Goal: Task Accomplishment & Management: Manage account settings

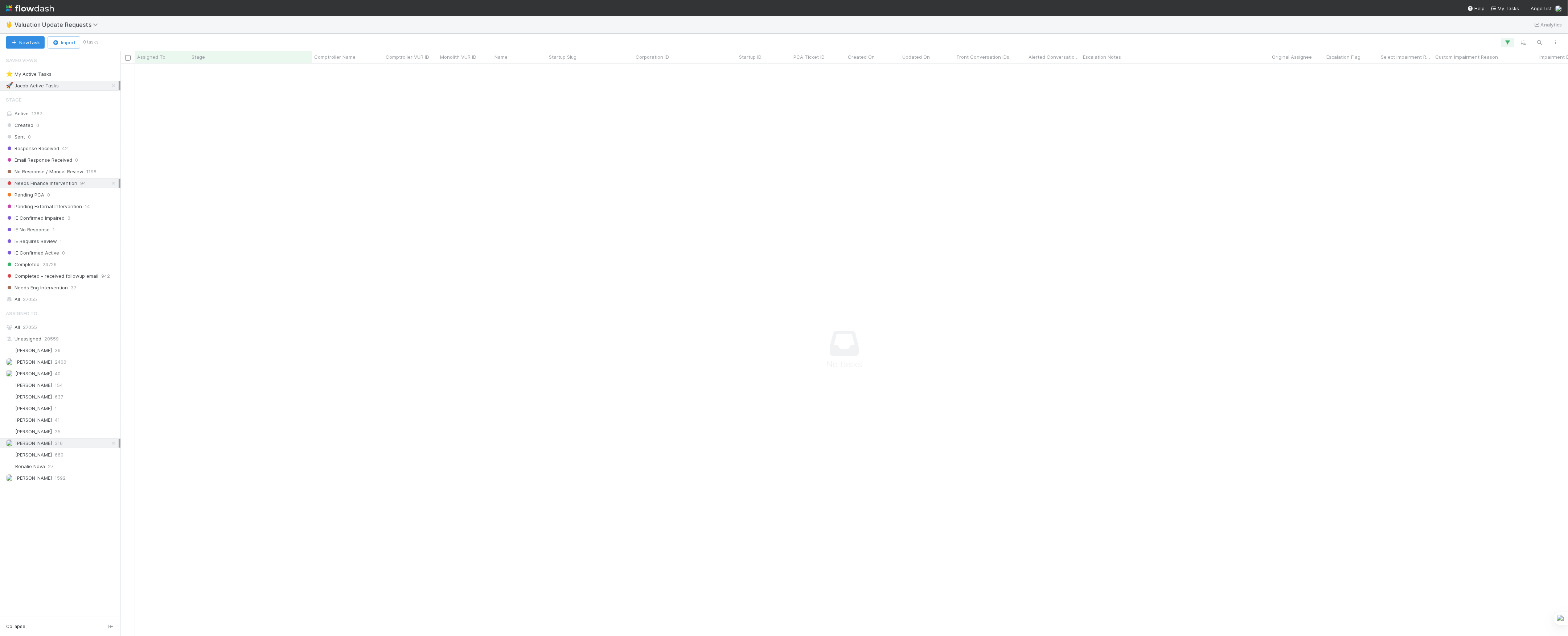
scroll to position [558, 1433]
click at [55, 25] on span "Valuation Update Requests" at bounding box center [58, 24] width 87 height 7
click at [60, 116] on div "🏕️ PCA > Main Workflow" at bounding box center [94, 109] width 182 height 13
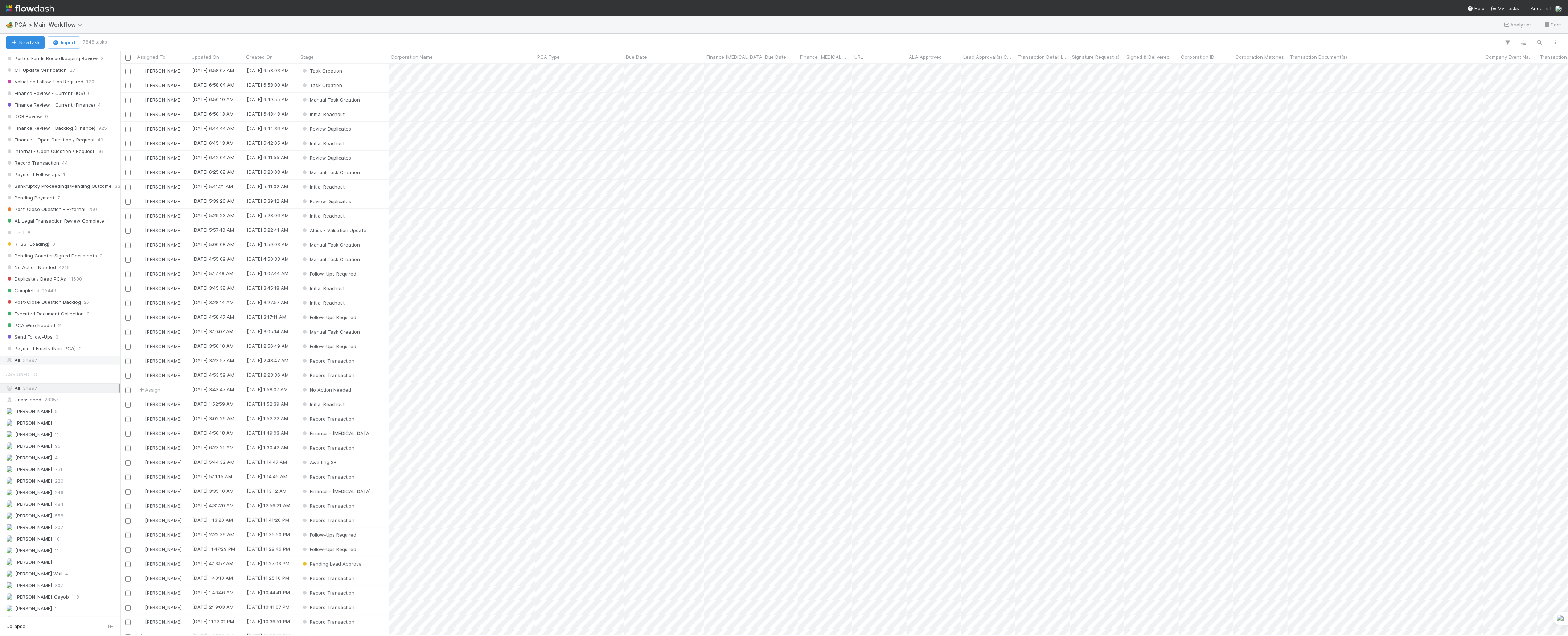
scroll to position [580, 0]
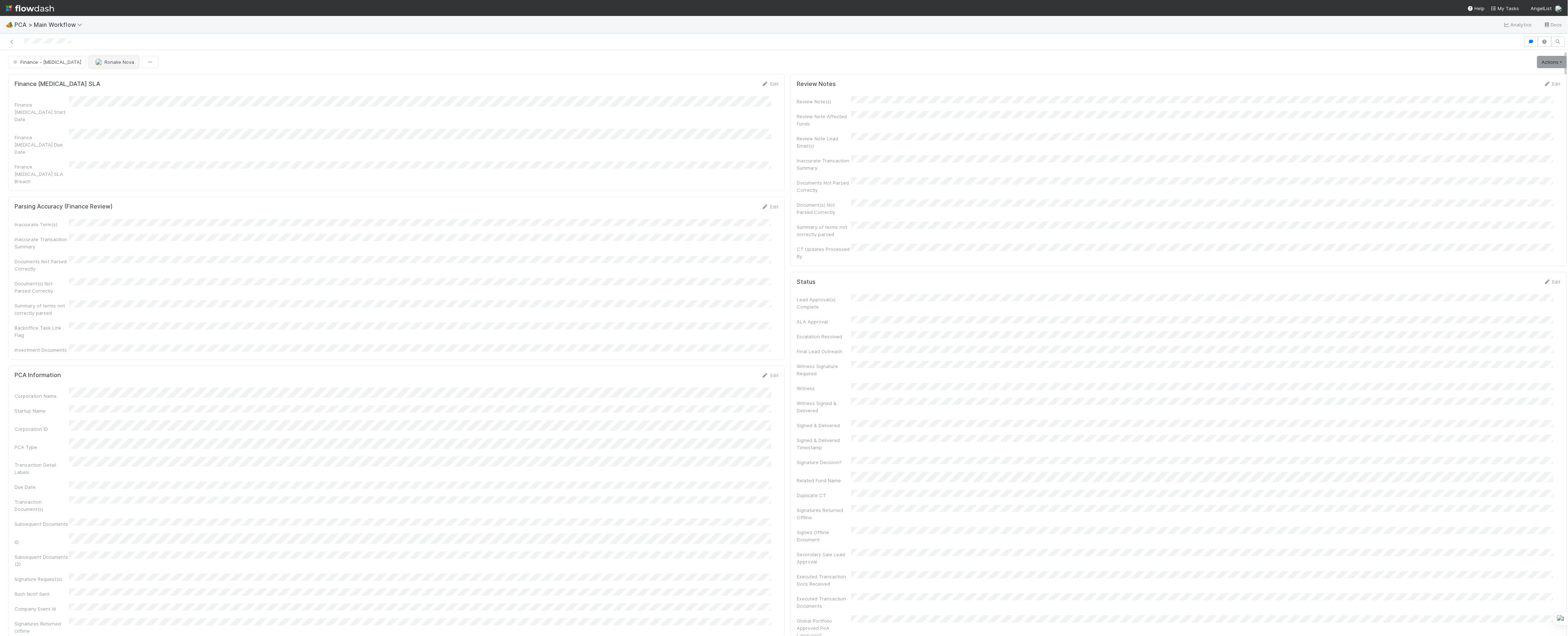
click at [105, 62] on span "Ronalie Nova" at bounding box center [119, 62] width 29 height 6
click at [105, 64] on span "Ronalie Nova" at bounding box center [119, 62] width 29 height 6
click at [1554, 318] on icon at bounding box center [1557, 320] width 7 height 5
click at [1554, 636] on div at bounding box center [1557, 643] width 7 height 7
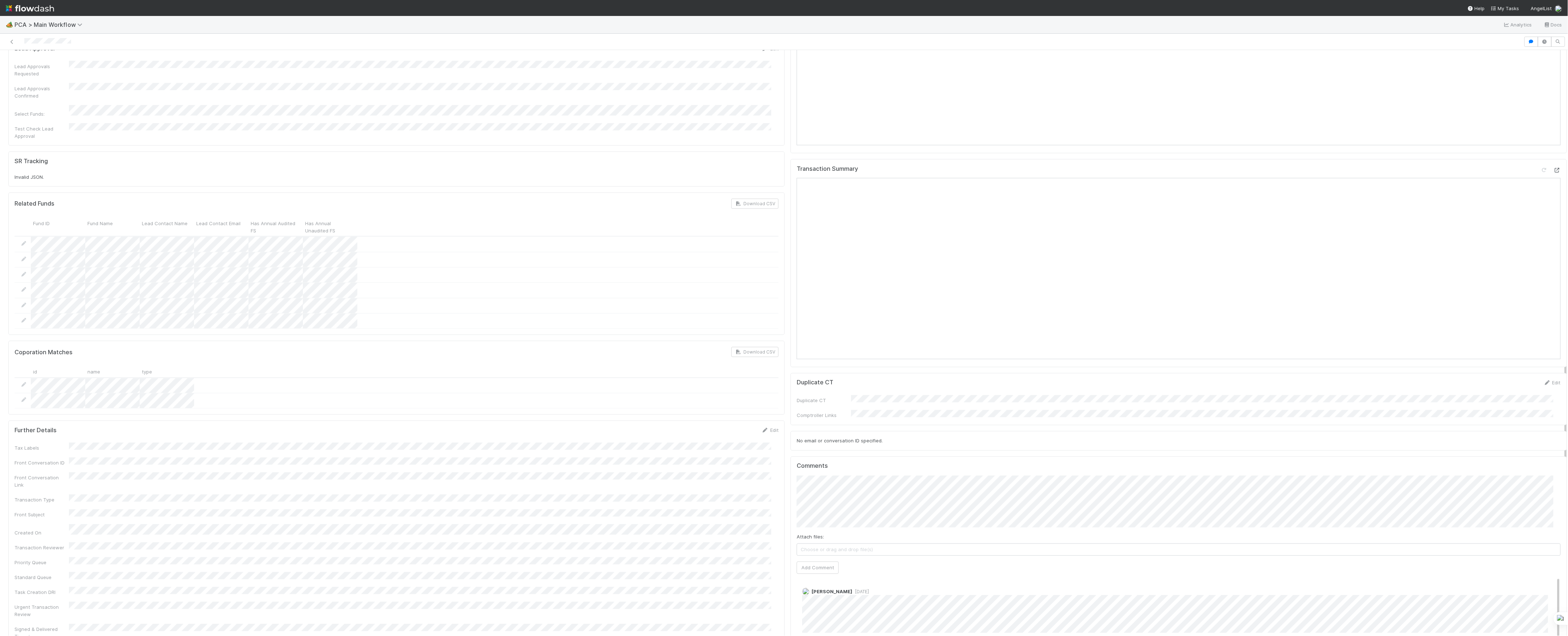
scroll to position [871, 0]
click at [818, 551] on button "Add Comment" at bounding box center [818, 557] width 42 height 12
click at [808, 585] on link "Edit" at bounding box center [812, 588] width 8 height 6
click at [868, 592] on span "[PERSON_NAME]" at bounding box center [882, 593] width 37 height 6
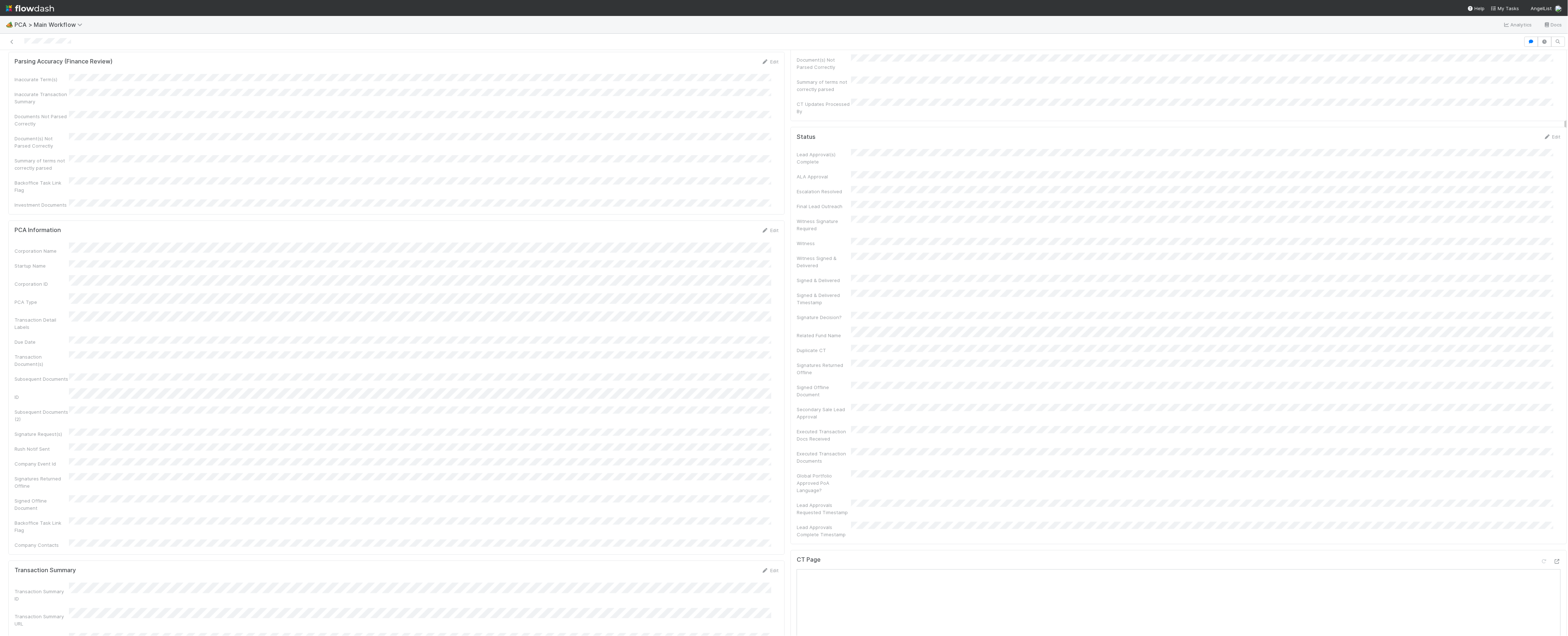
scroll to position [0, 0]
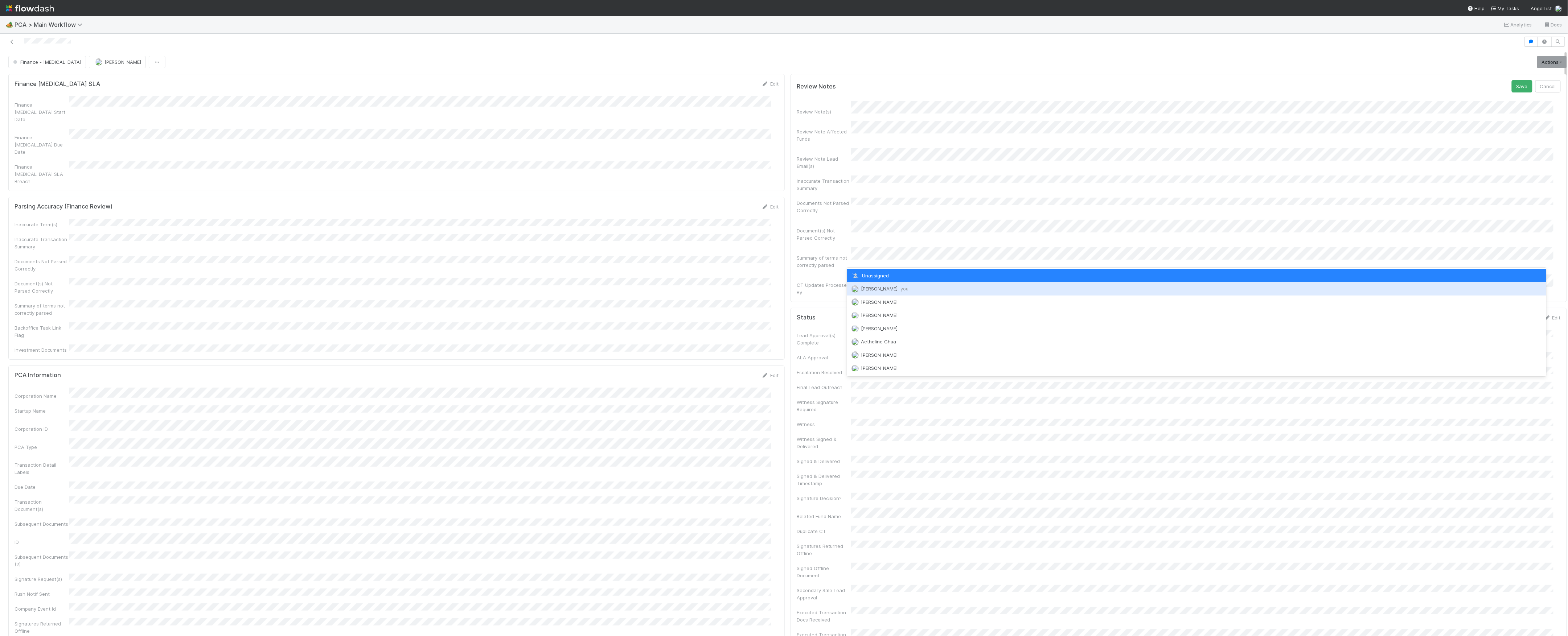
click at [864, 289] on span "Marvey Fuentes you" at bounding box center [884, 289] width 48 height 6
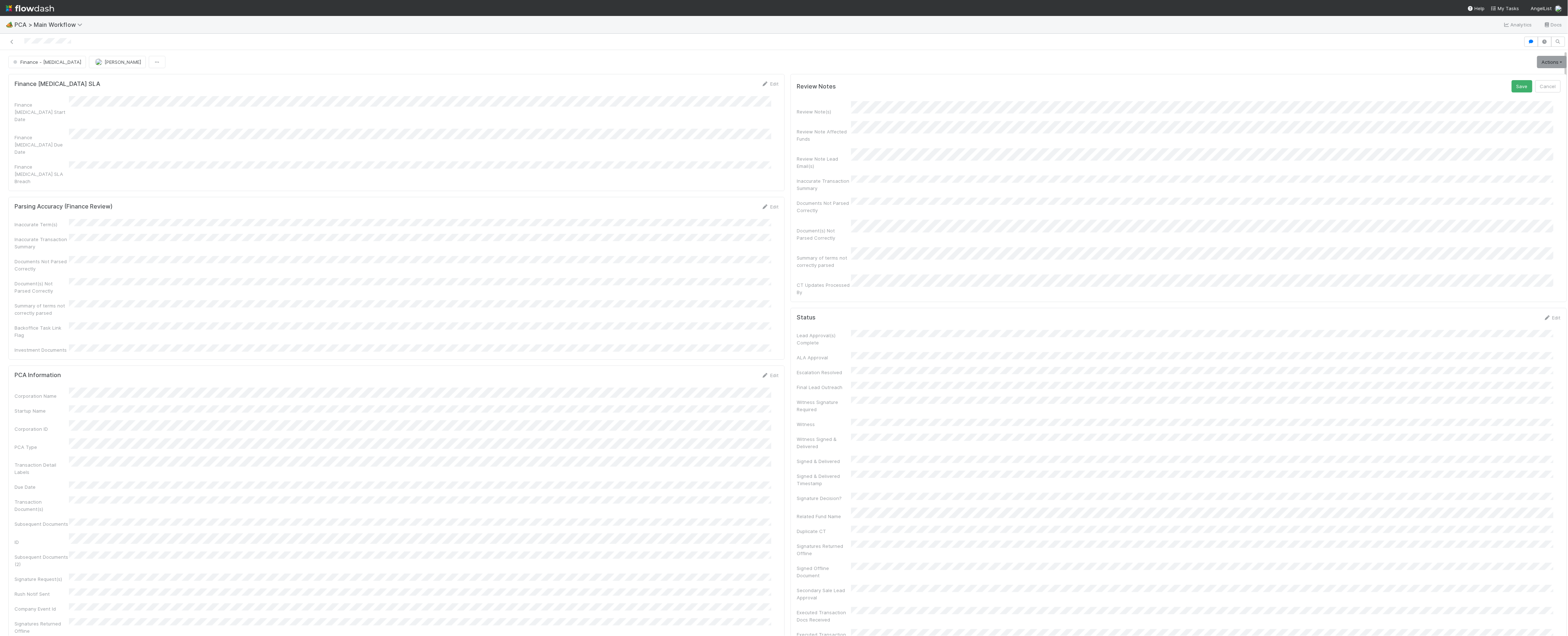
click at [1512, 80] on button "Save" at bounding box center [1522, 86] width 21 height 12
click at [1537, 66] on link "Actions" at bounding box center [1552, 62] width 29 height 12
click at [1490, 99] on button "Move to Finance Review" at bounding box center [1510, 97] width 117 height 10
click at [139, 63] on span "[PERSON_NAME]" at bounding box center [142, 62] width 37 height 6
click at [141, 60] on span "[PERSON_NAME]" at bounding box center [142, 62] width 37 height 6
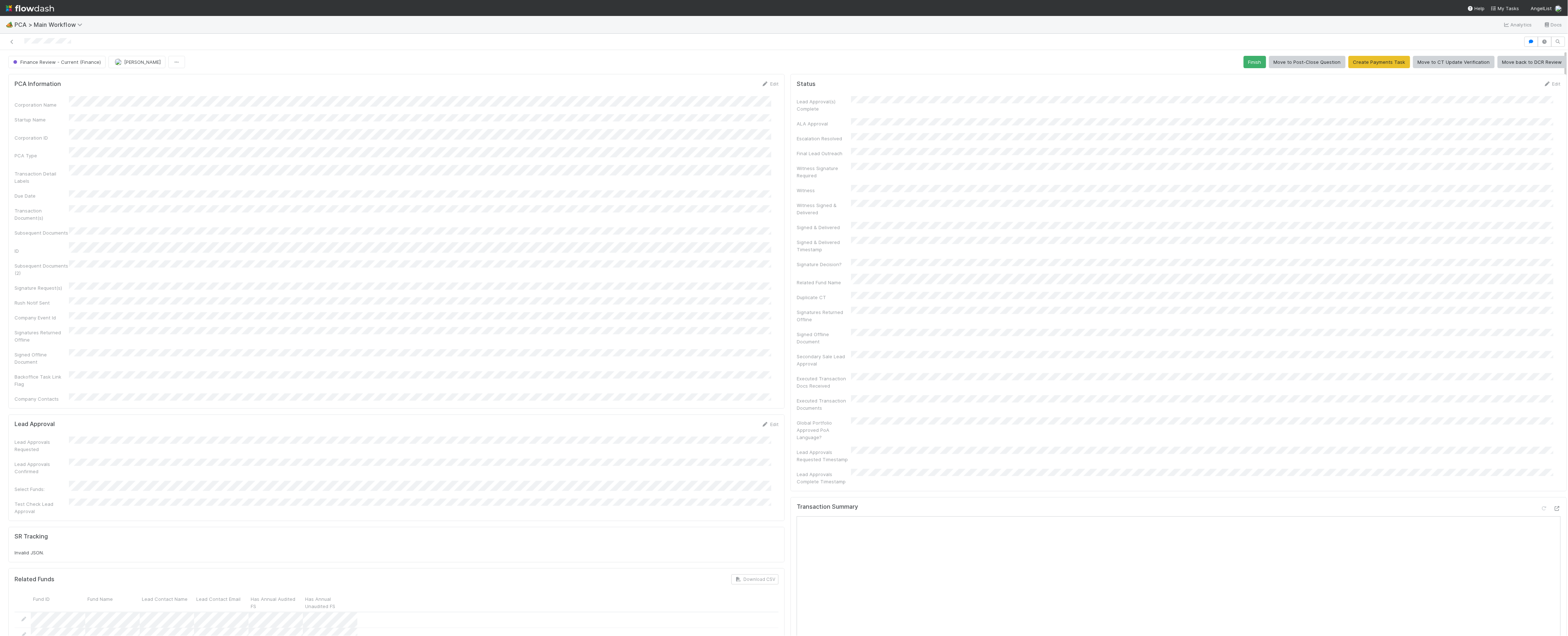
click at [128, 66] on button "[PERSON_NAME]" at bounding box center [137, 62] width 57 height 12
click at [11, 42] on icon at bounding box center [11, 42] width 7 height 5
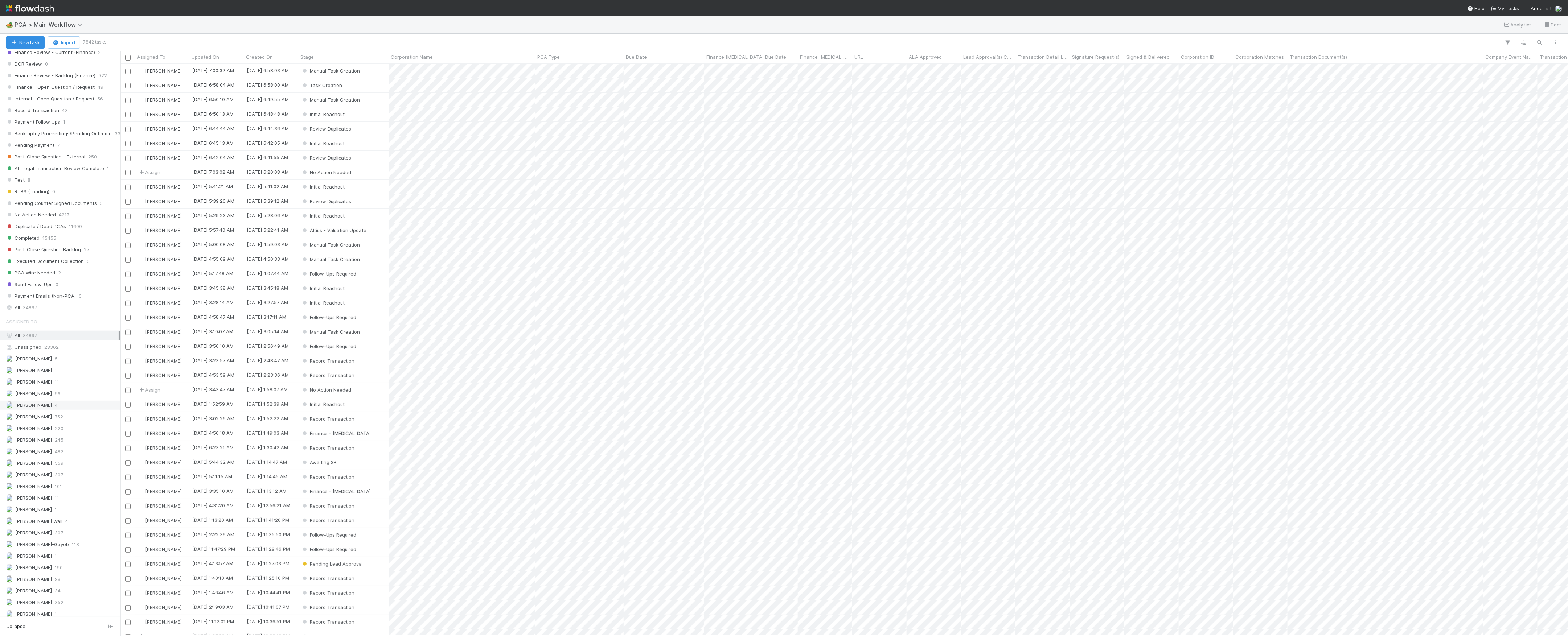
scroll to position [629, 0]
click at [51, 574] on div "Marvey Fuentes 34" at bounding box center [62, 570] width 113 height 9
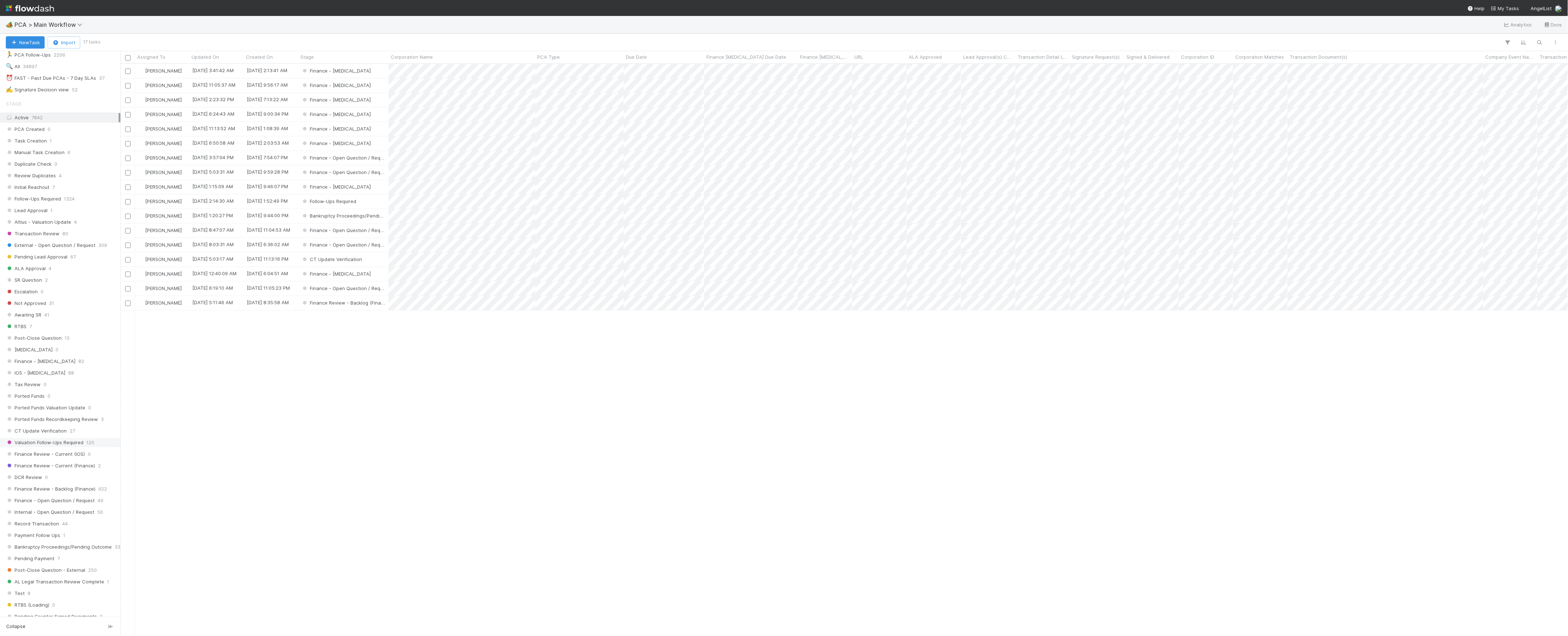
scroll to position [565, 1441]
click at [58, 470] on span "Finance Review - Current (Finance)" at bounding box center [50, 466] width 89 height 9
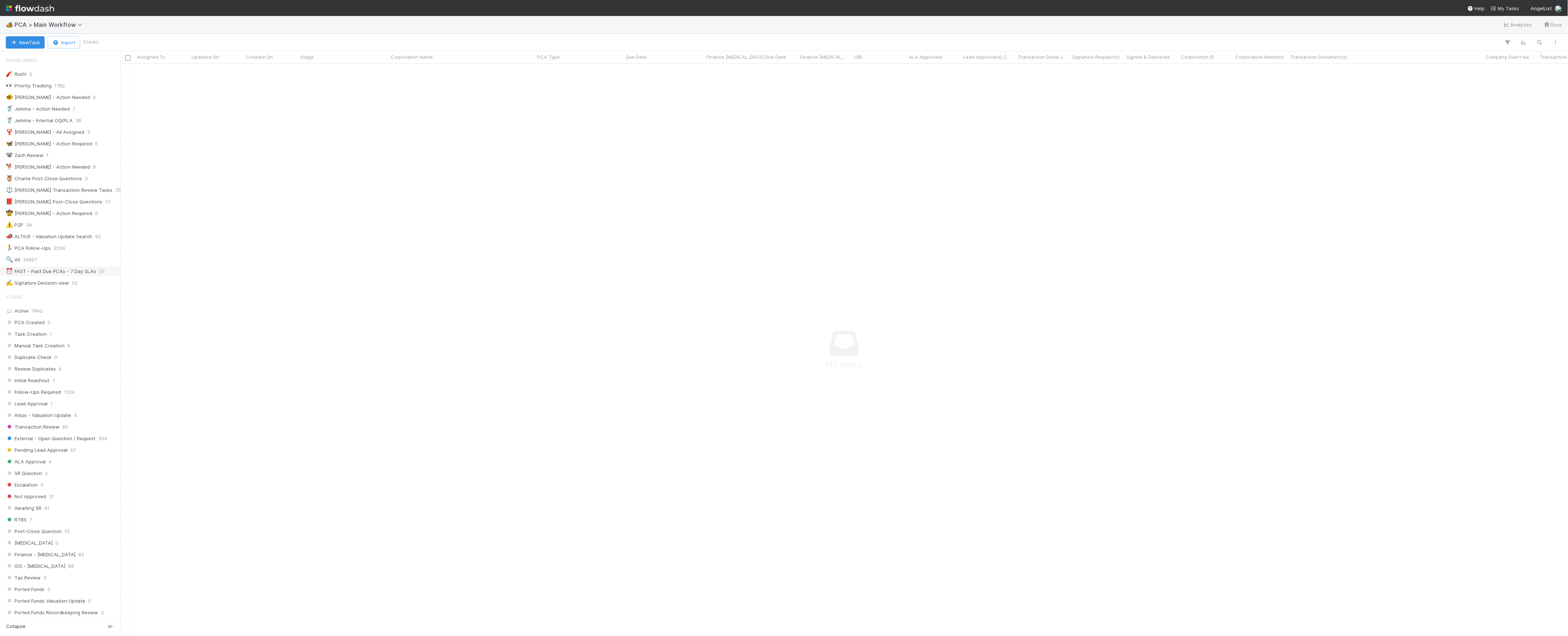
click at [76, 275] on div "⏰ FAST - Past Due PCAs - 7 Day SLAs" at bounding box center [51, 271] width 91 height 9
click at [110, 468] on icon at bounding box center [113, 470] width 7 height 5
click at [103, 275] on span "37" at bounding box center [102, 271] width 5 height 9
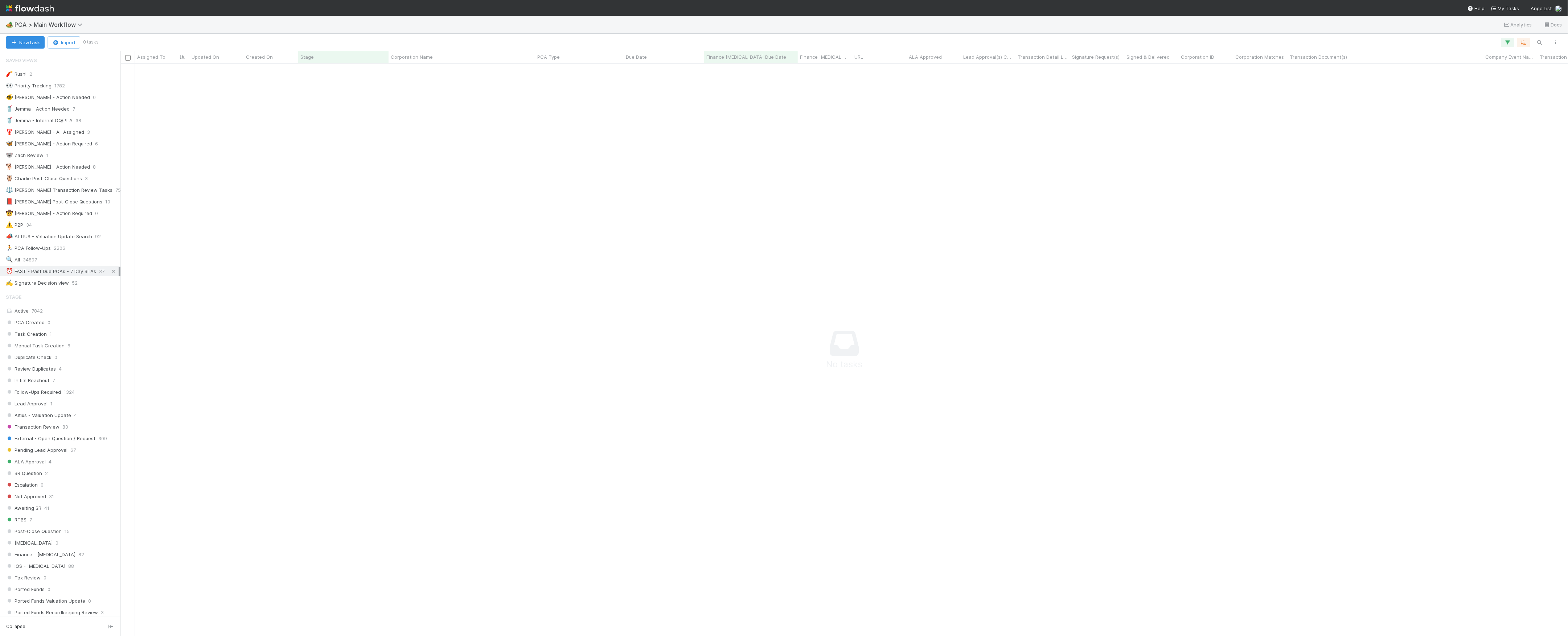
click at [110, 273] on icon at bounding box center [113, 271] width 7 height 5
click at [82, 275] on div "⏰ FAST - Past Due PCAs - 7 Day SLAs" at bounding box center [51, 271] width 91 height 9
click at [110, 178] on icon at bounding box center [113, 176] width 7 height 5
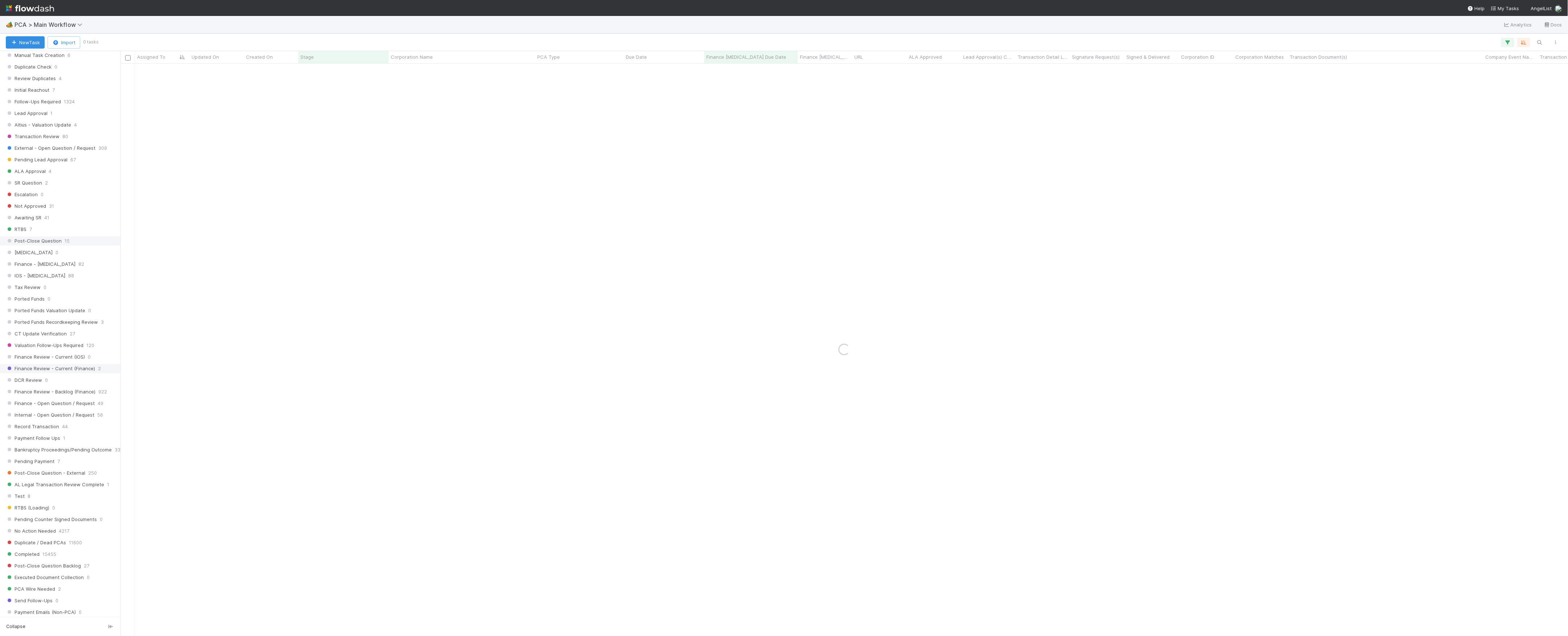
scroll to position [290, 0]
click at [73, 269] on div "Finance - ICU 82" at bounding box center [62, 265] width 113 height 9
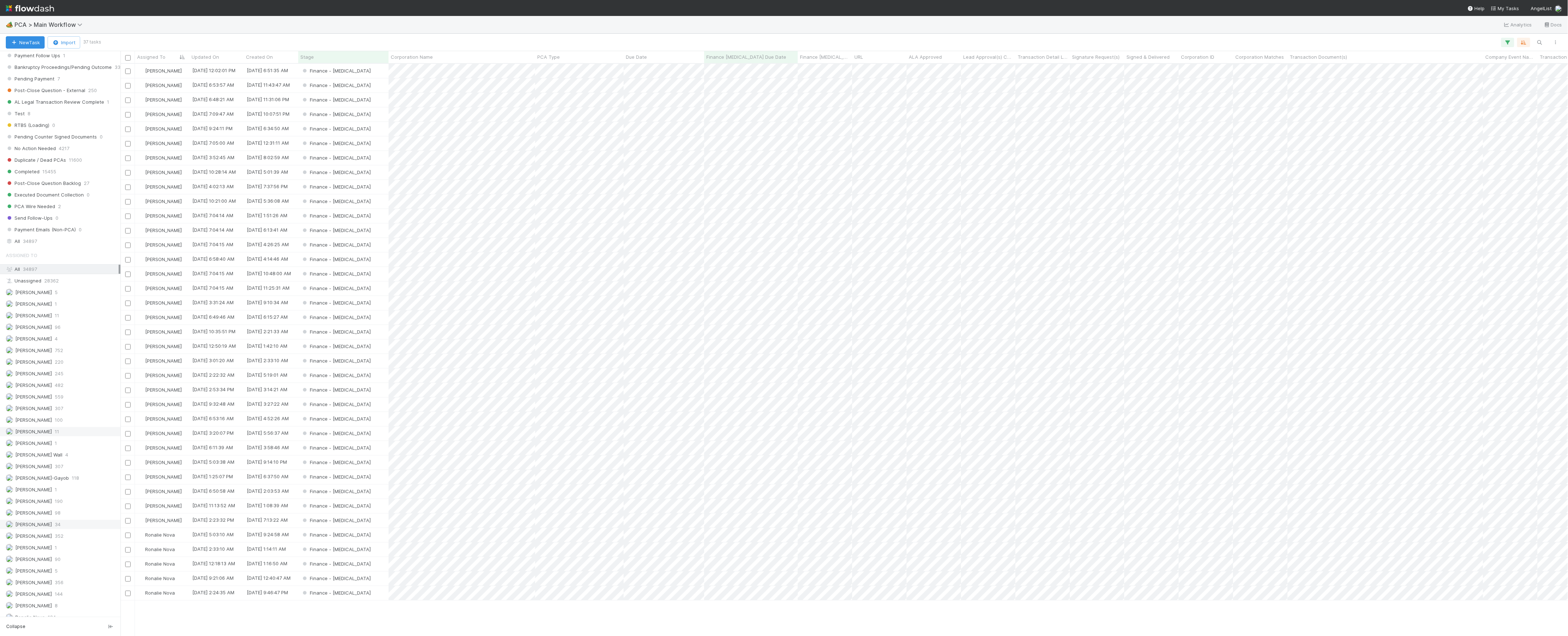
scroll to position [753, 0]
click at [56, 478] on div "Meg Castanare 352" at bounding box center [60, 483] width 121 height 10
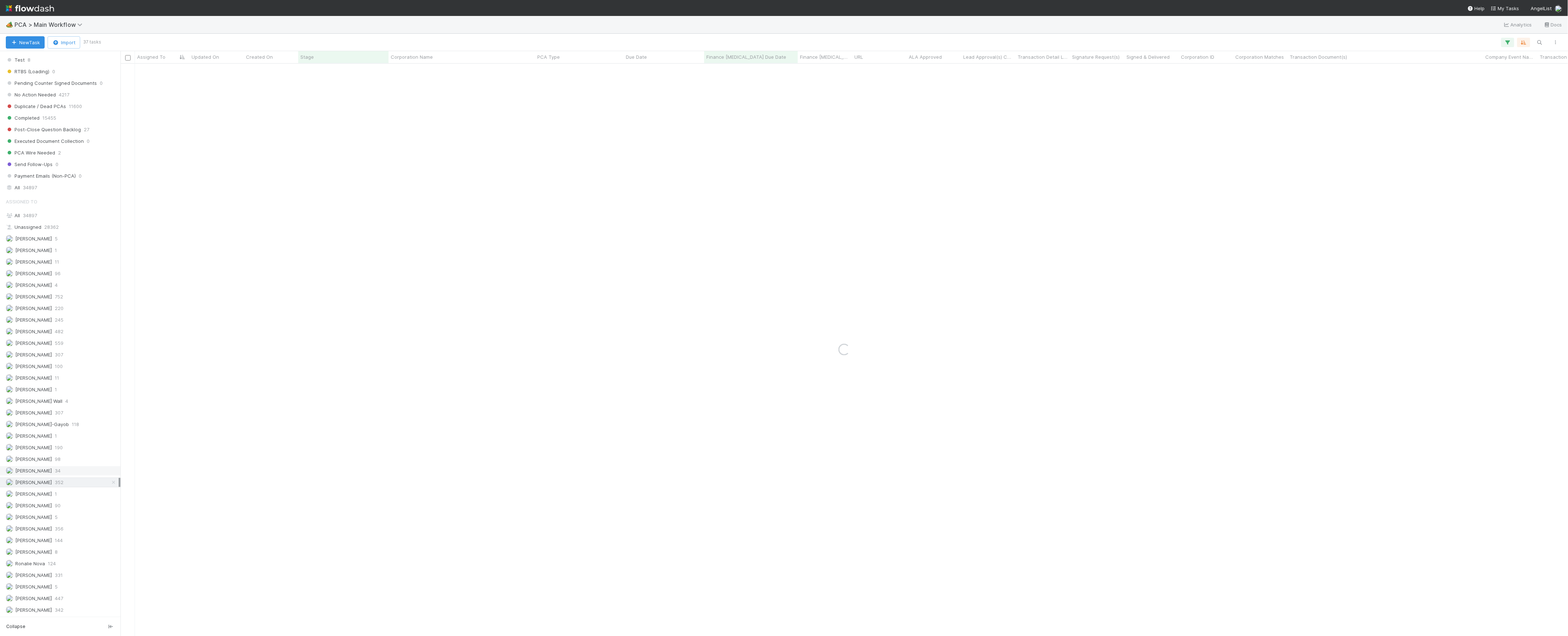
click at [58, 470] on span "34" at bounding box center [58, 471] width 6 height 9
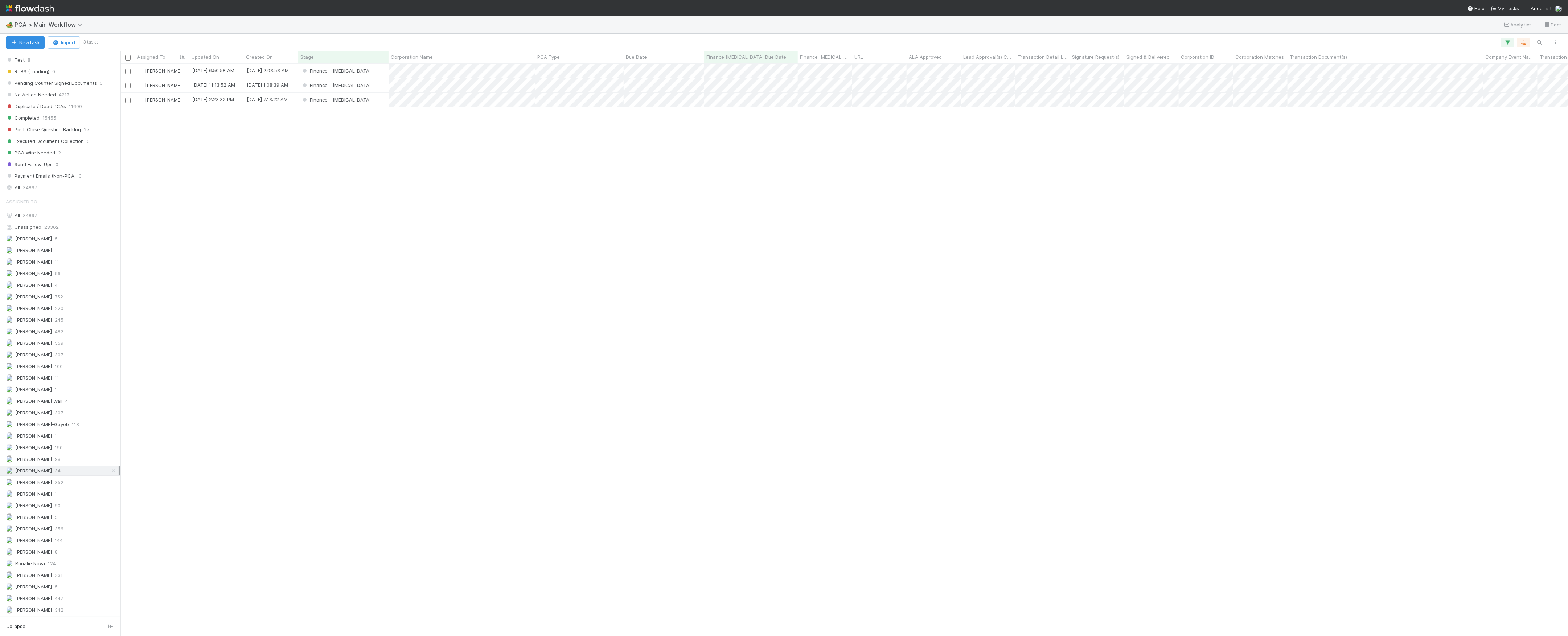
scroll to position [565, 1441]
click at [377, 72] on div "Finance - [MEDICAL_DATA]" at bounding box center [343, 70] width 91 height 14
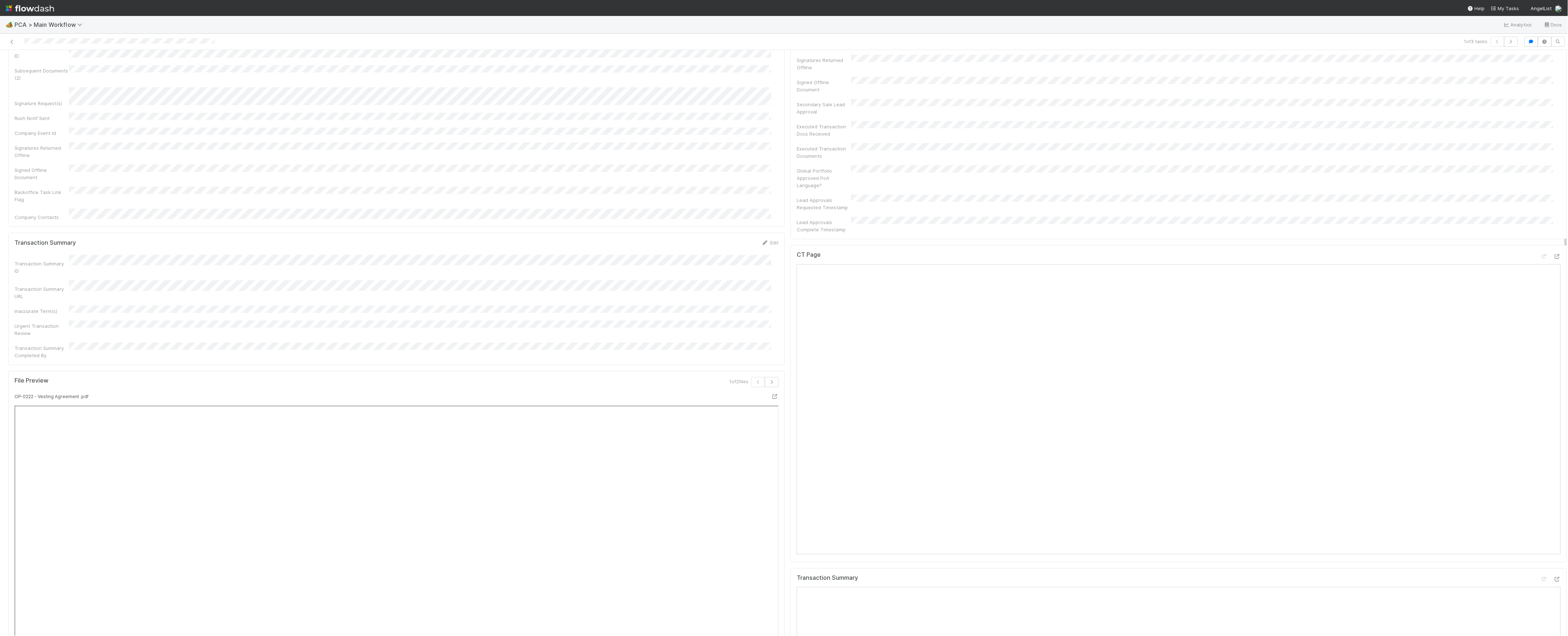
scroll to position [484, 0]
click at [1554, 257] on icon at bounding box center [1557, 259] width 7 height 5
click at [1554, 580] on icon at bounding box center [1557, 582] width 7 height 5
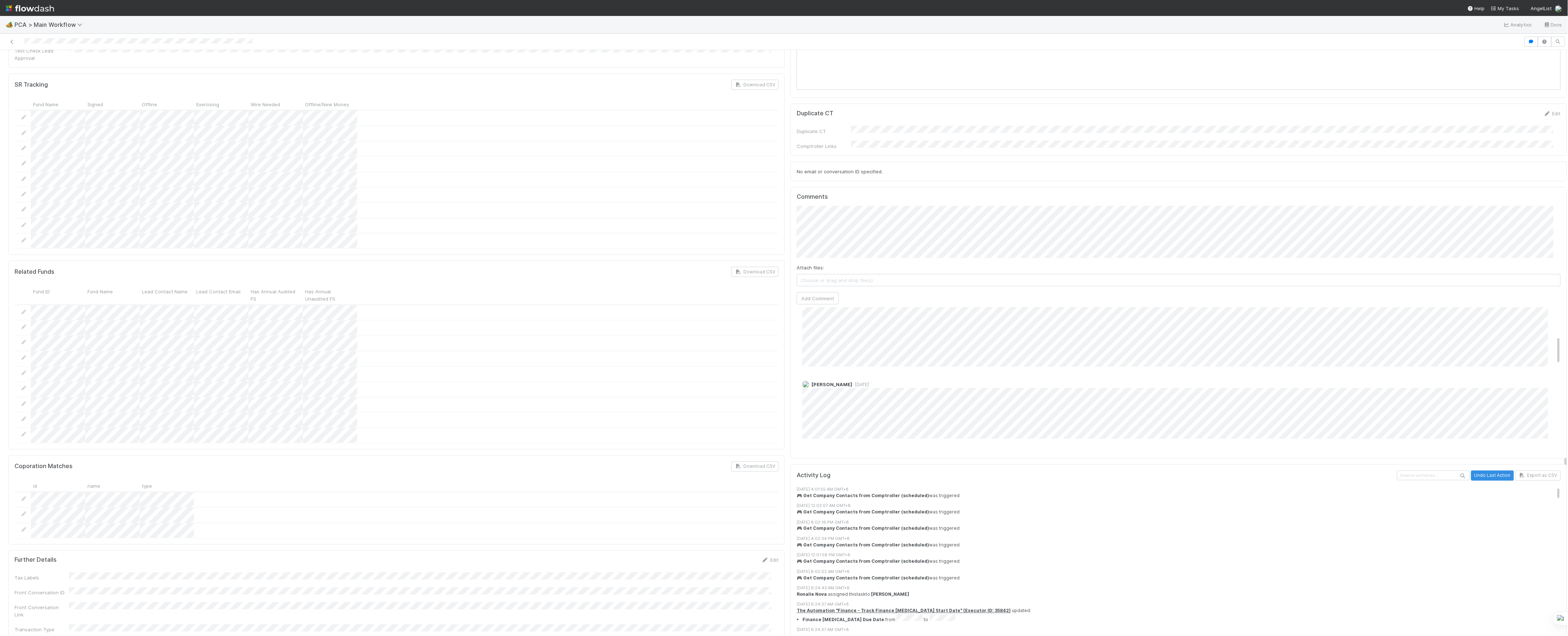
scroll to position [871, 0]
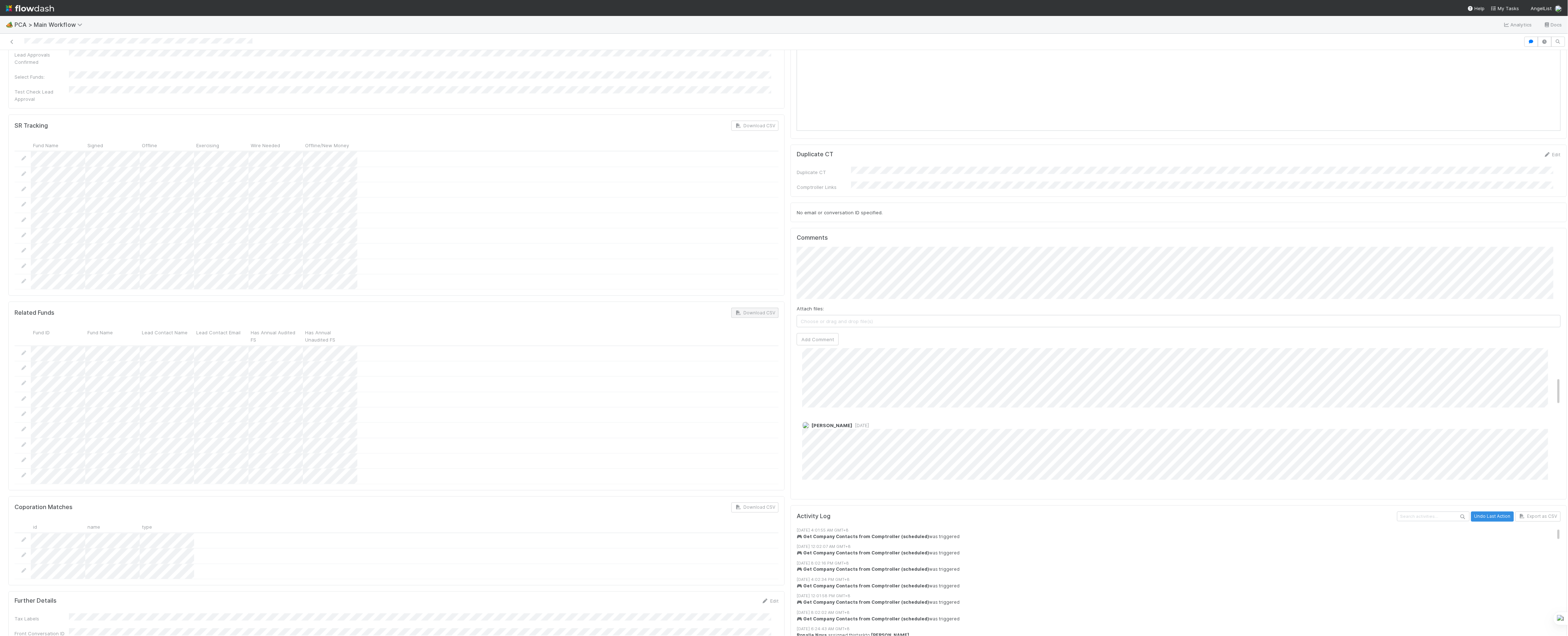
click at [776, 210] on div "Finance ICU SLA Edit Finance ICU Start Date Finance ICU Due Date Finance ICU SL…" at bounding box center [788, 273] width 1565 height 2147
click at [820, 225] on span "Ronalie Nova" at bounding box center [824, 223] width 29 height 6
click at [807, 333] on button "Add Comment" at bounding box center [818, 339] width 42 height 12
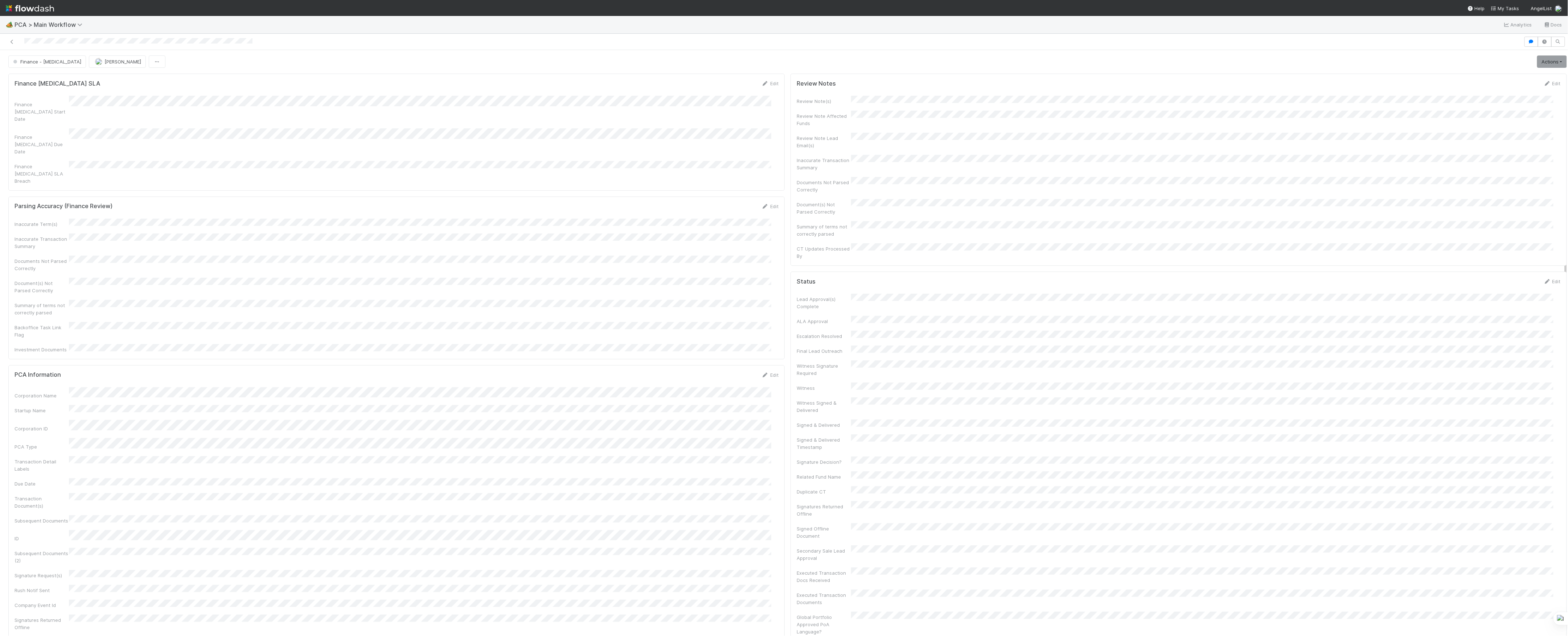
scroll to position [0, 0]
click at [1568, 56] on div at bounding box center [1568, 343] width 1 height 586
click at [1551, 60] on link "Actions" at bounding box center [1552, 62] width 29 height 12
click at [1485, 99] on button "Move to Finance Review" at bounding box center [1510, 97] width 117 height 10
click at [105, 64] on span "[PERSON_NAME]" at bounding box center [123, 62] width 37 height 6
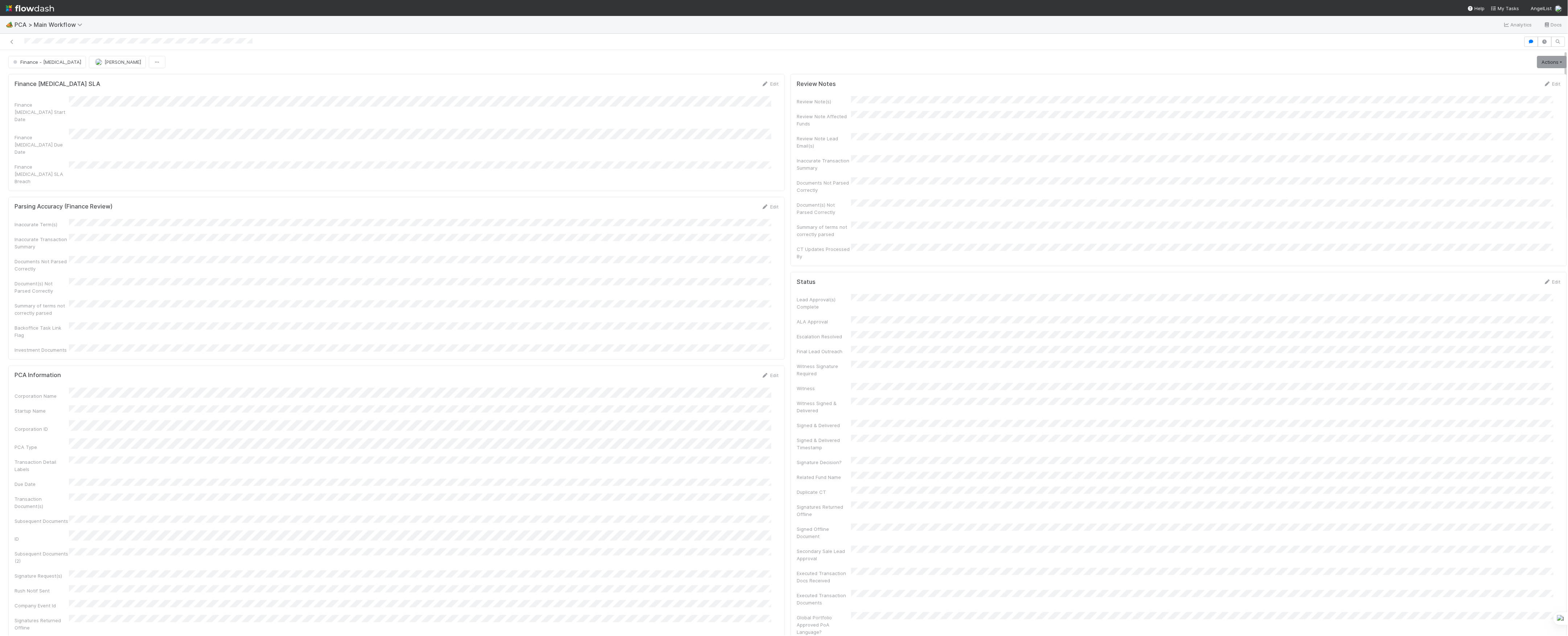
click at [369, 59] on div "Finance - ICU Don Walker Actions Finish Move to Post-Close Question Move to Fin…" at bounding box center [787, 62] width 1559 height 12
click at [13, 41] on icon at bounding box center [11, 42] width 7 height 5
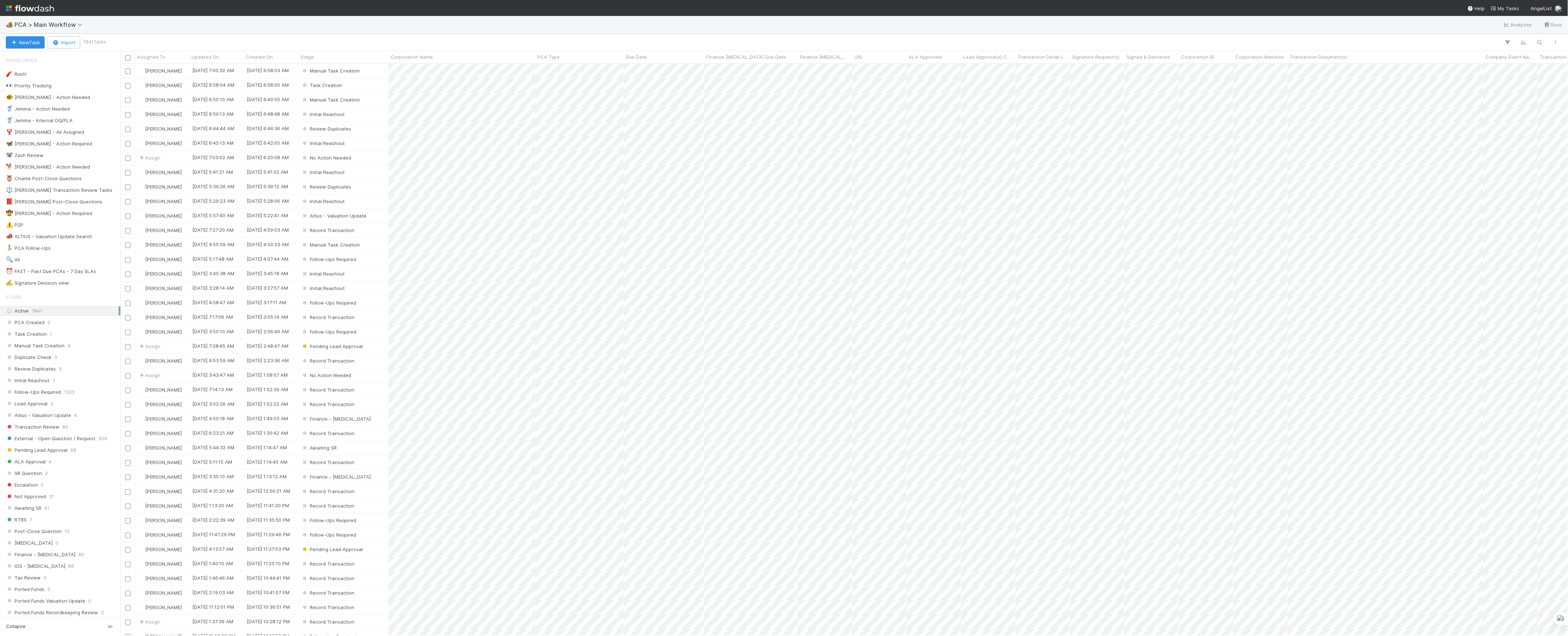
scroll to position [565, 1441]
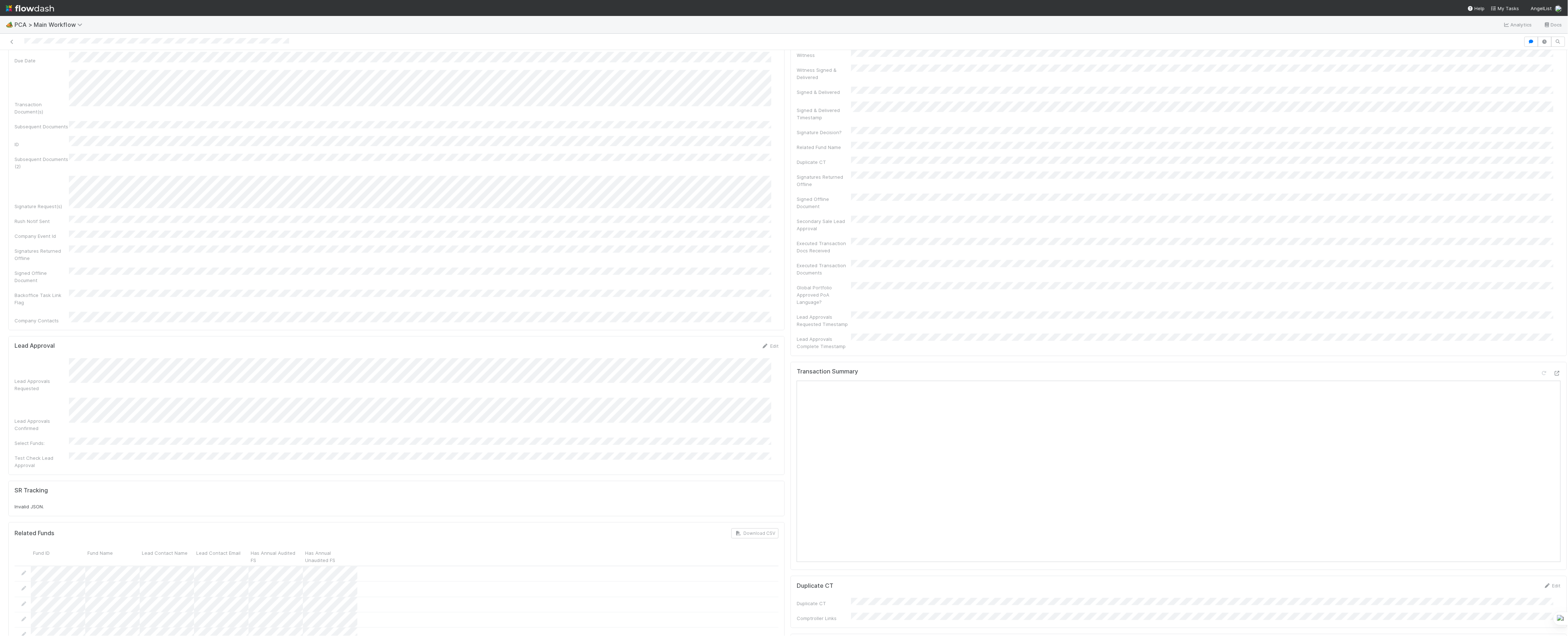
scroll to position [290, 0]
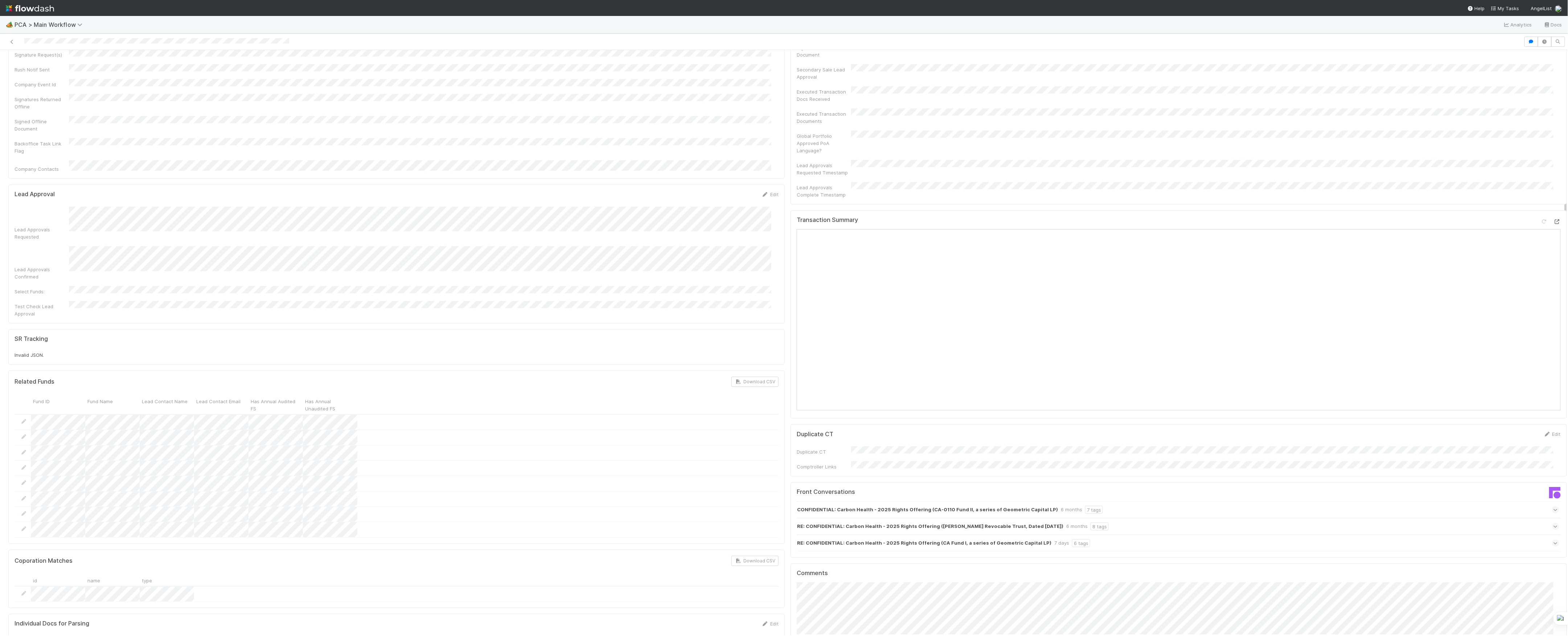
click at [1554, 219] on icon at bounding box center [1557, 221] width 7 height 5
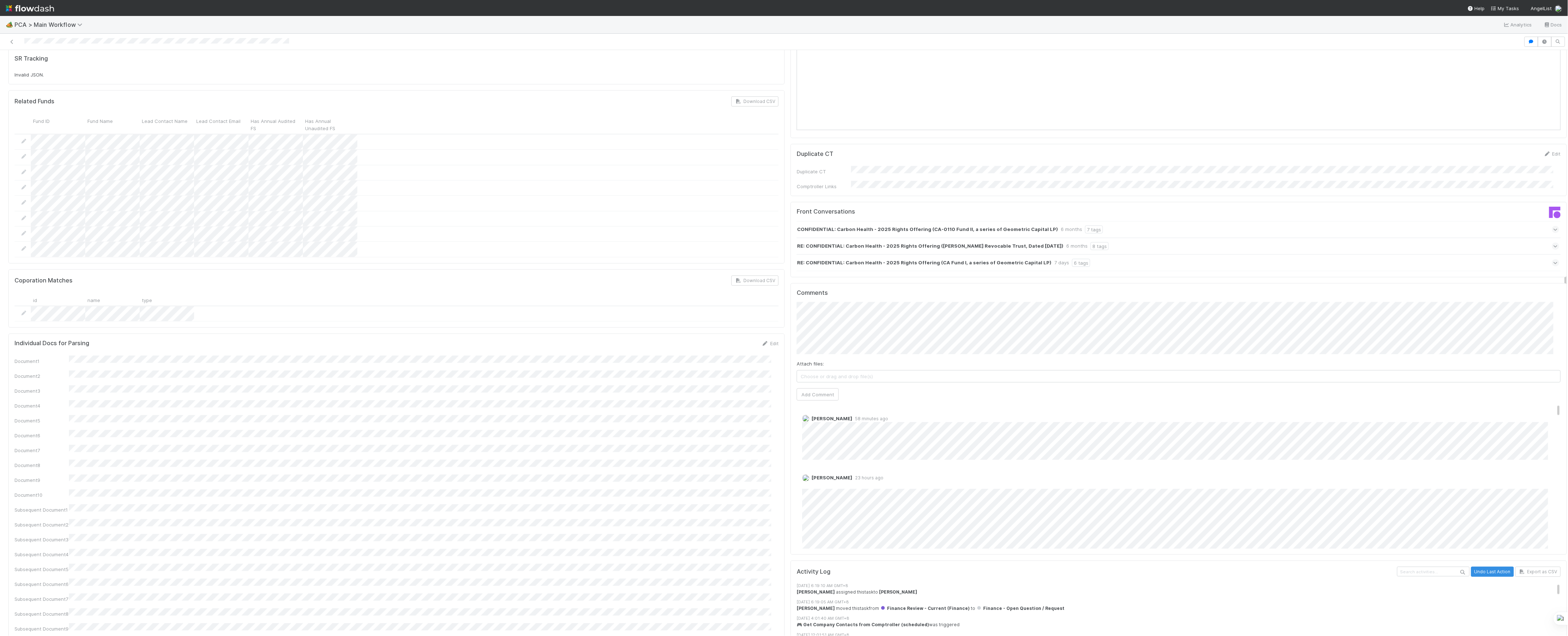
scroll to position [580, 0]
click at [832, 281] on span "[PERSON_NAME]" at bounding box center [827, 281] width 37 height 6
click at [825, 379] on button "Add Comment" at bounding box center [818, 385] width 42 height 12
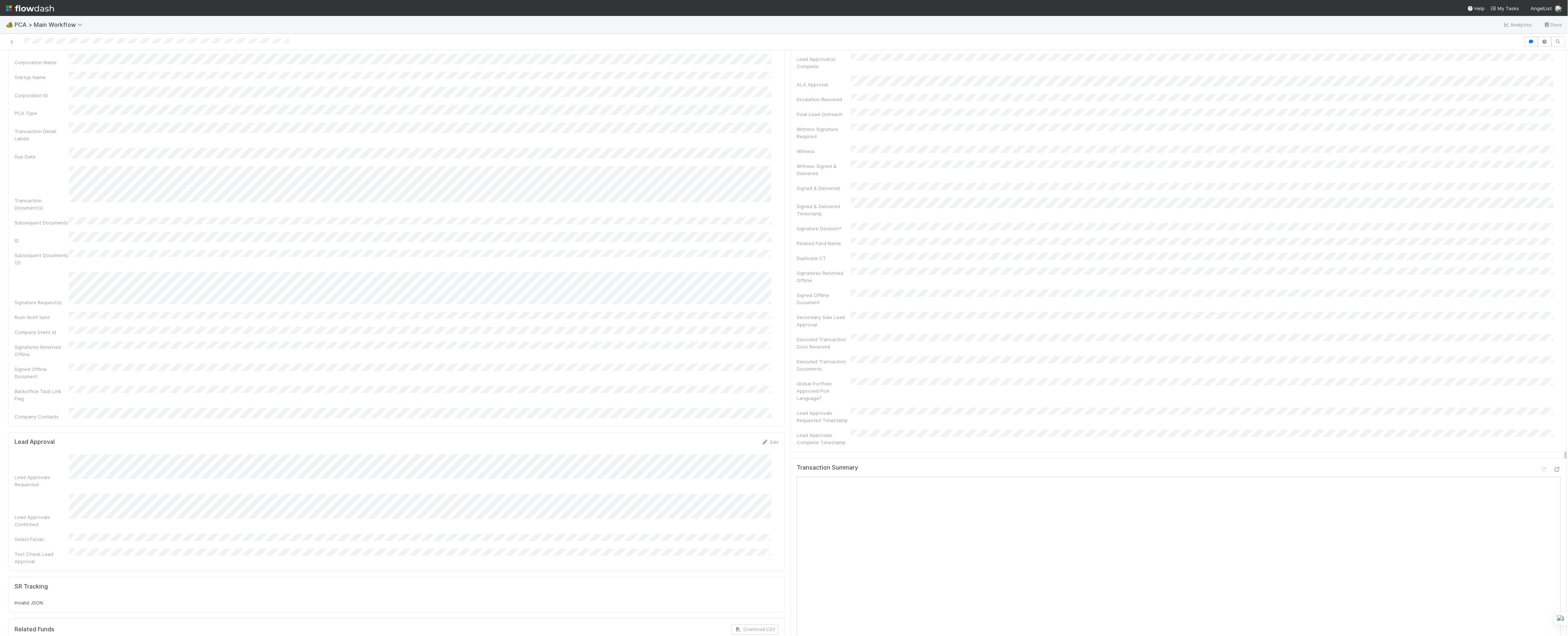
scroll to position [0, 0]
click at [72, 67] on button "Finance - Open Question / Request" at bounding box center [56, 62] width 97 height 12
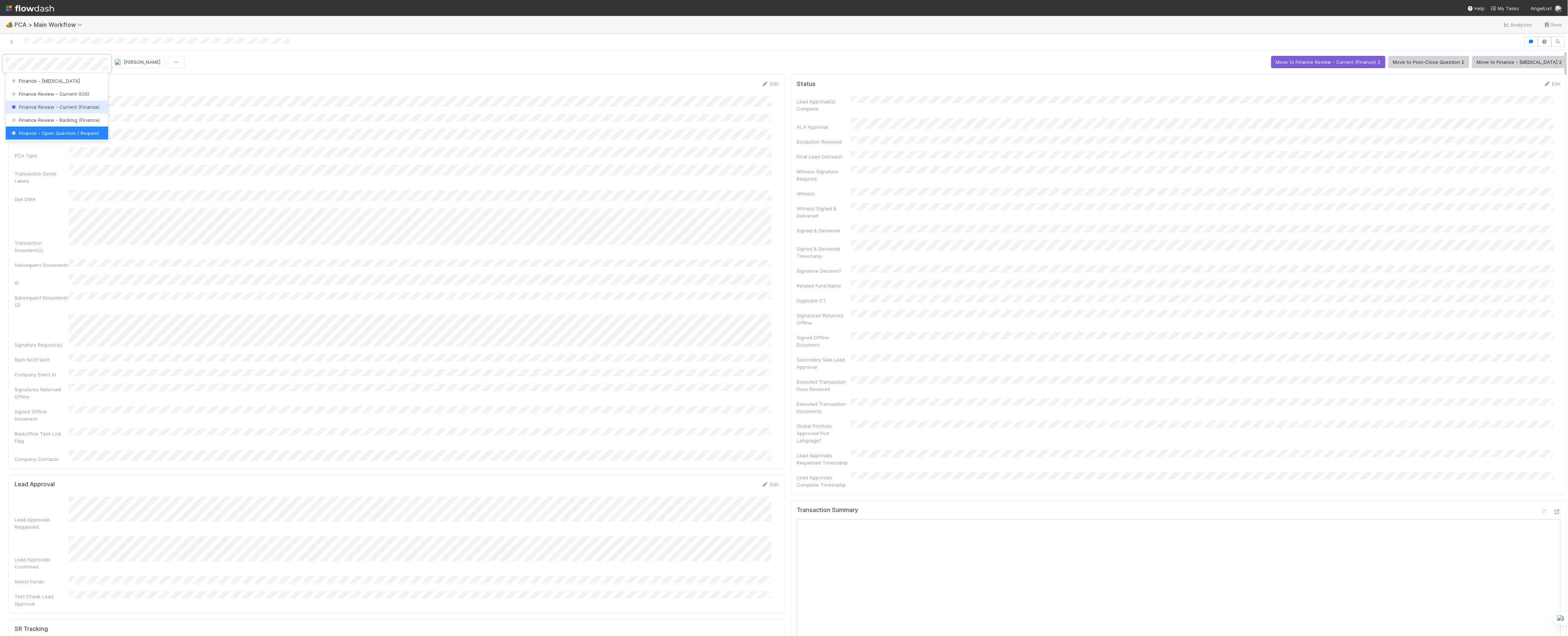
click at [70, 108] on span "Finance Review - Current (Finance)" at bounding box center [54, 107] width 89 height 6
click at [143, 68] on button "[PERSON_NAME]" at bounding box center [137, 62] width 57 height 12
click at [144, 64] on span "[PERSON_NAME]" at bounding box center [142, 62] width 37 height 6
click at [53, 56] on button "Finance - Open Question / Request" at bounding box center [56, 62] width 97 height 12
click at [76, 104] on div "Finance Review - Current (Finance)" at bounding box center [57, 107] width 102 height 13
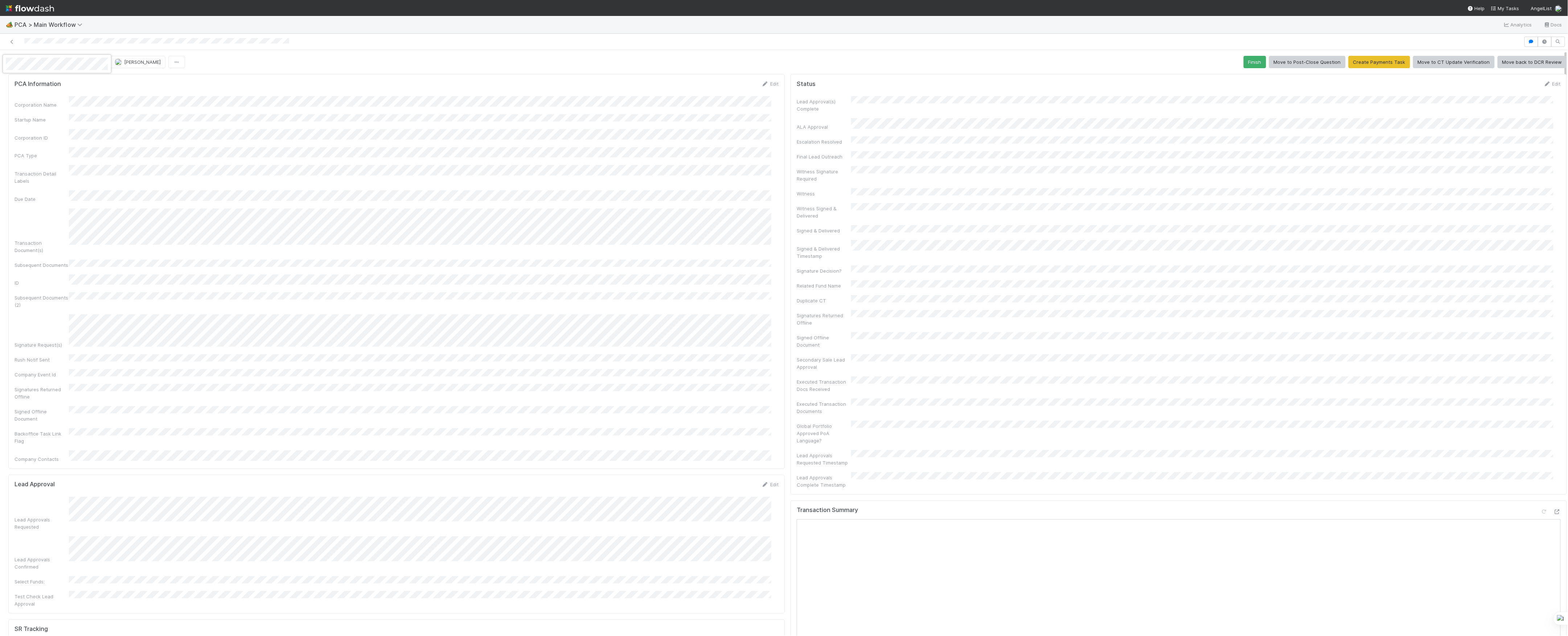
click at [126, 64] on div at bounding box center [784, 318] width 1568 height 636
click at [257, 63] on div "Finance Review - Current (Finance) Don Walker Finish Move to Post-Close Questio…" at bounding box center [787, 62] width 1559 height 12
click at [217, 66] on div "Finance Review - Current (Finance) Don Walker Finish Move to Post-Close Questio…" at bounding box center [787, 62] width 1559 height 12
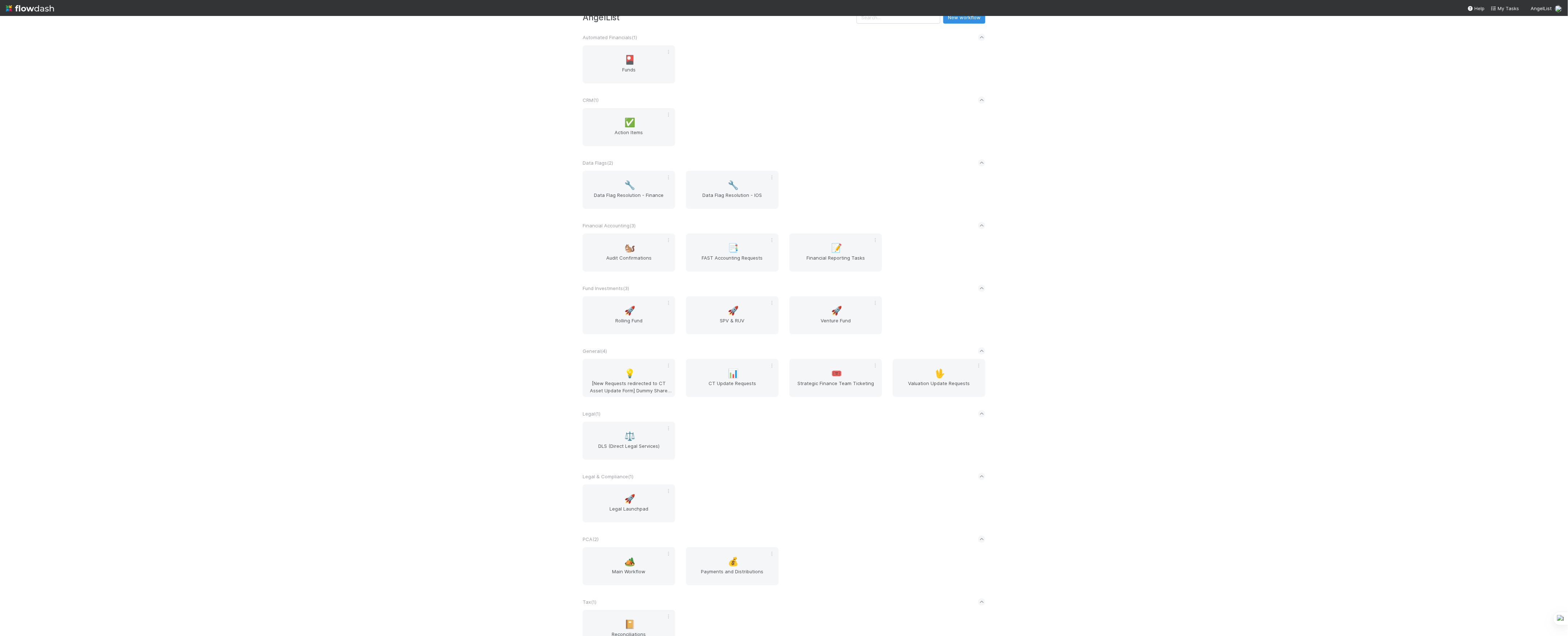
scroll to position [44, 0]
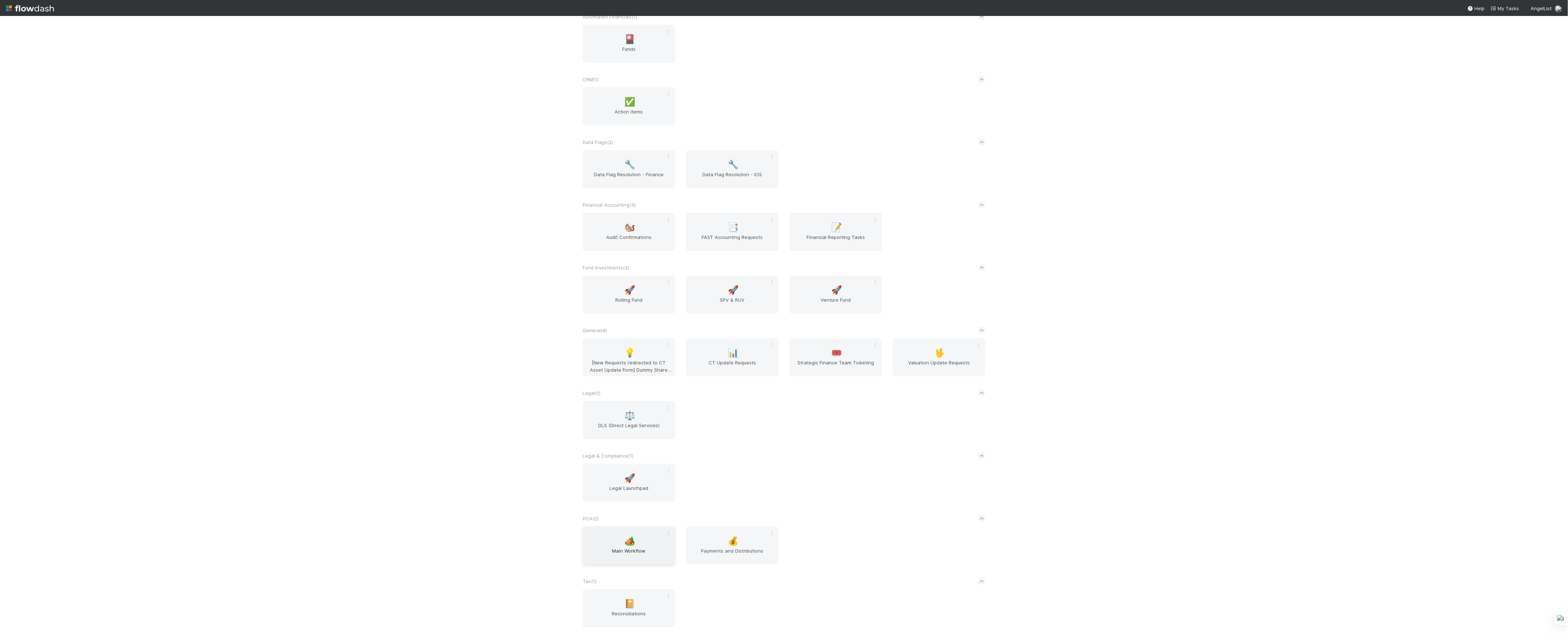
click at [646, 556] on span "Main Workflow" at bounding box center [629, 555] width 86 height 15
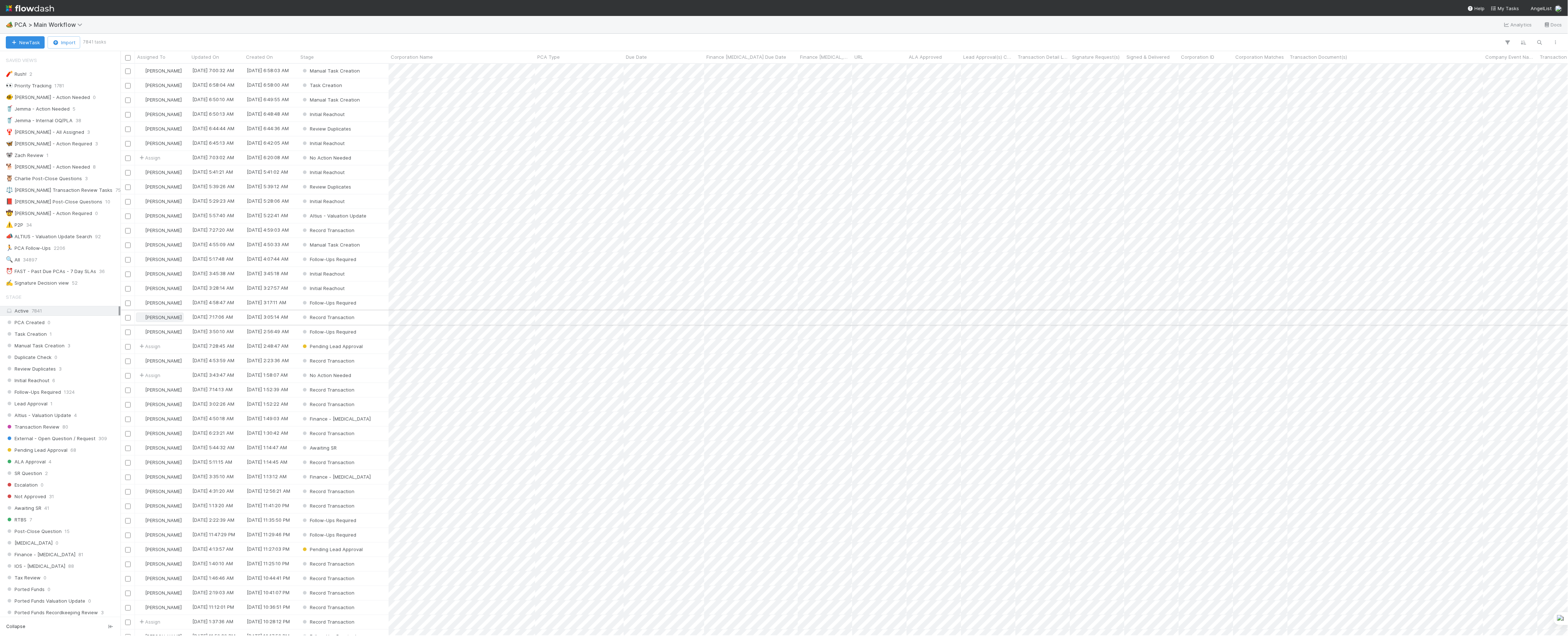
scroll to position [7, 7]
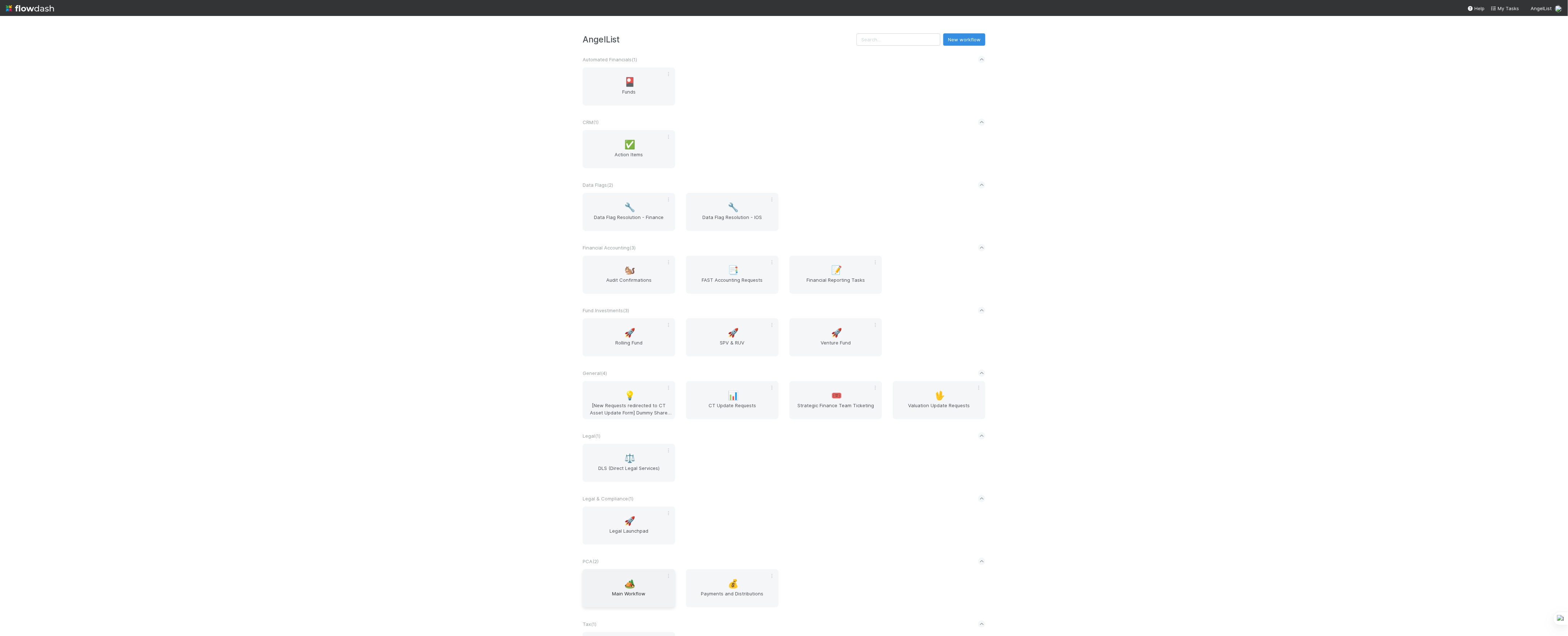
click at [610, 591] on span "Main Workflow" at bounding box center [629, 598] width 86 height 15
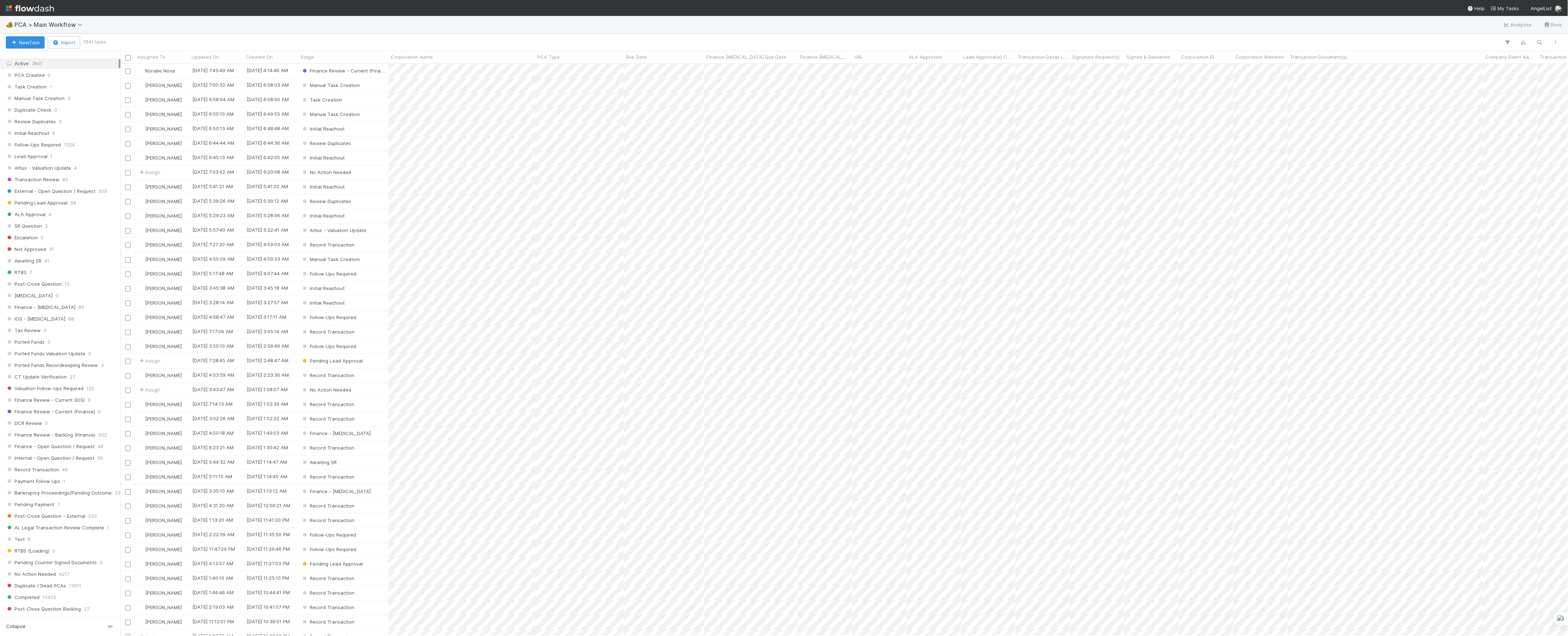
scroll to position [726, 0]
click at [55, 477] on span "32" at bounding box center [58, 472] width 6 height 9
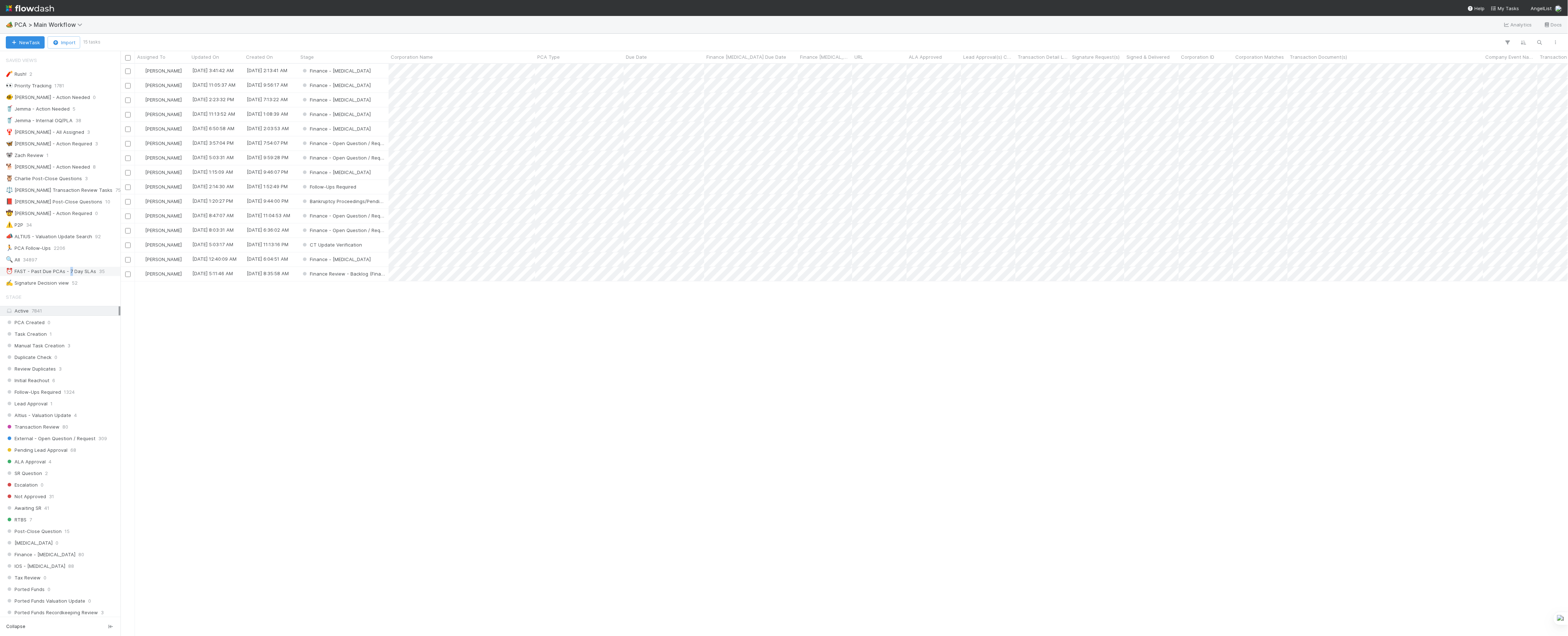
click at [70, 275] on div "⏰ FAST - Past Due PCAs - 7 Day SLAs" at bounding box center [51, 271] width 91 height 9
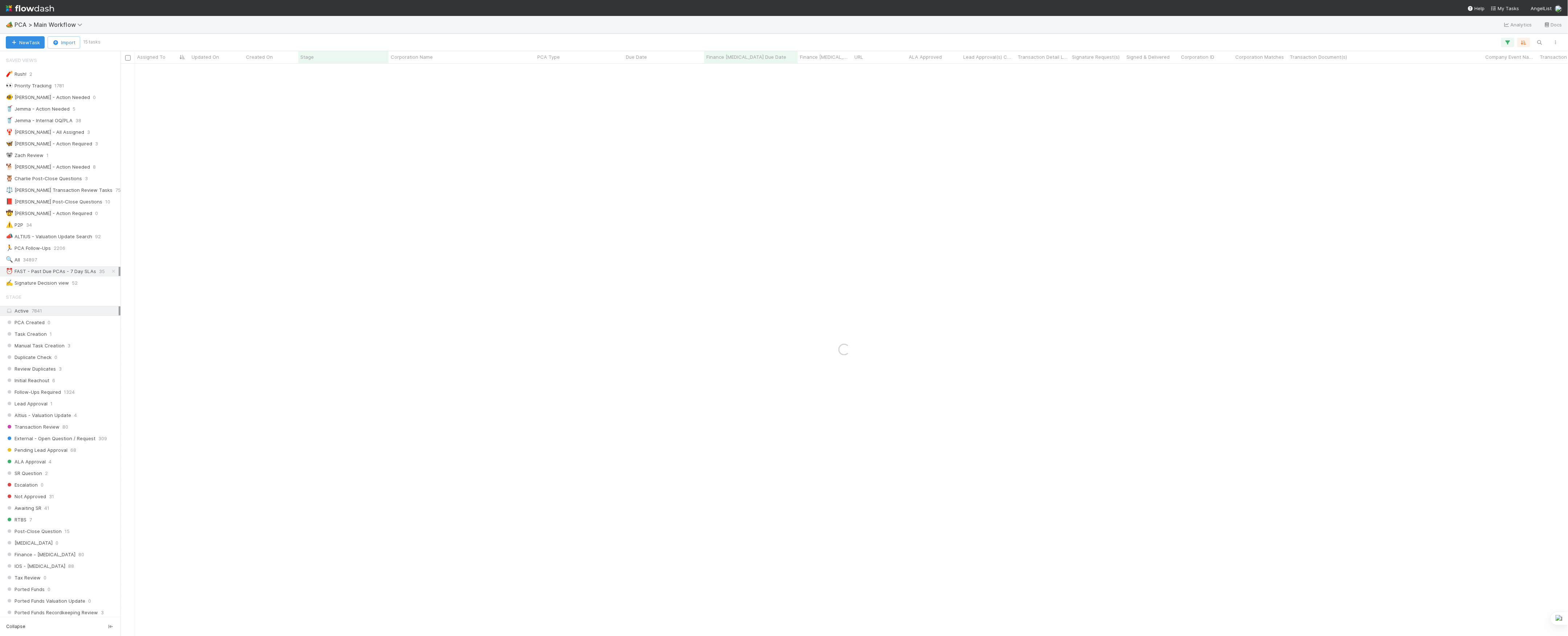
click at [286, 280] on div "Loading..." at bounding box center [845, 350] width 1448 height 572
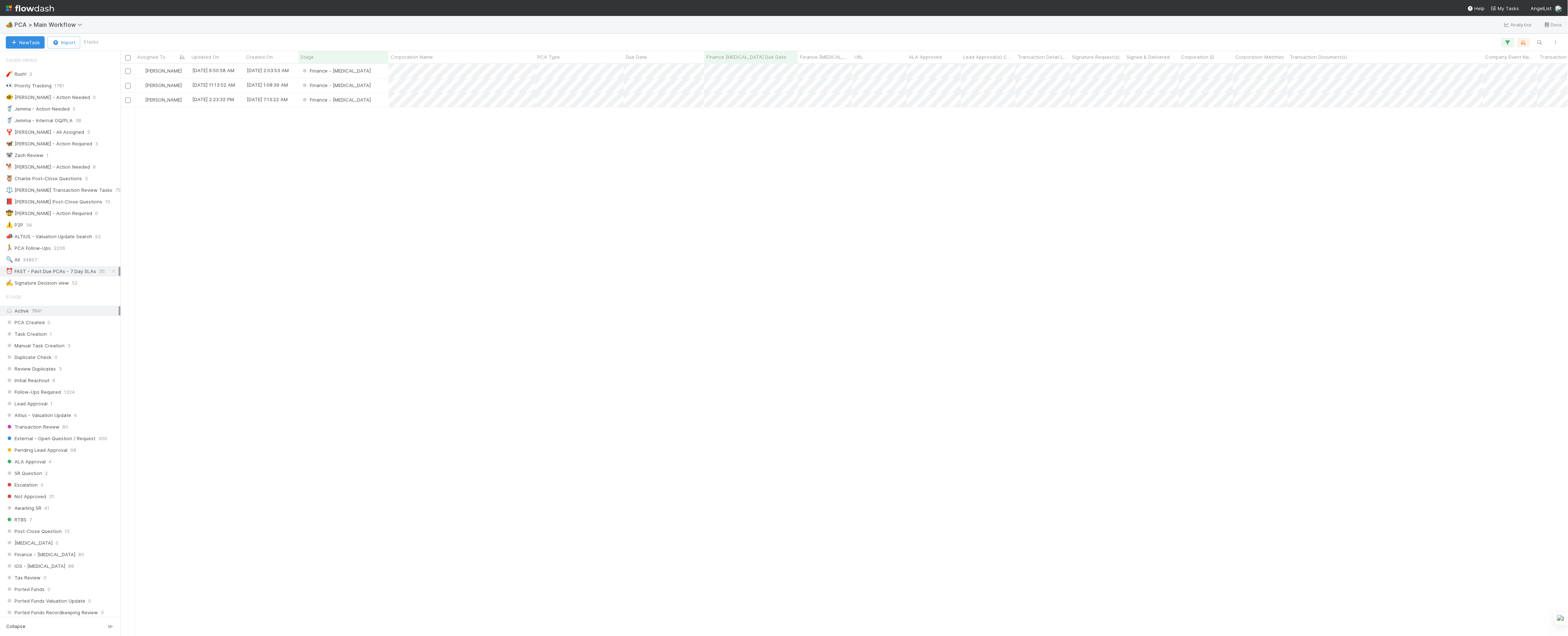
scroll to position [565, 1441]
click at [873, 623] on div "Marvey Fuentes 8/11/25, 6:50:58 AM 7/26/25, 2:03:53 AM Finance - ICU 0 0 0 Marv…" at bounding box center [845, 349] width 1448 height 572
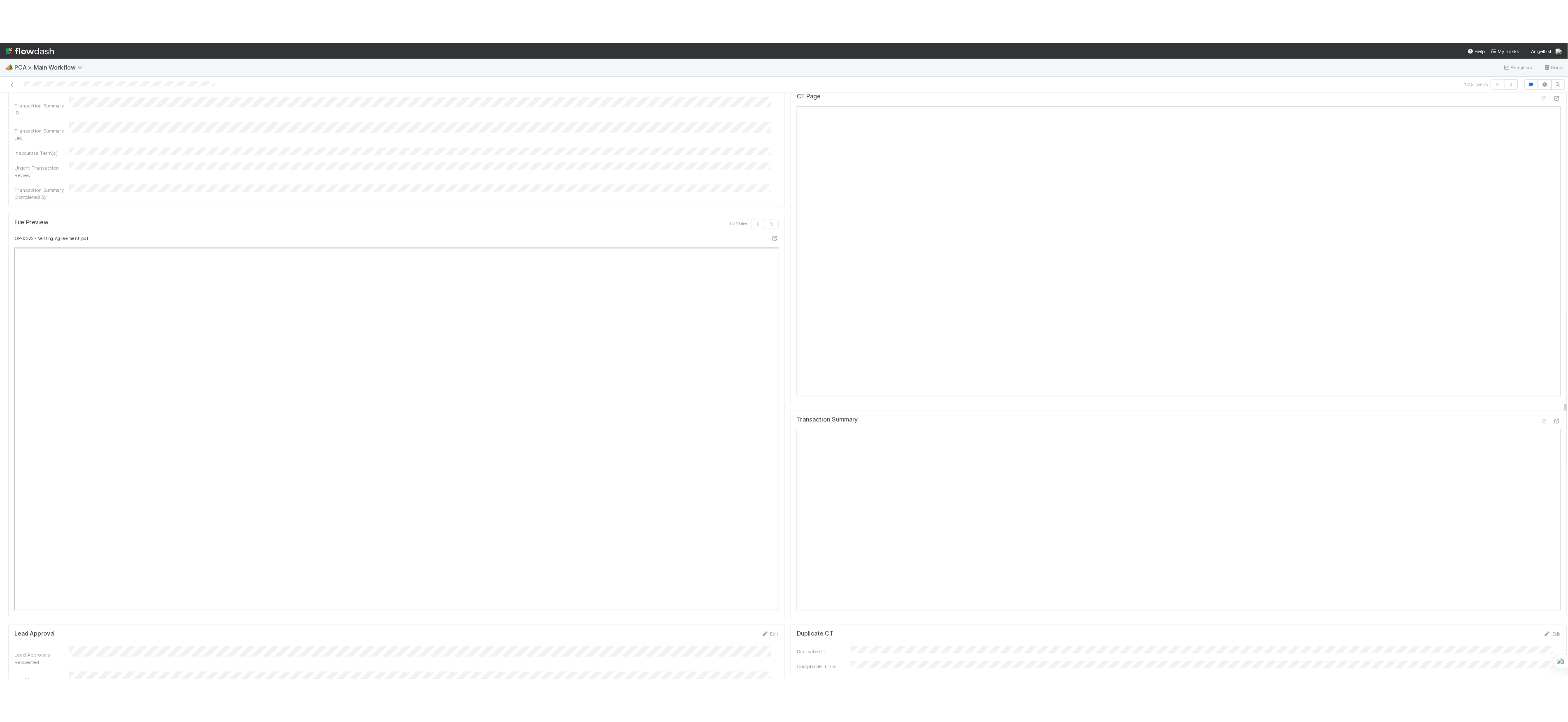
scroll to position [659, 0]
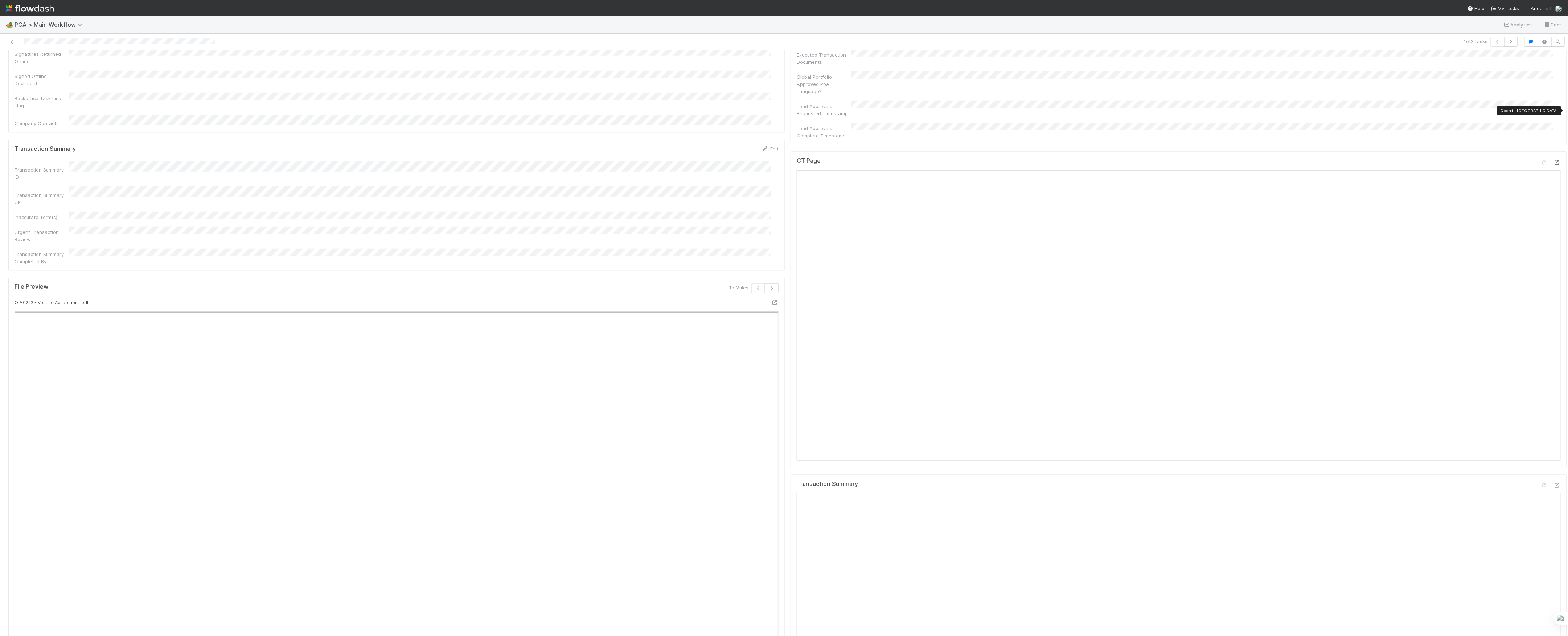
click at [1554, 160] on icon at bounding box center [1557, 162] width 7 height 5
click at [1554, 482] on div at bounding box center [1557, 485] width 7 height 7
click at [777, 426] on div "Finance ICU SLA Edit Finance ICU Start Date Finance ICU Due Date Finance ICU SL…" at bounding box center [788, 284] width 1565 height 2264
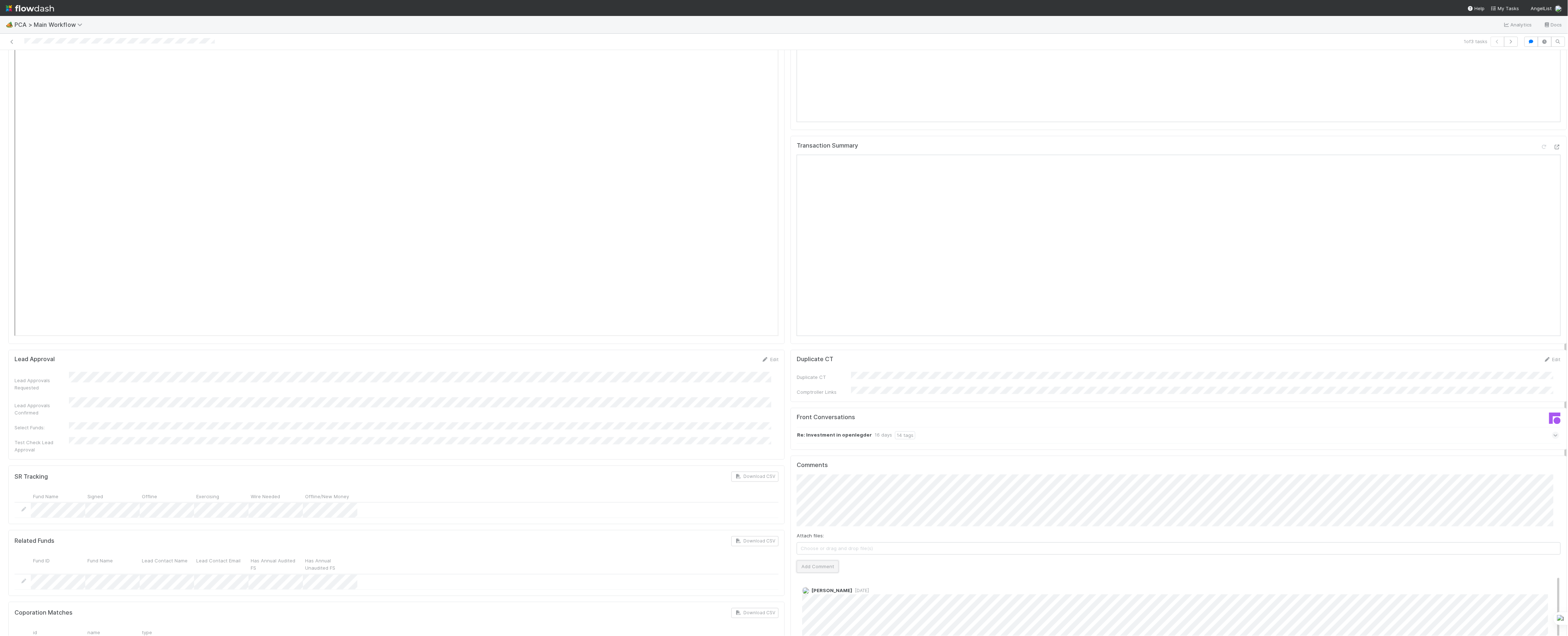
click at [797, 561] on button "Add Comment" at bounding box center [818, 567] width 42 height 12
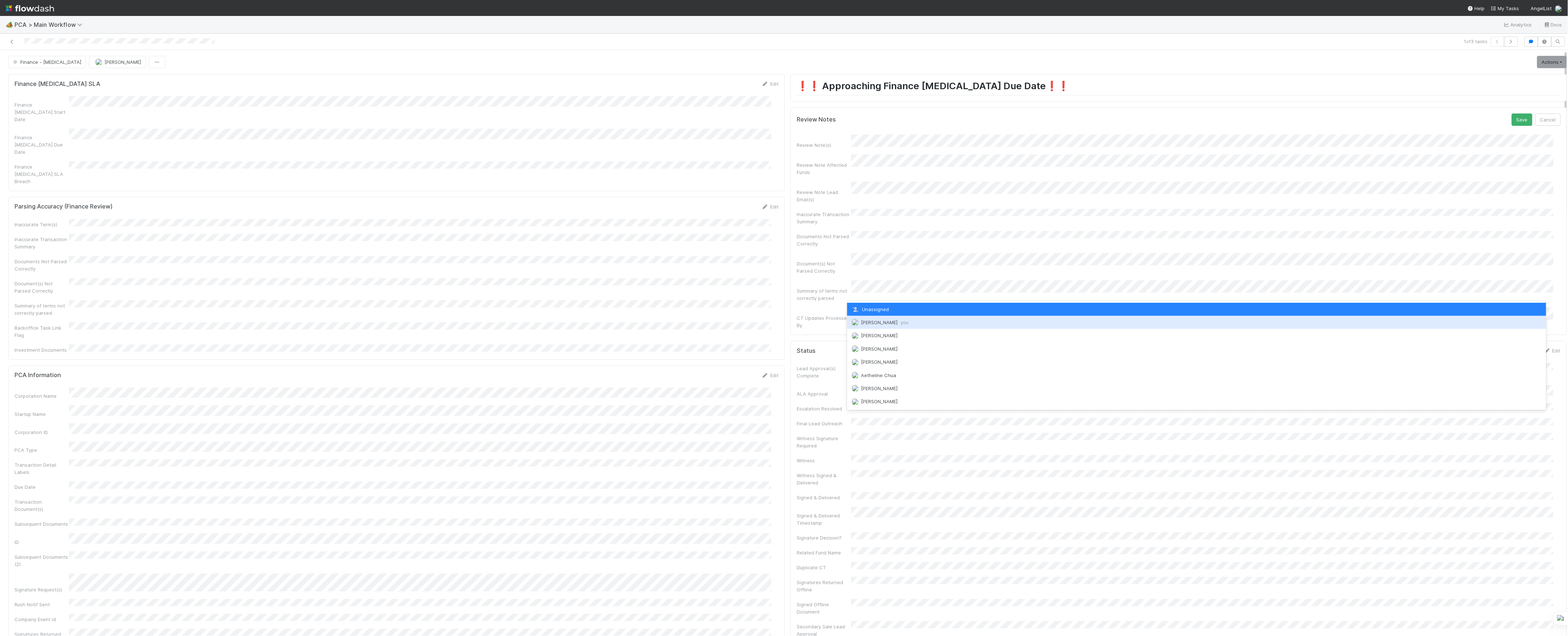
click at [878, 322] on span "Marvey Fuentes you" at bounding box center [884, 322] width 48 height 6
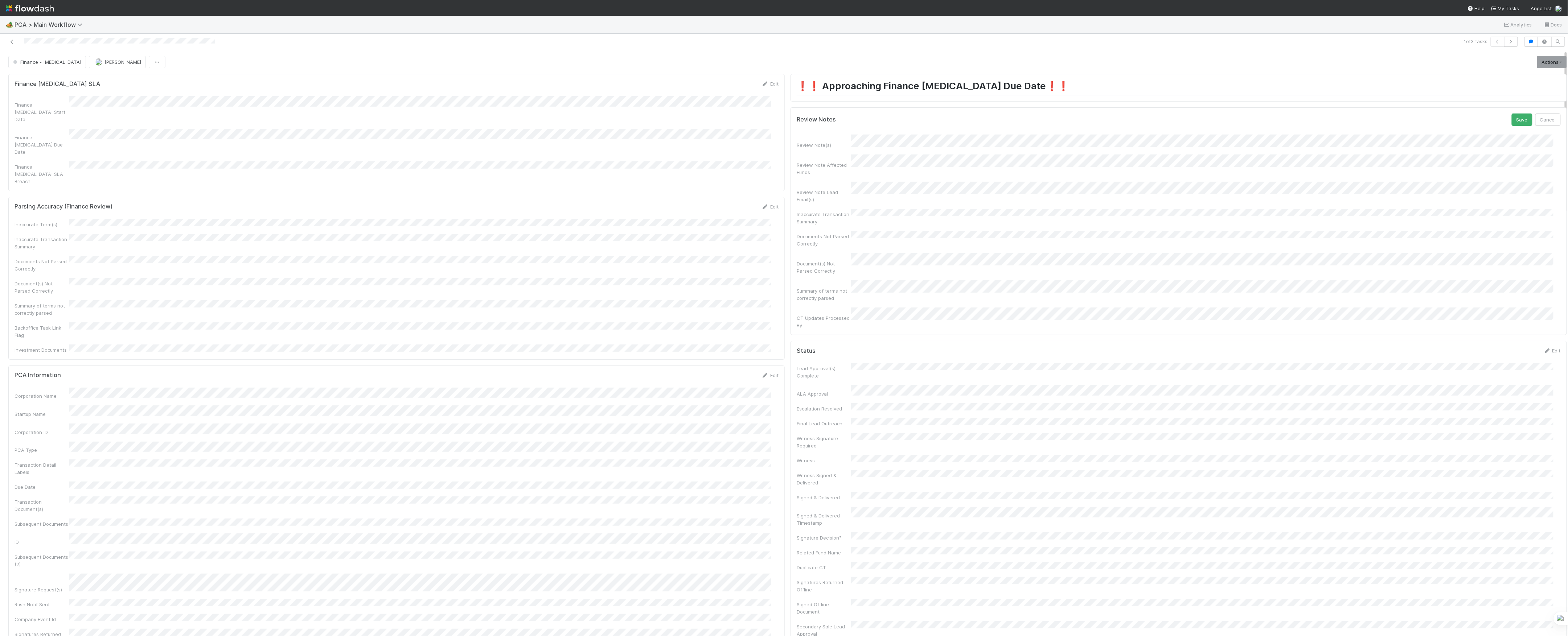
click at [1512, 113] on button "Save" at bounding box center [1522, 119] width 21 height 12
click at [1537, 67] on link "Actions" at bounding box center [1552, 62] width 29 height 12
click at [1504, 97] on button "Move to Finance Review" at bounding box center [1510, 97] width 117 height 10
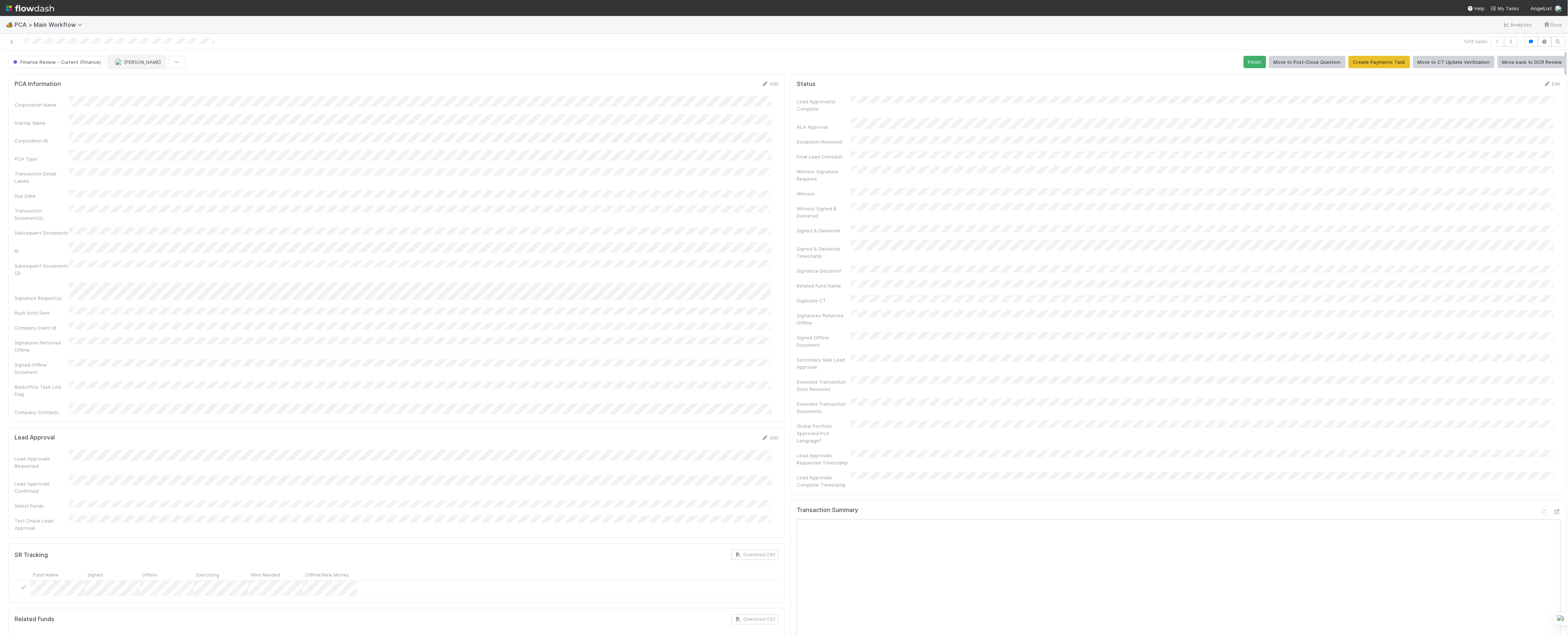
click at [145, 62] on span "[PERSON_NAME]" at bounding box center [142, 62] width 37 height 6
click at [194, 58] on div "Finance Review - Current (Finance) Marvey Fuentes Finish Move to Post-Close Que…" at bounding box center [787, 62] width 1559 height 12
click at [272, 61] on div "Finance Review - Current (Finance) Marvey Fuentes Finish Move to Post-Close Que…" at bounding box center [787, 62] width 1559 height 12
click at [147, 62] on span "[PERSON_NAME]" at bounding box center [142, 62] width 37 height 6
click at [7, 42] on div at bounding box center [383, 42] width 761 height 10
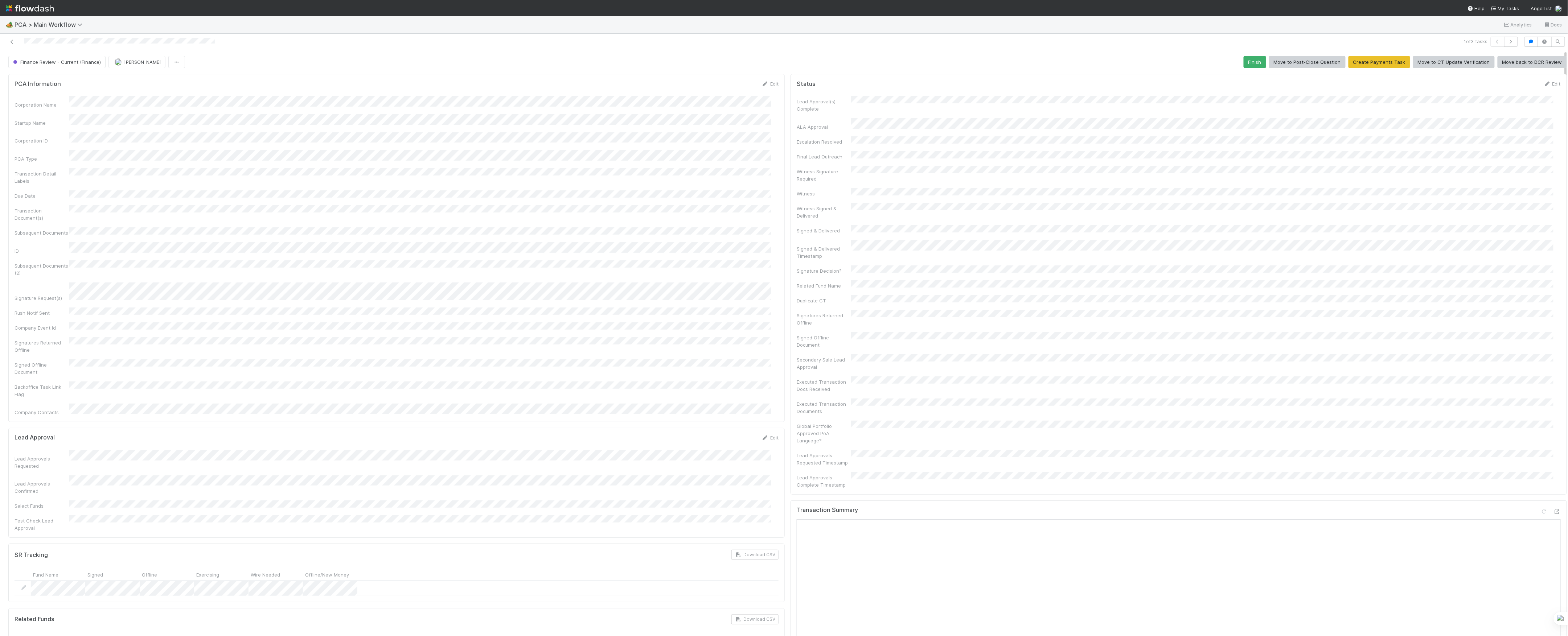
click at [8, 38] on div at bounding box center [383, 42] width 761 height 10
click at [9, 39] on link at bounding box center [11, 42] width 7 height 7
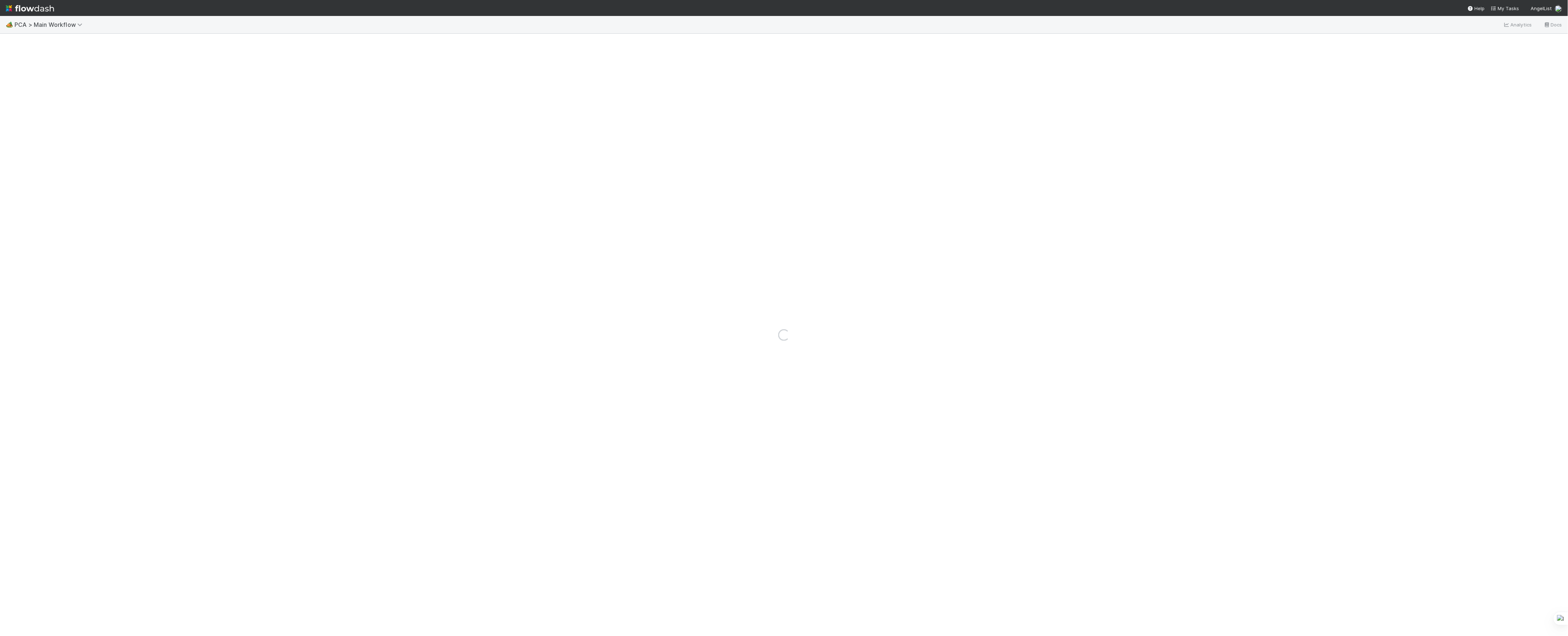
click at [9, 40] on div "Loading..." at bounding box center [784, 334] width 1568 height 602
drag, startPoint x: 9, startPoint y: 40, endPoint x: 173, endPoint y: 31, distance: 164.2
click at [173, 31] on div "🏕️ PCA > Main Workflow Analytics Docs" at bounding box center [784, 25] width 1568 height 17
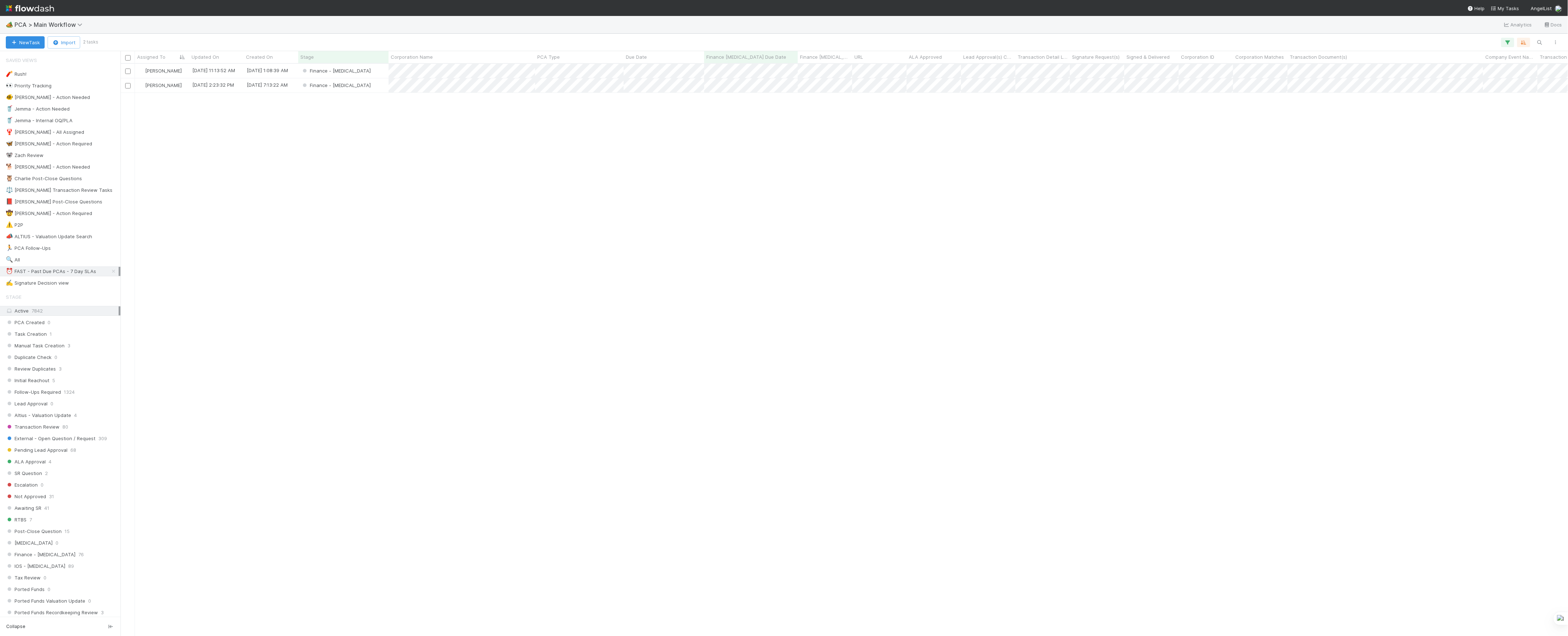
scroll to position [565, 1441]
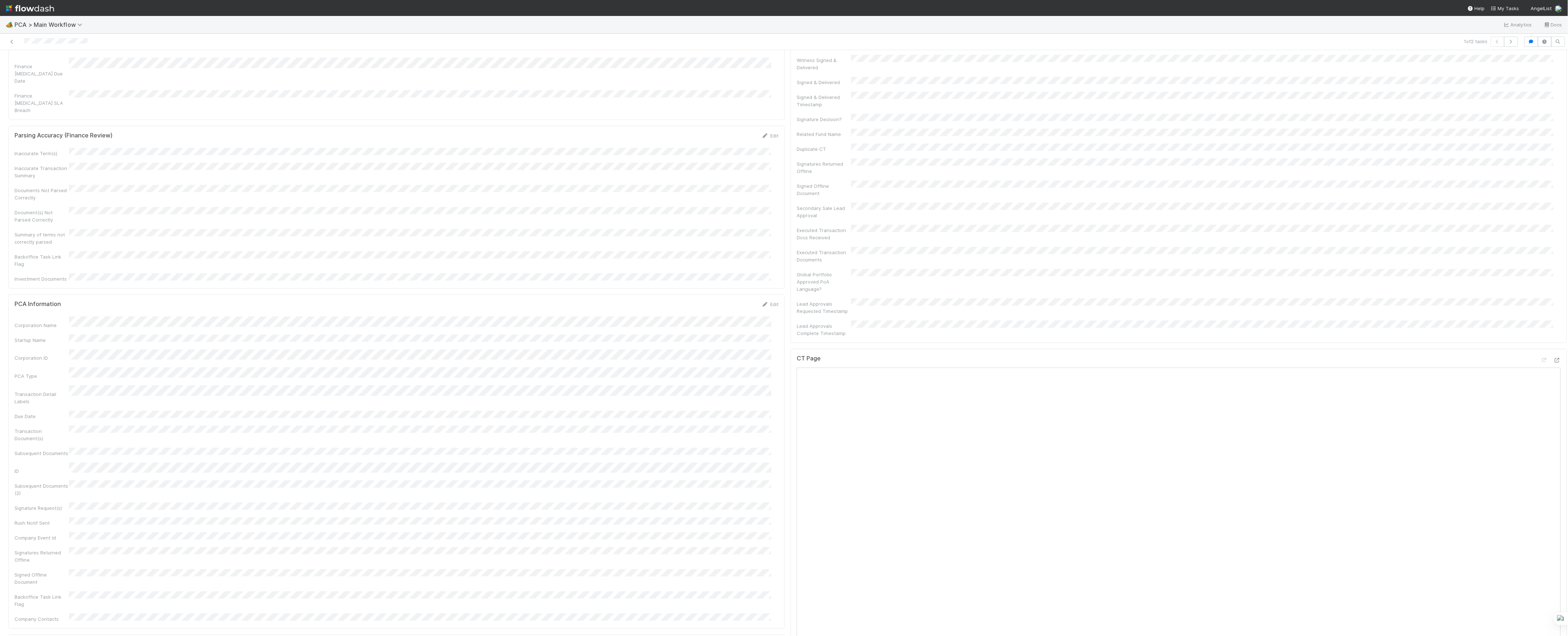
scroll to position [532, 0]
click at [1554, 203] on icon at bounding box center [1557, 205] width 7 height 5
click at [1554, 525] on icon at bounding box center [1557, 527] width 7 height 5
click at [1544, 249] on div at bounding box center [1551, 254] width 20 height 10
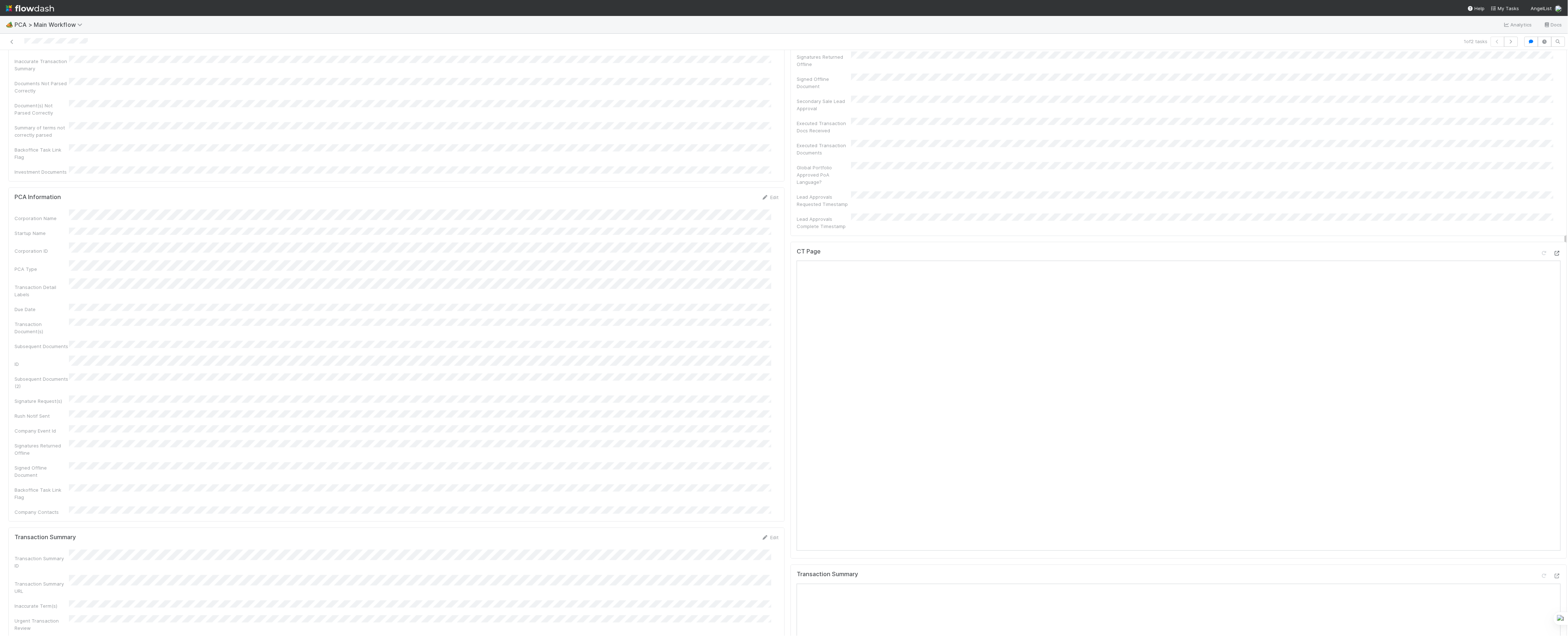
click at [1554, 249] on div at bounding box center [1557, 253] width 7 height 7
click at [1554, 574] on icon at bounding box center [1557, 576] width 7 height 5
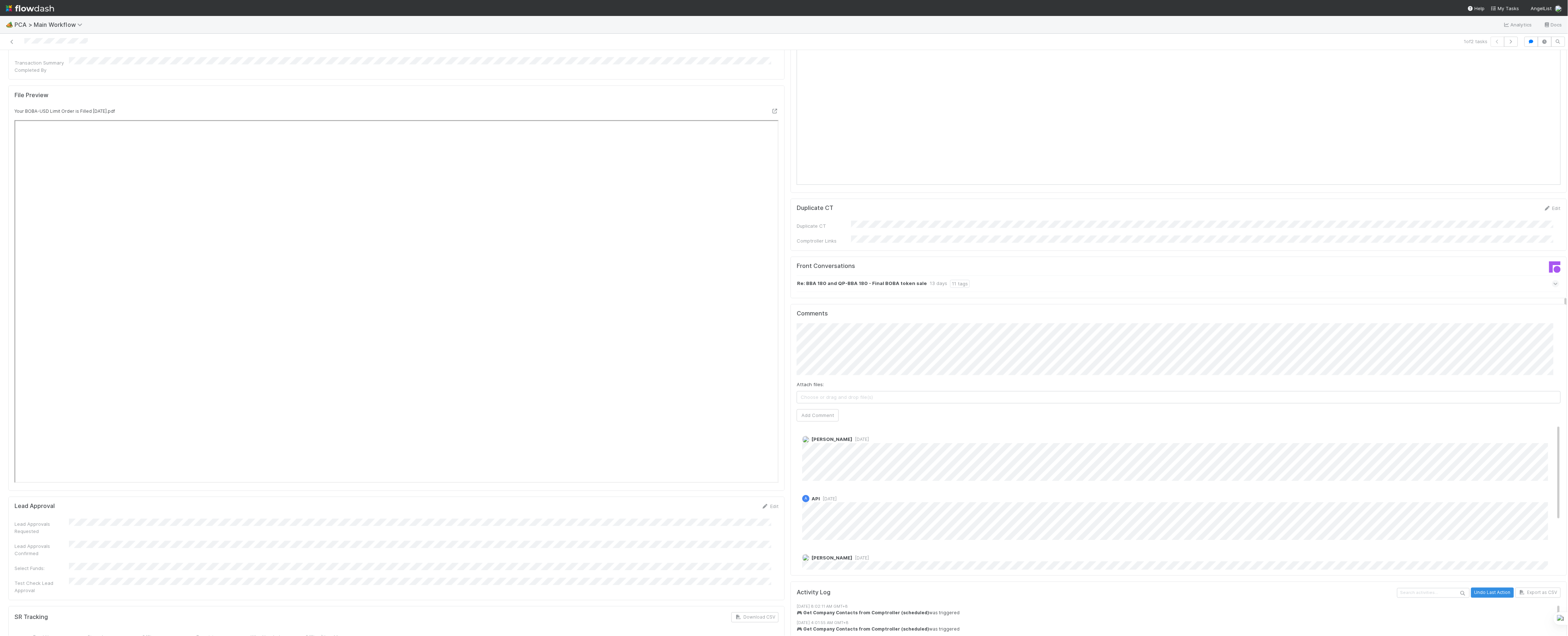
click at [790, 305] on div "Comments Attach files: Choose or drag and drop file(s) Add Comment Roselyn de V…" at bounding box center [1179, 440] width 776 height 271
click at [817, 409] on button "Add Comment" at bounding box center [818, 416] width 42 height 12
click at [808, 444] on link "Edit" at bounding box center [812, 447] width 8 height 6
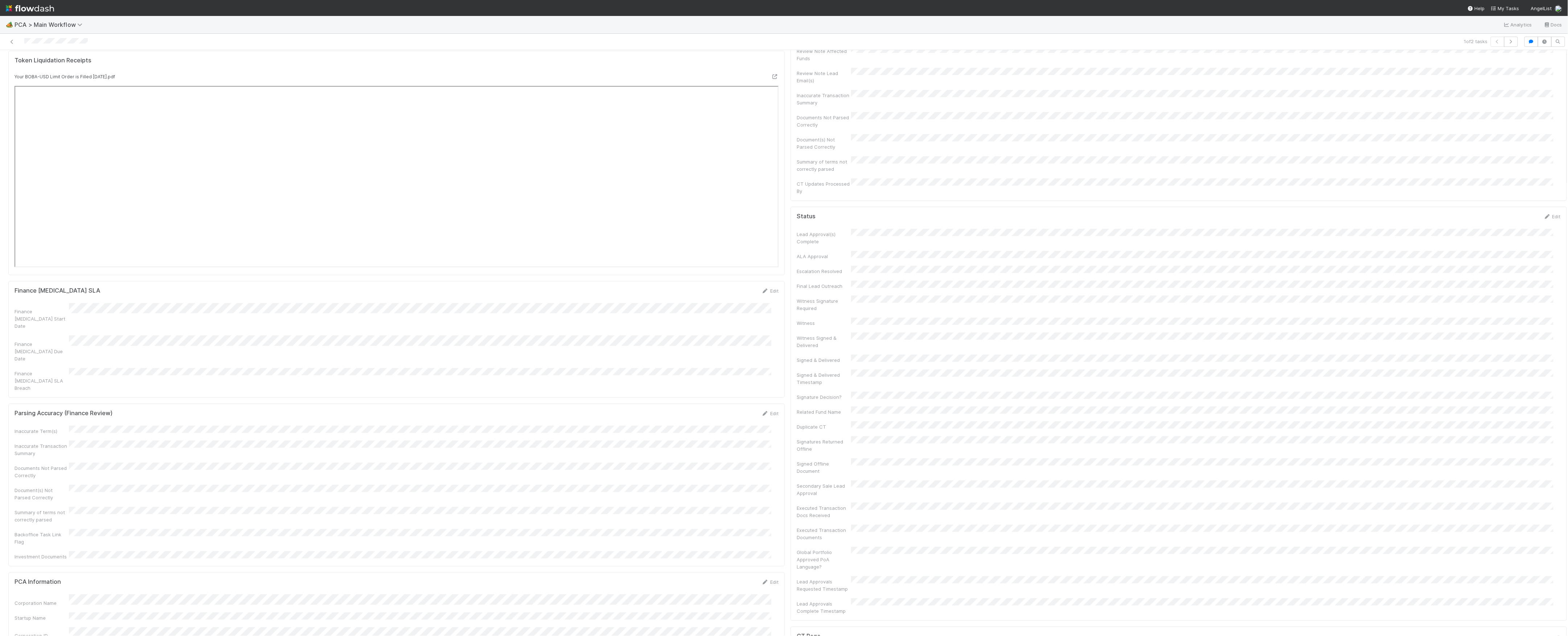
scroll to position [0, 0]
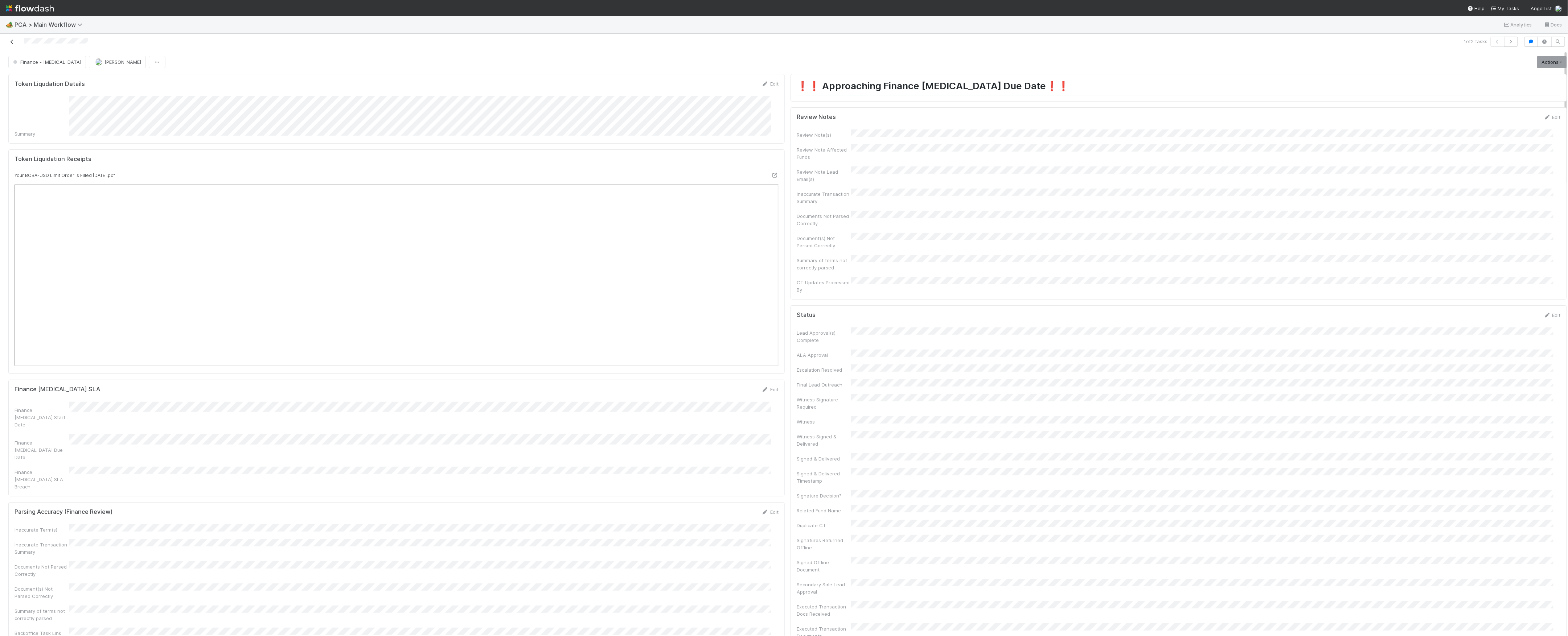
click at [14, 41] on icon at bounding box center [11, 42] width 7 height 5
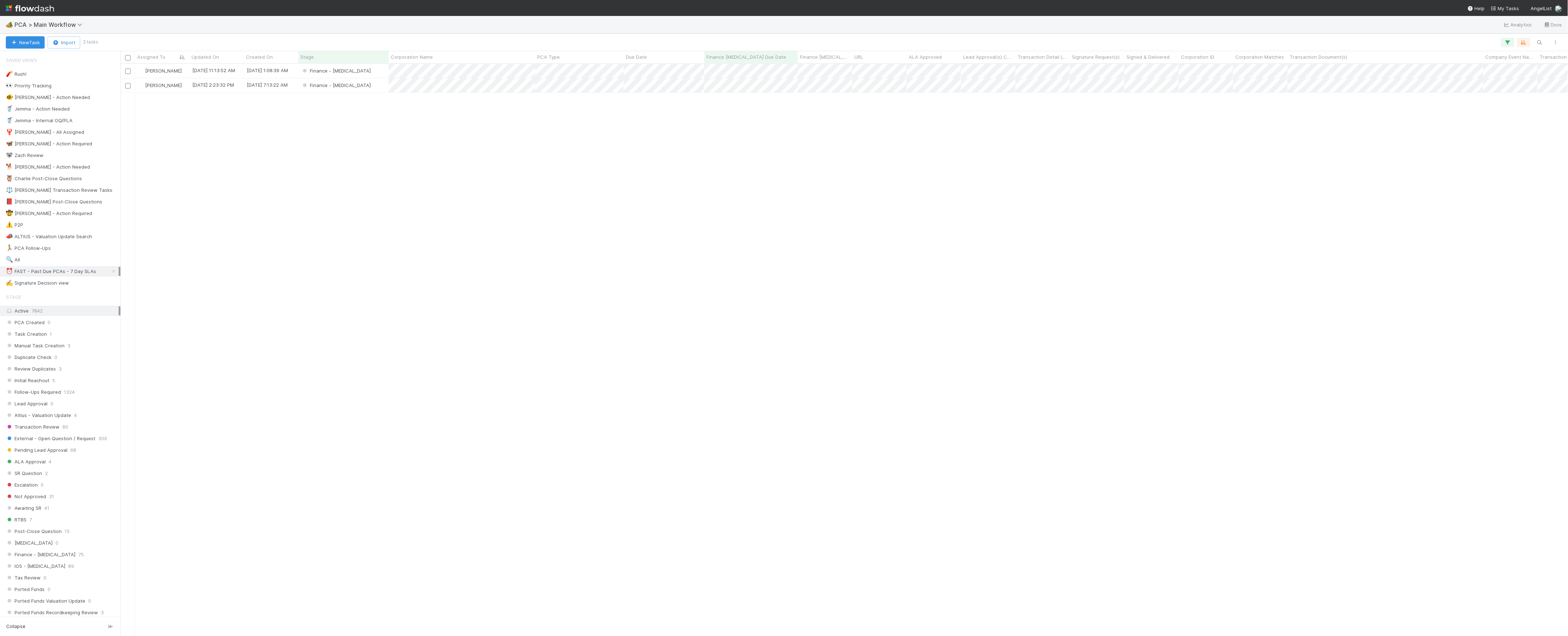
scroll to position [565, 1441]
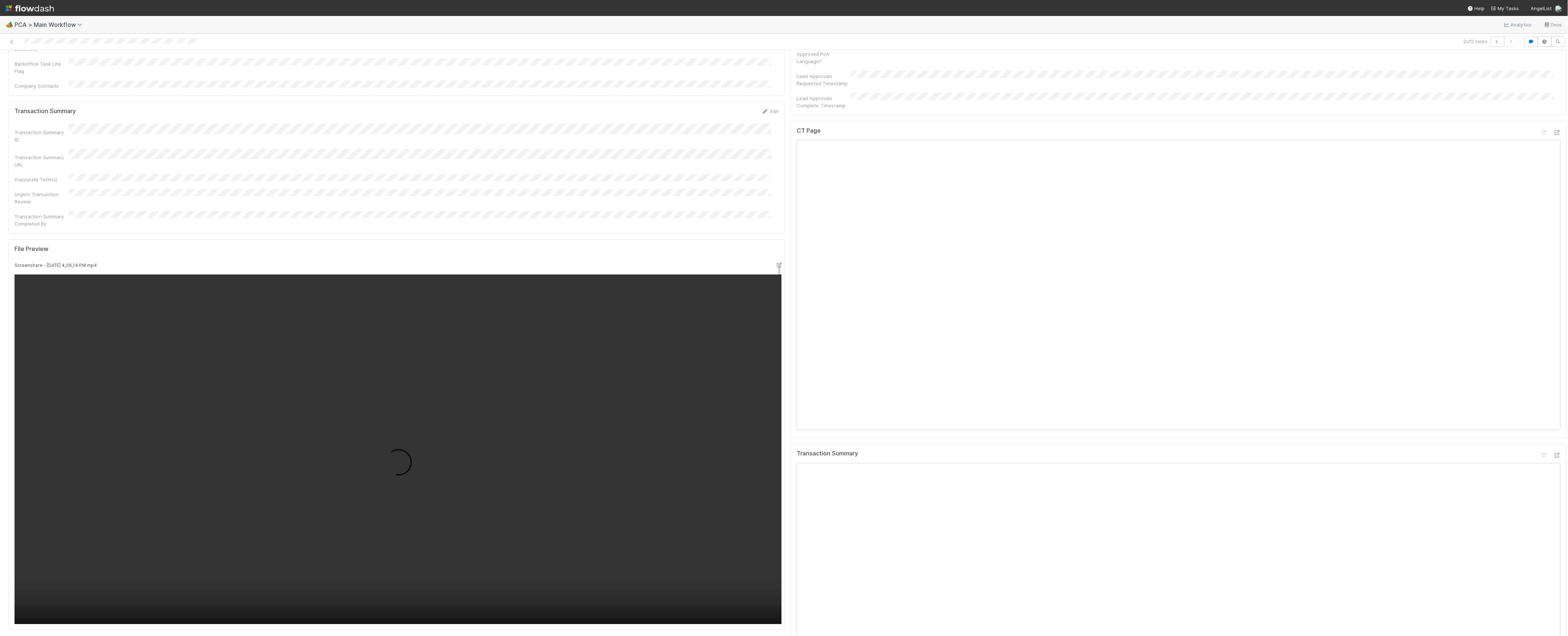
scroll to position [580, 0]
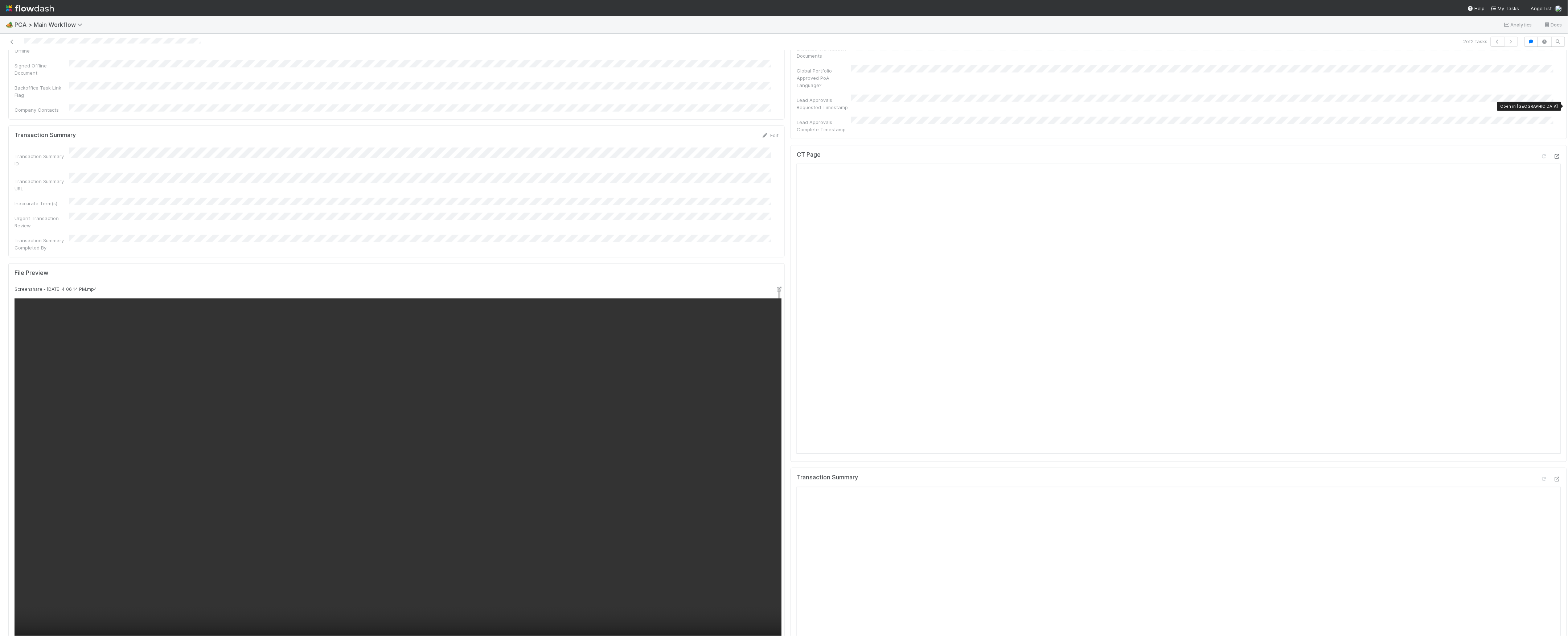
click at [1554, 154] on icon at bounding box center [1557, 156] width 7 height 5
click at [1554, 477] on icon at bounding box center [1557, 479] width 7 height 5
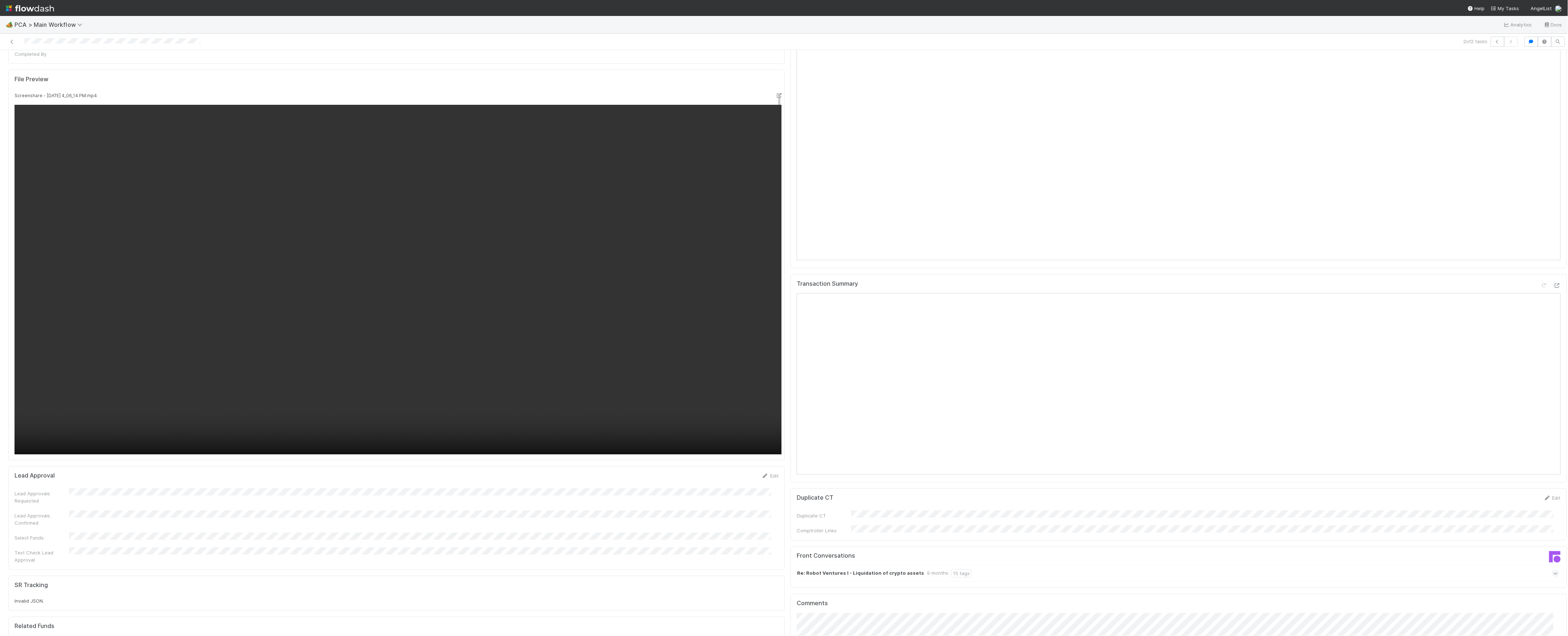
scroll to position [774, 0]
click at [2, 43] on div "2 of 2 tasks" at bounding box center [784, 42] width 1568 height 16
click at [7, 42] on div at bounding box center [383, 42] width 761 height 10
click at [9, 42] on icon at bounding box center [11, 42] width 7 height 5
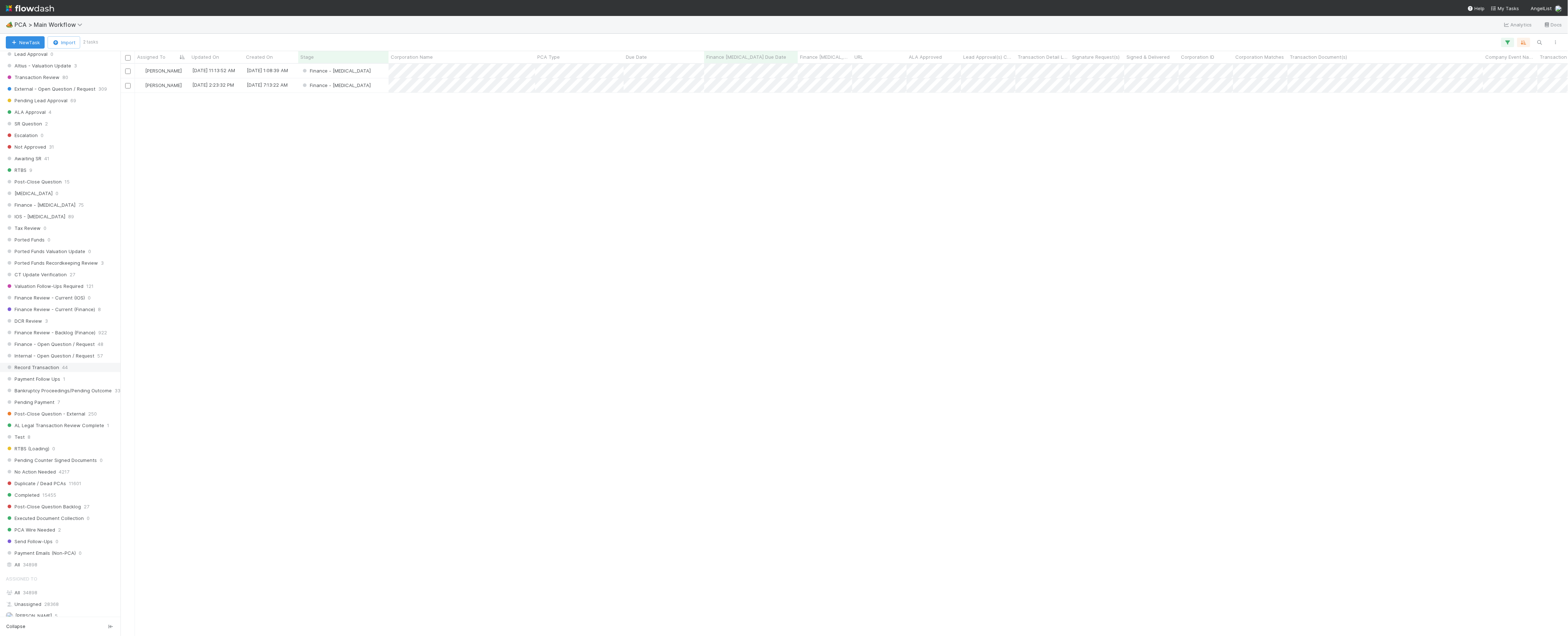
scroll to position [436, 0]
click at [62, 263] on span "Finance - Open Question / Request" at bounding box center [50, 259] width 89 height 9
click at [110, 198] on icon at bounding box center [113, 195] width 7 height 5
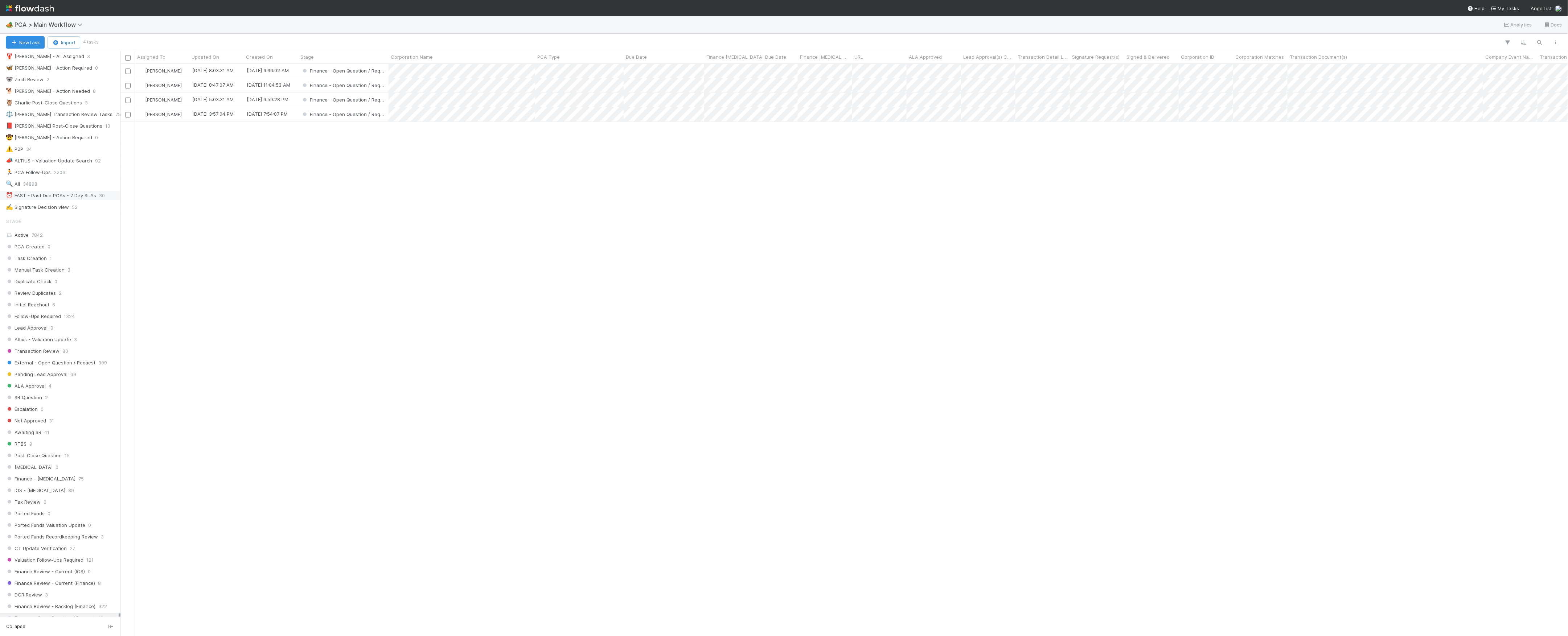
scroll to position [565, 1441]
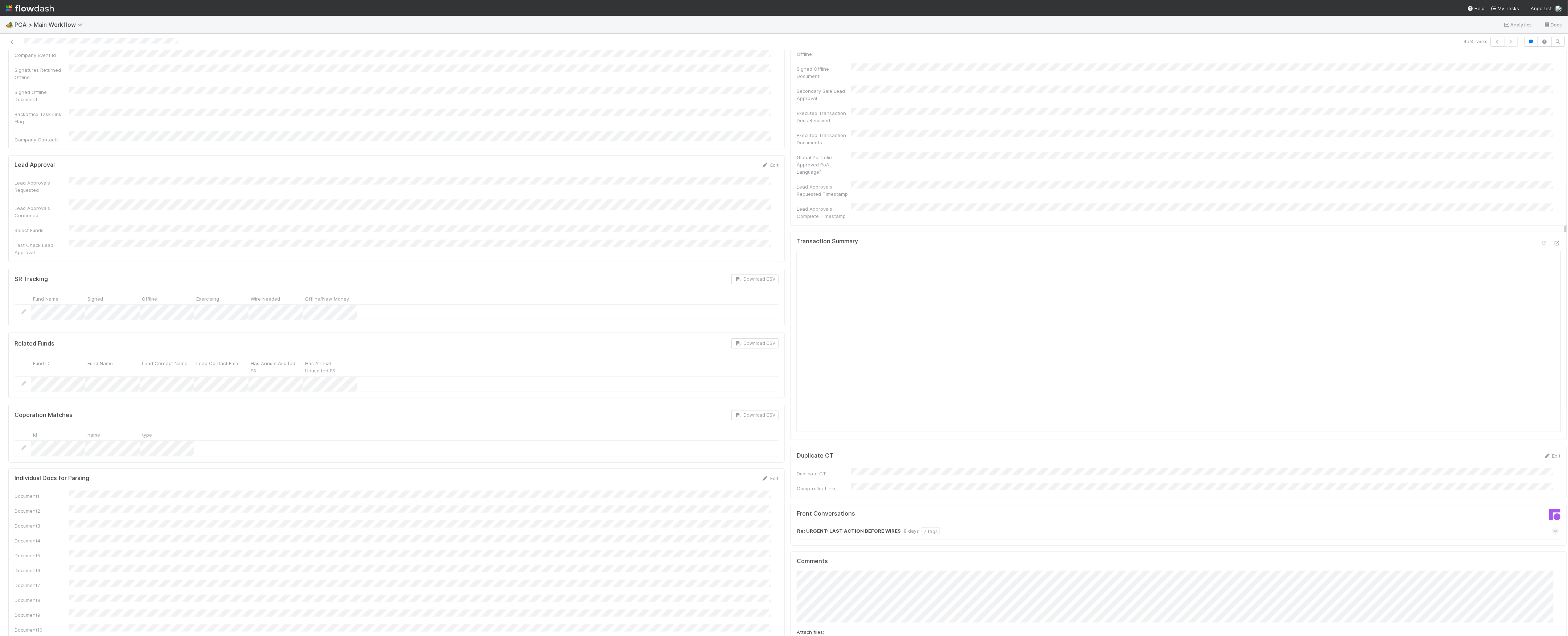
scroll to position [507, 0]
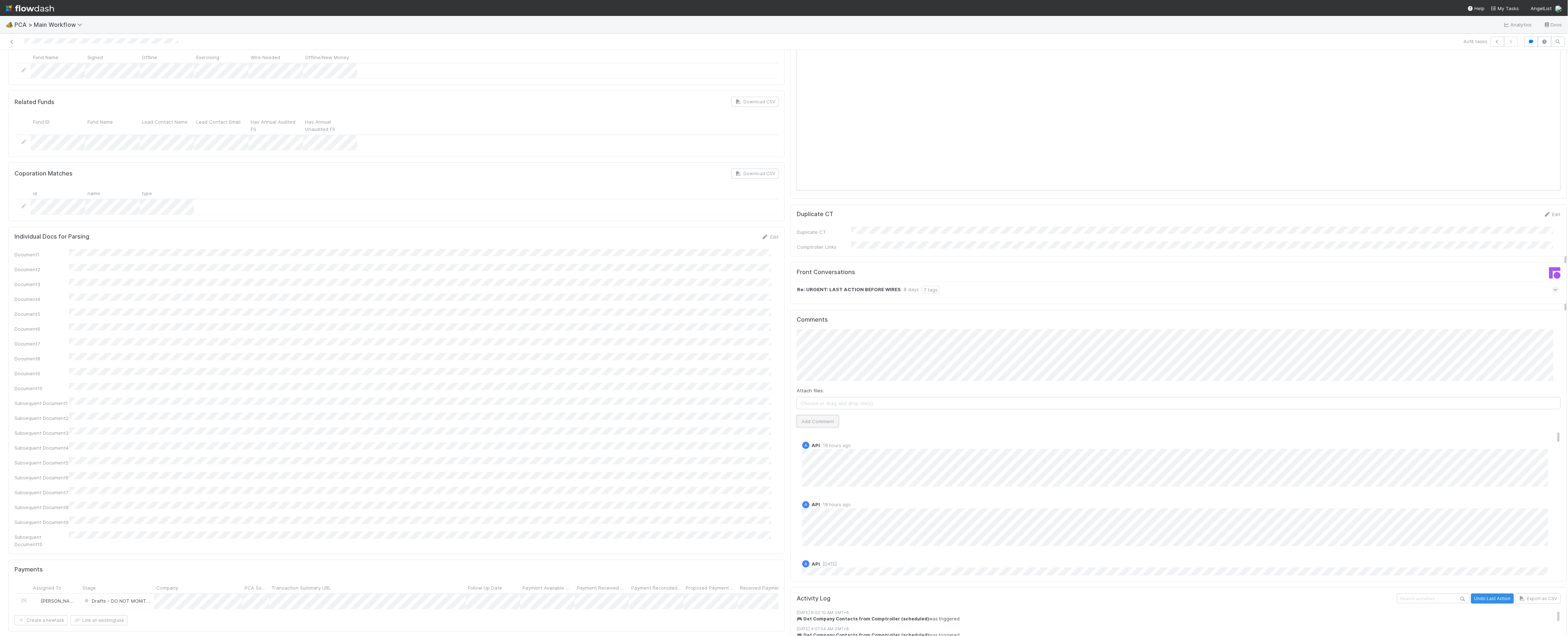
click at [809, 416] on button "Add Comment" at bounding box center [818, 422] width 42 height 12
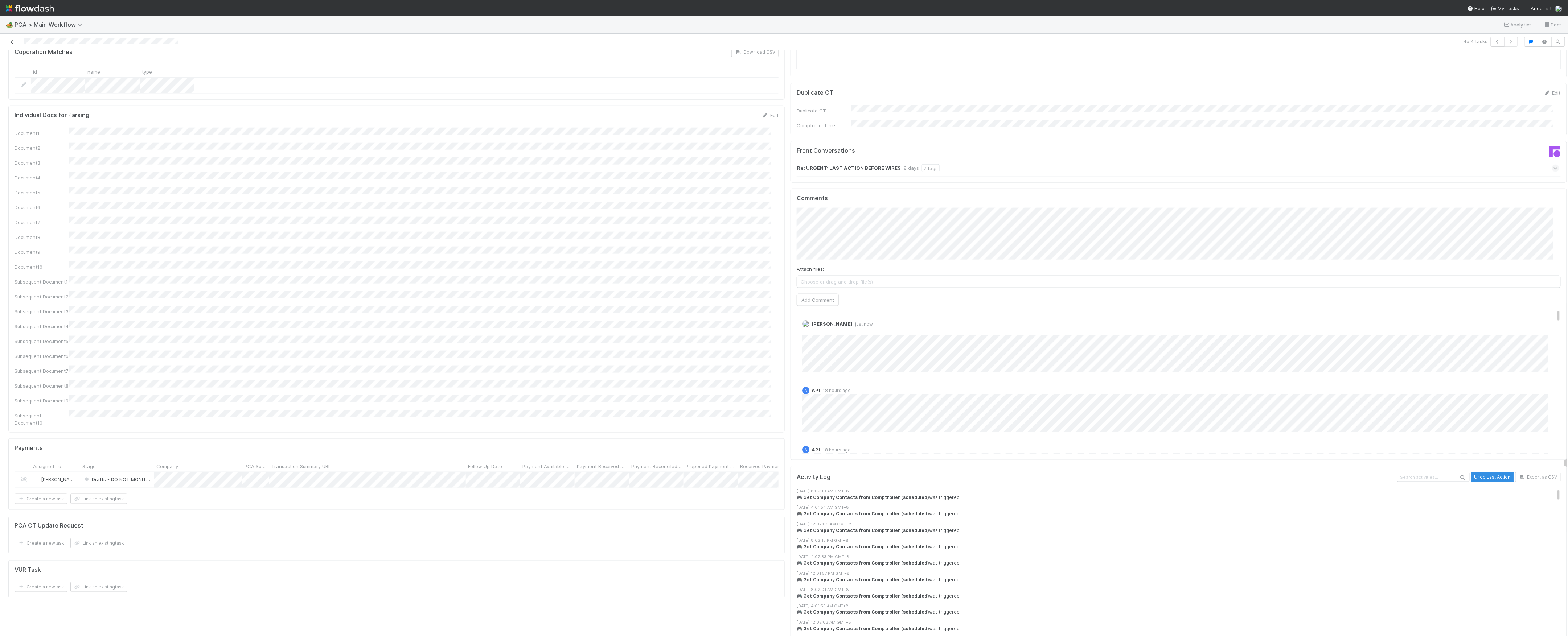
click at [14, 42] on icon at bounding box center [11, 42] width 7 height 5
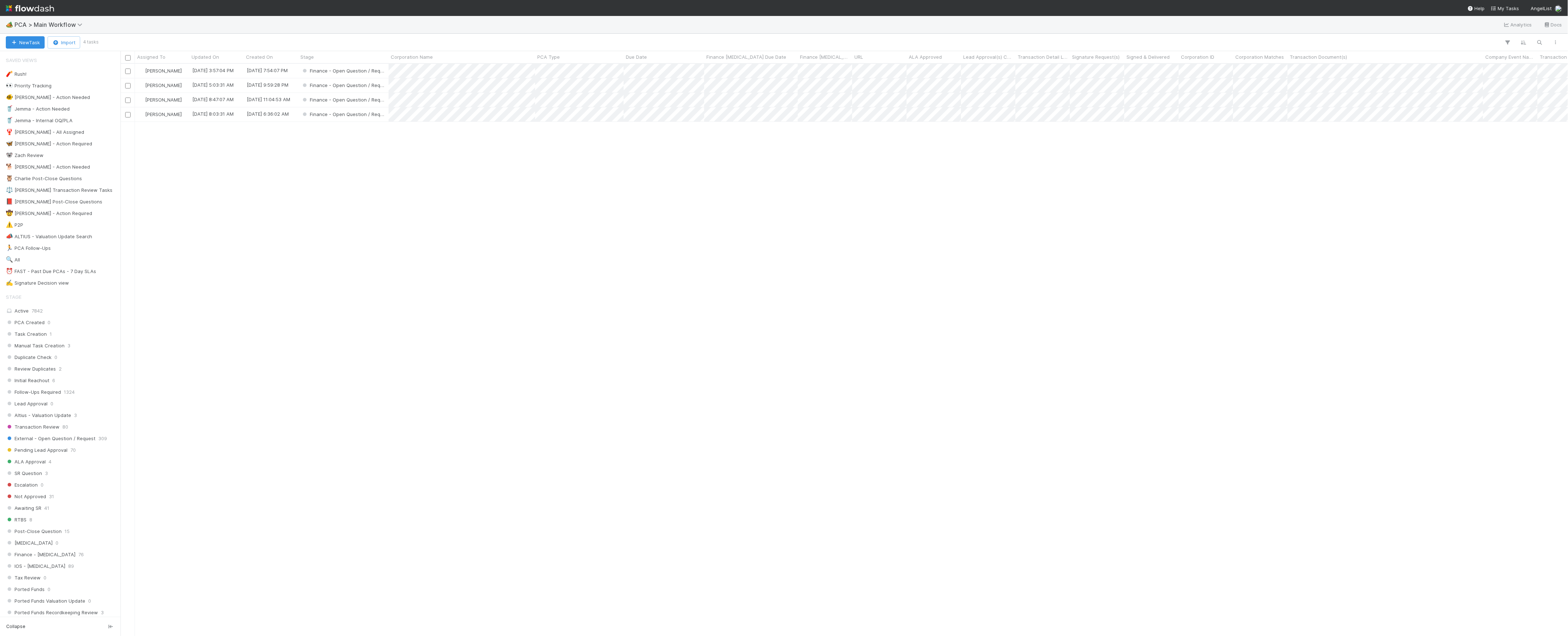
scroll to position [565, 1441]
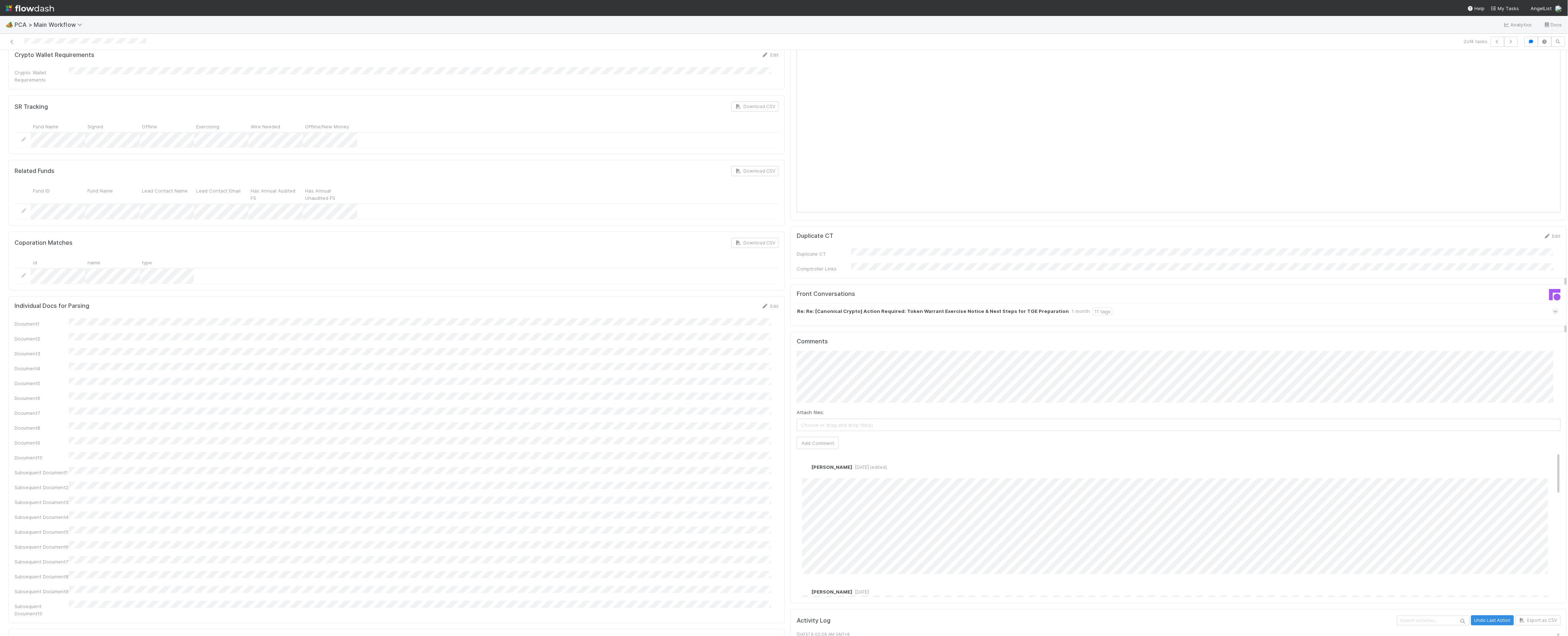
scroll to position [484, 0]
click at [828, 436] on button "Add Comment" at bounding box center [818, 442] width 42 height 12
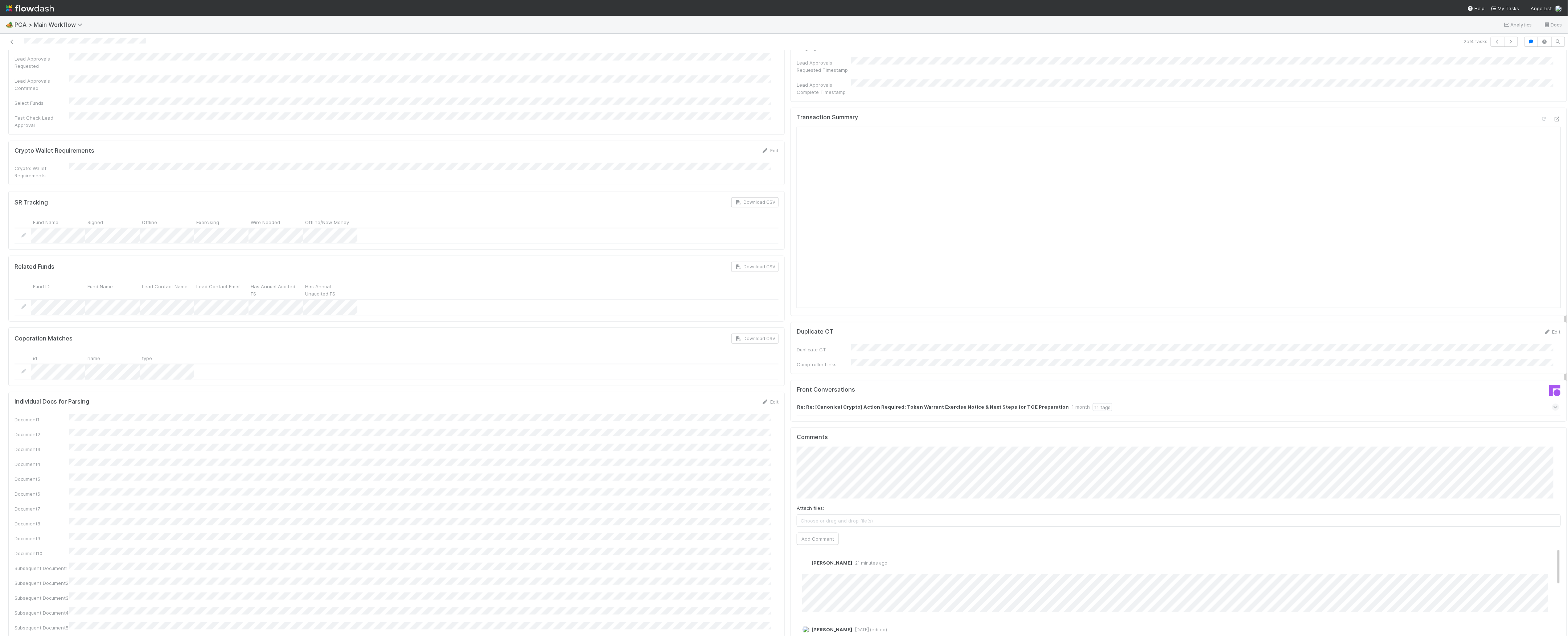
scroll to position [532, 0]
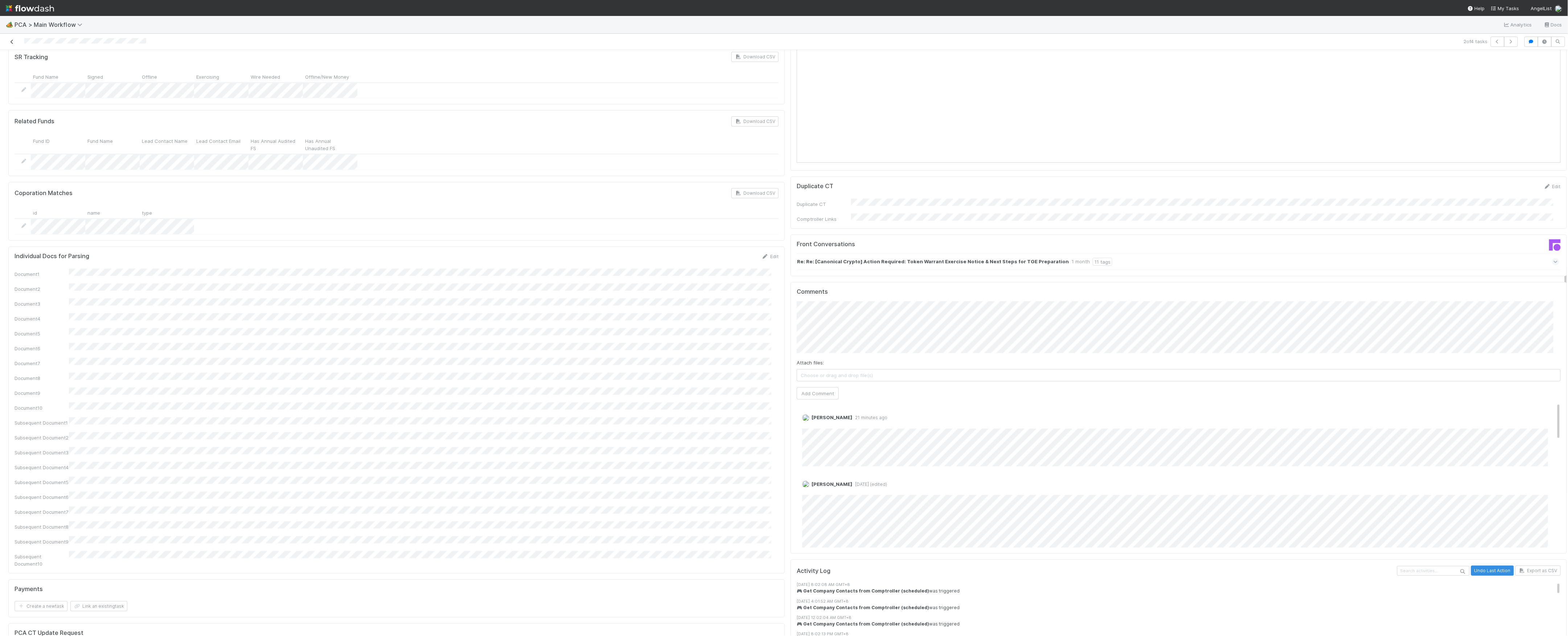
click at [11, 41] on icon at bounding box center [11, 42] width 7 height 5
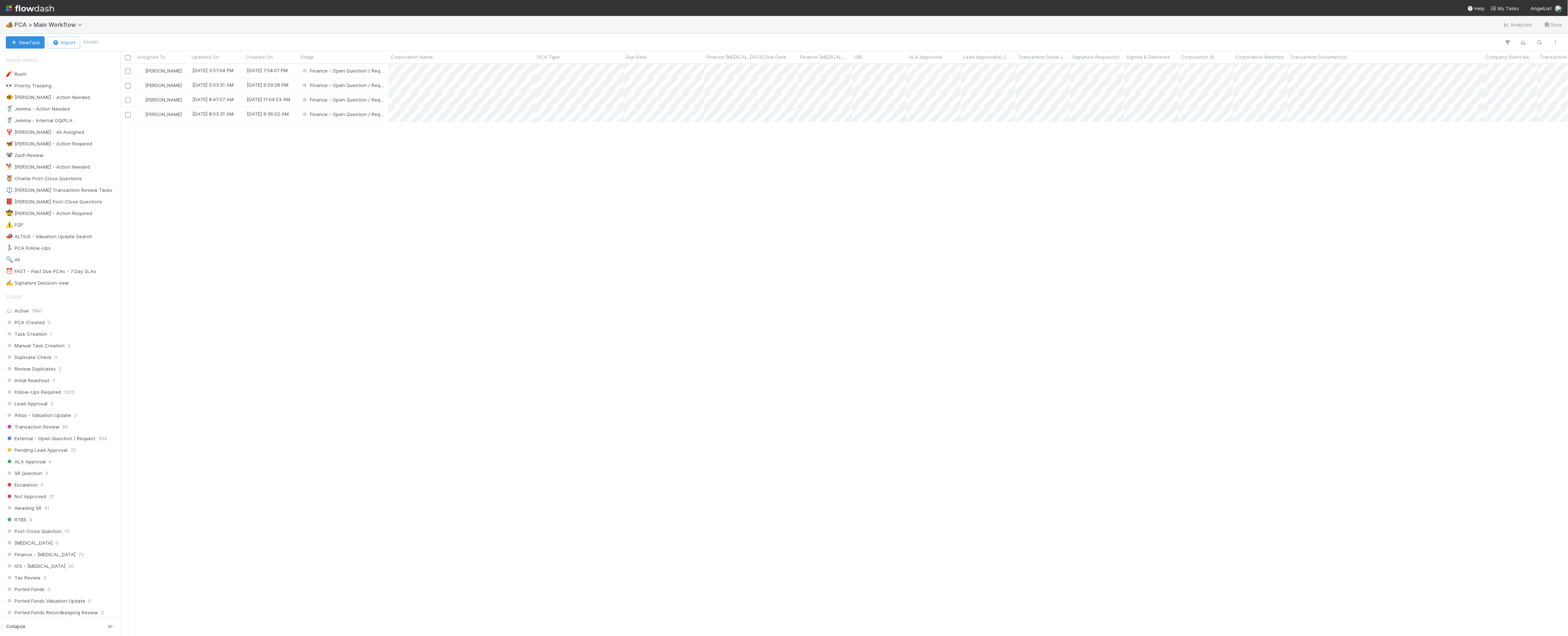
scroll to position [565, 1441]
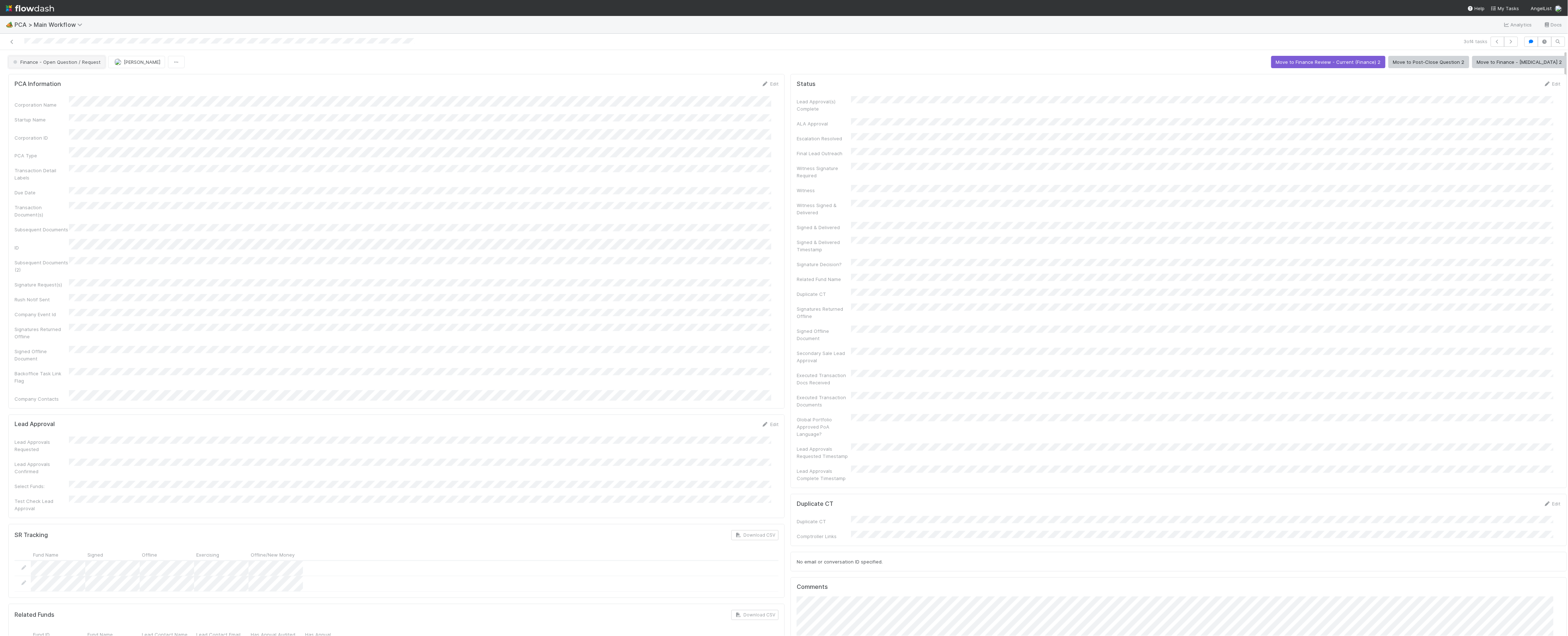
click at [74, 64] on span "Finance - Open Question / Request" at bounding box center [56, 62] width 89 height 6
click at [72, 97] on div "Finance - [MEDICAL_DATA]" at bounding box center [57, 93] width 102 height 13
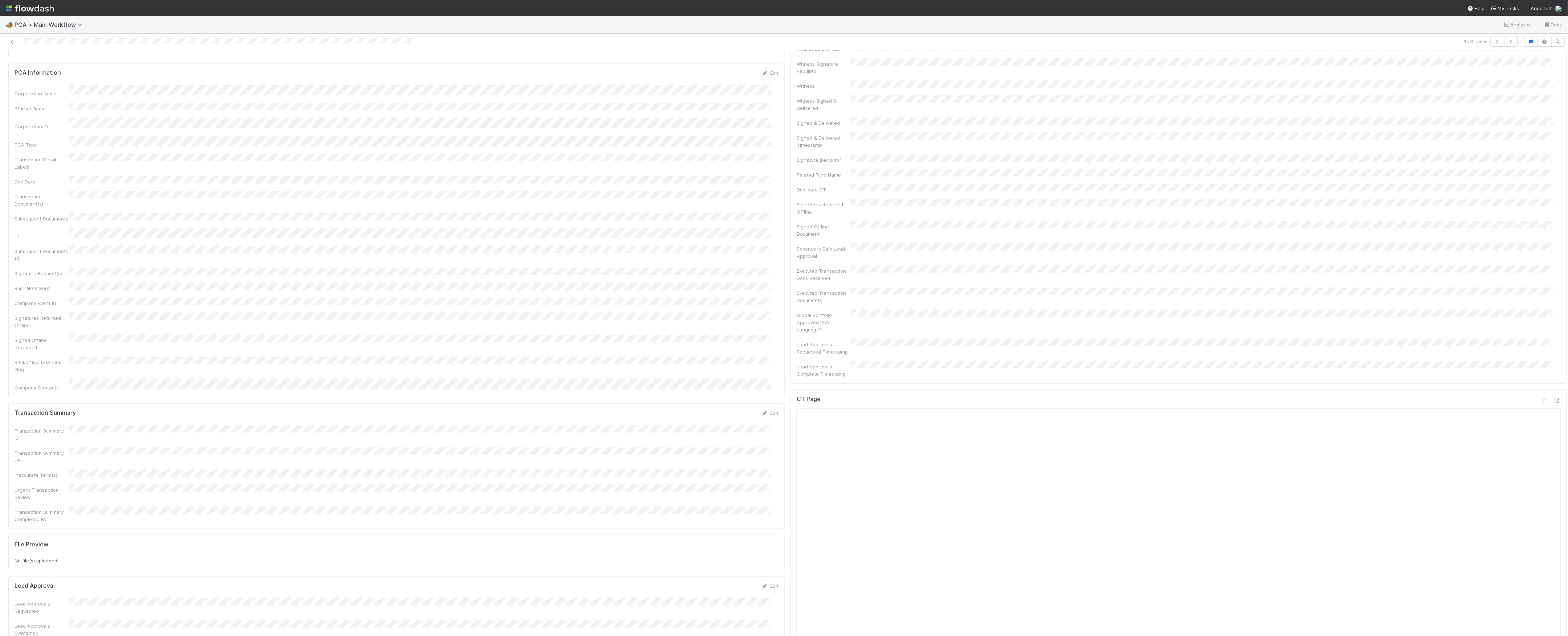
scroll to position [290, 0]
click at [1554, 411] on icon at bounding box center [1557, 413] width 7 height 5
click at [50, 66] on button "Finance - [MEDICAL_DATA]" at bounding box center [47, 62] width 78 height 12
click at [23, 66] on button "Internal - Open Question / Request" at bounding box center [56, 62] width 97 height 12
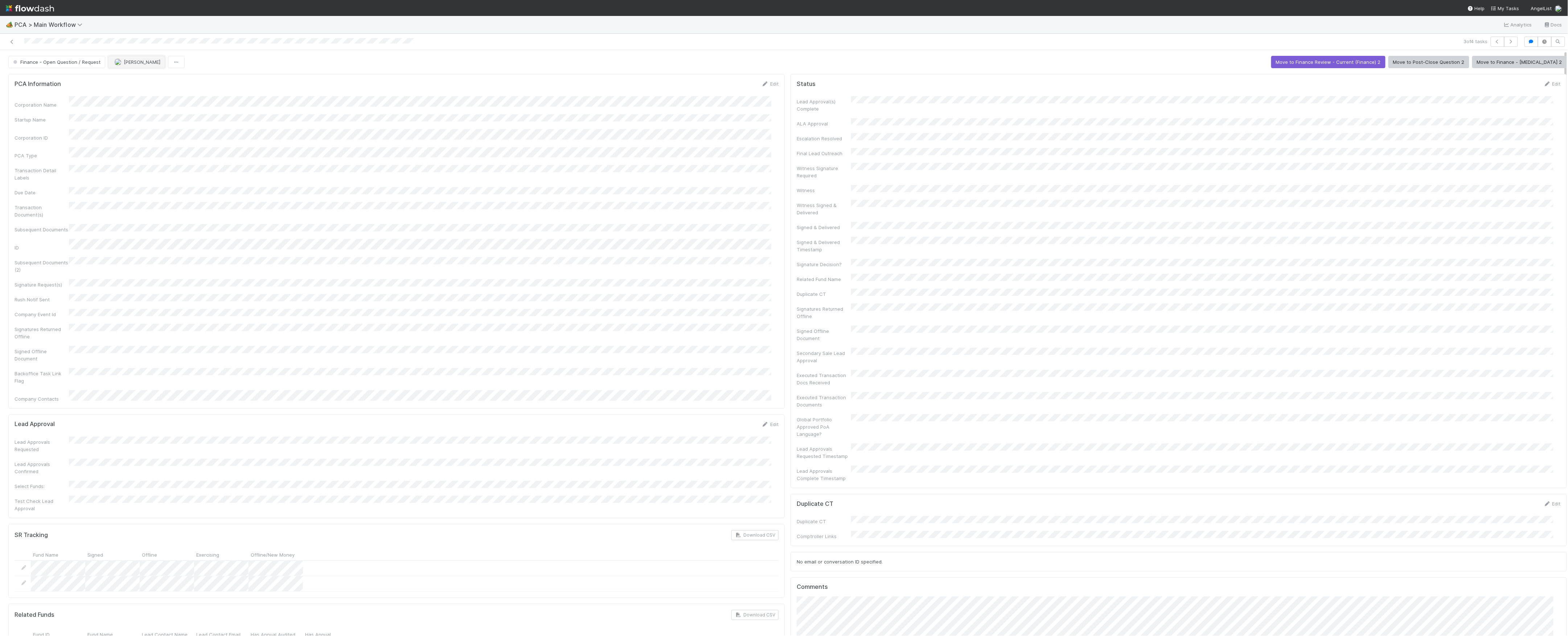
click at [128, 65] on button "[PERSON_NAME]" at bounding box center [136, 62] width 57 height 12
click at [205, 60] on div "Finance - Open Question / Request Marvey Fuentes Move to Finance Review - Curre…" at bounding box center [787, 62] width 1559 height 12
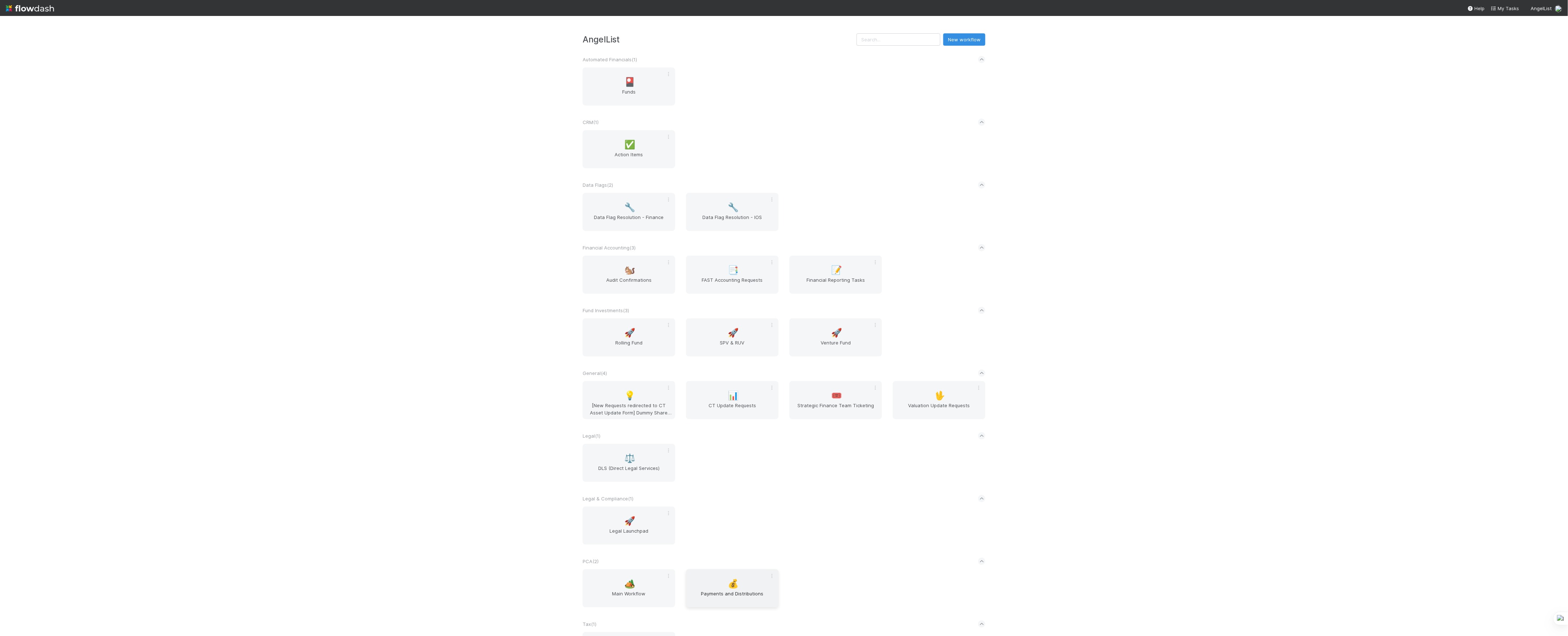
click at [719, 590] on div "💰 Payments and Distributions" at bounding box center [733, 588] width 93 height 38
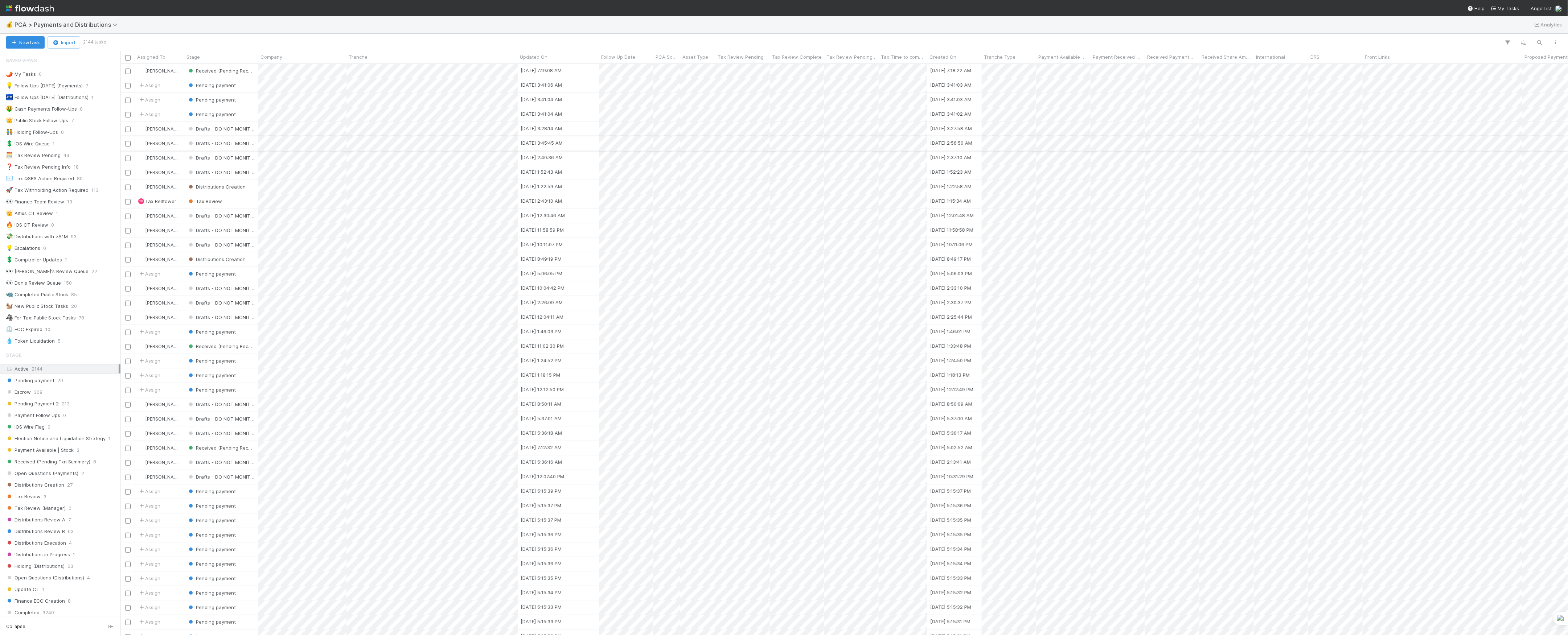
scroll to position [565, 1441]
click at [47, 343] on div "💧 Token Liquidation" at bounding box center [30, 341] width 49 height 9
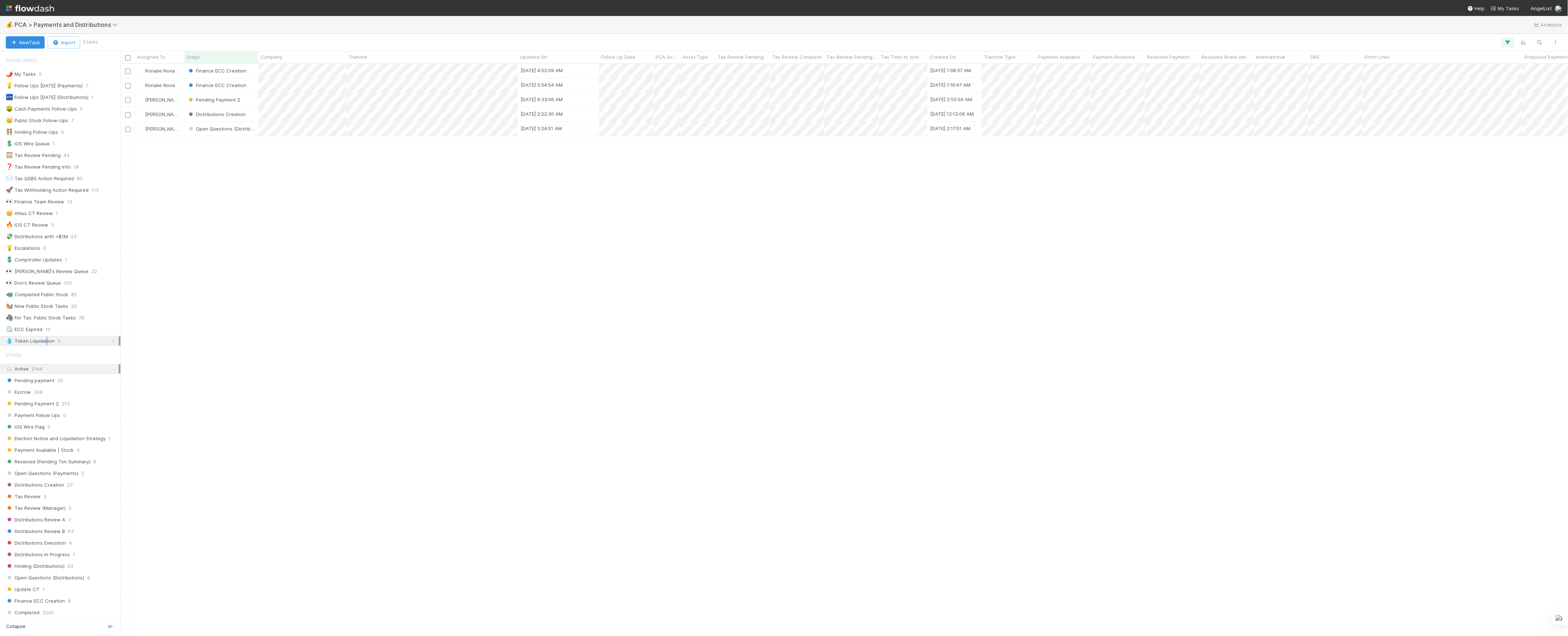
scroll to position [565, 1441]
click at [269, 11] on nav "Help My Tasks AngelList" at bounding box center [784, 8] width 1568 height 16
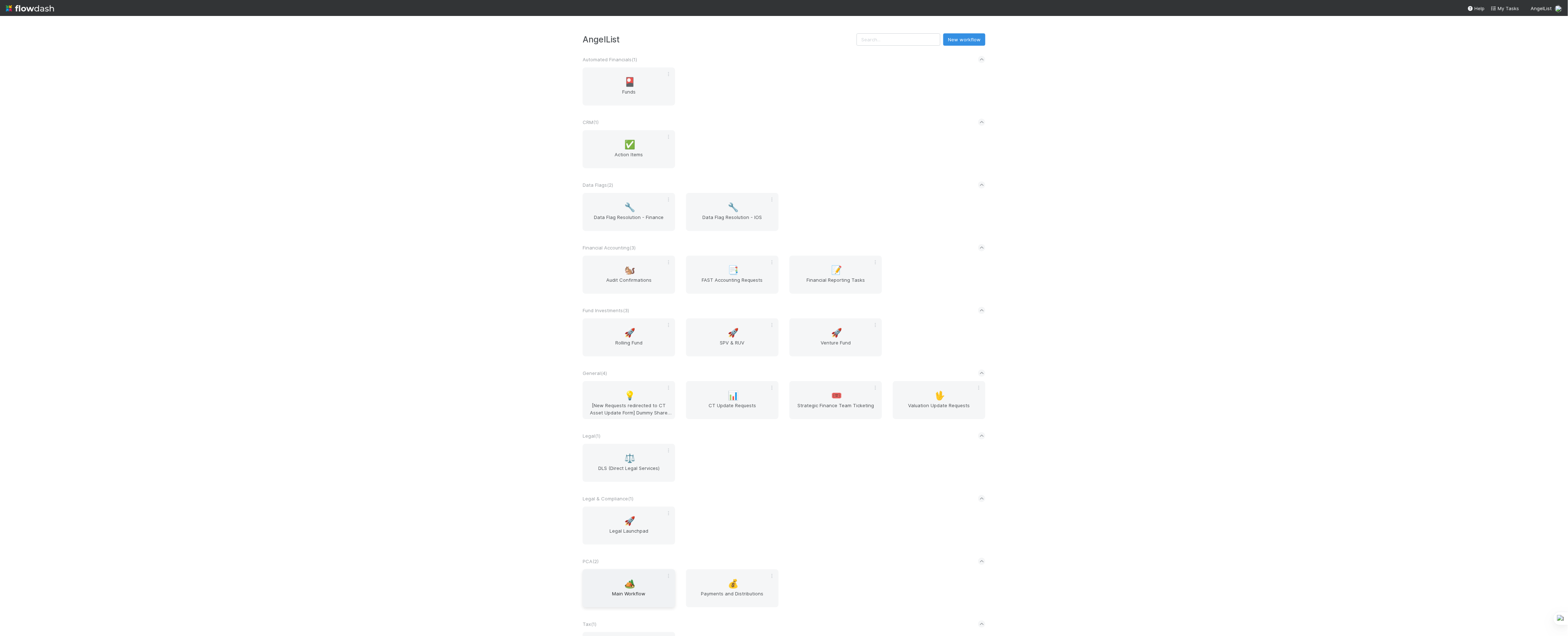
click at [648, 591] on div "🏕️ Main Workflow" at bounding box center [629, 588] width 93 height 38
click at [813, 288] on span "Financial Reporting Tasks" at bounding box center [835, 283] width 86 height 15
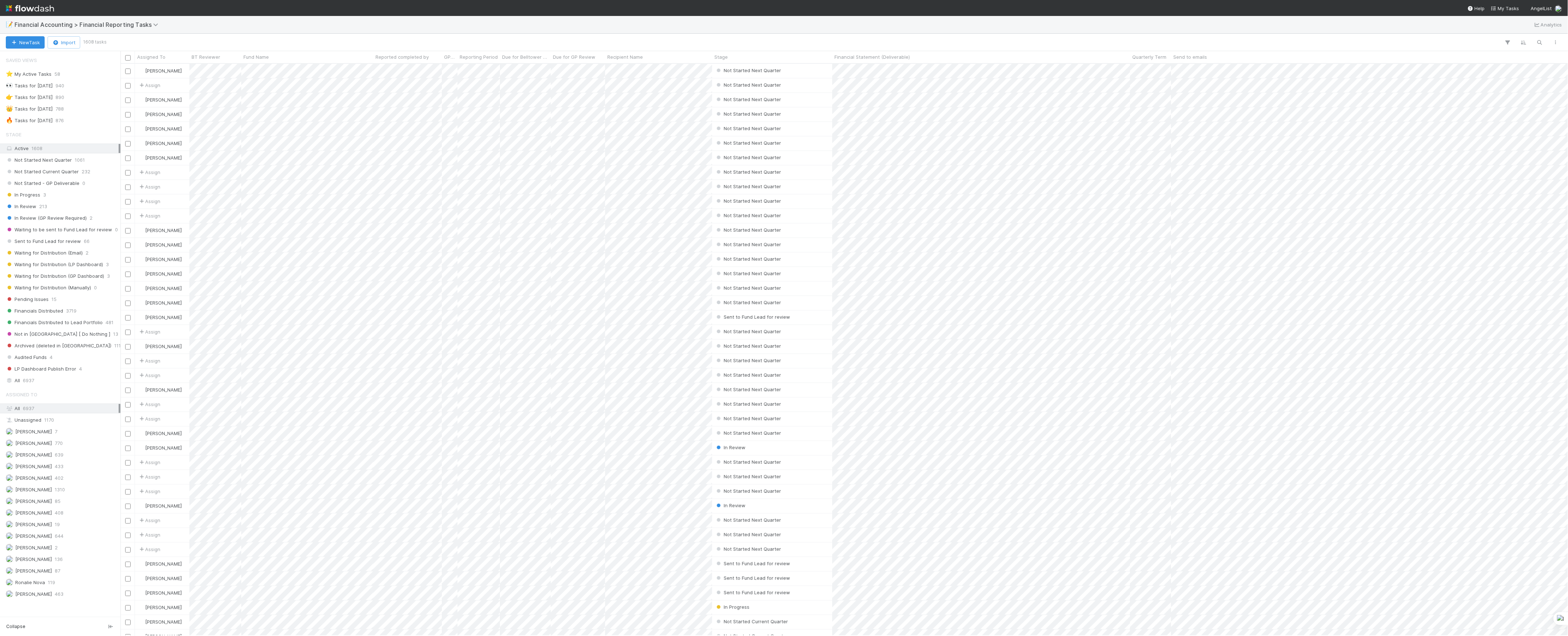
scroll to position [565, 1441]
click at [44, 574] on span "[PERSON_NAME]" at bounding box center [34, 571] width 37 height 6
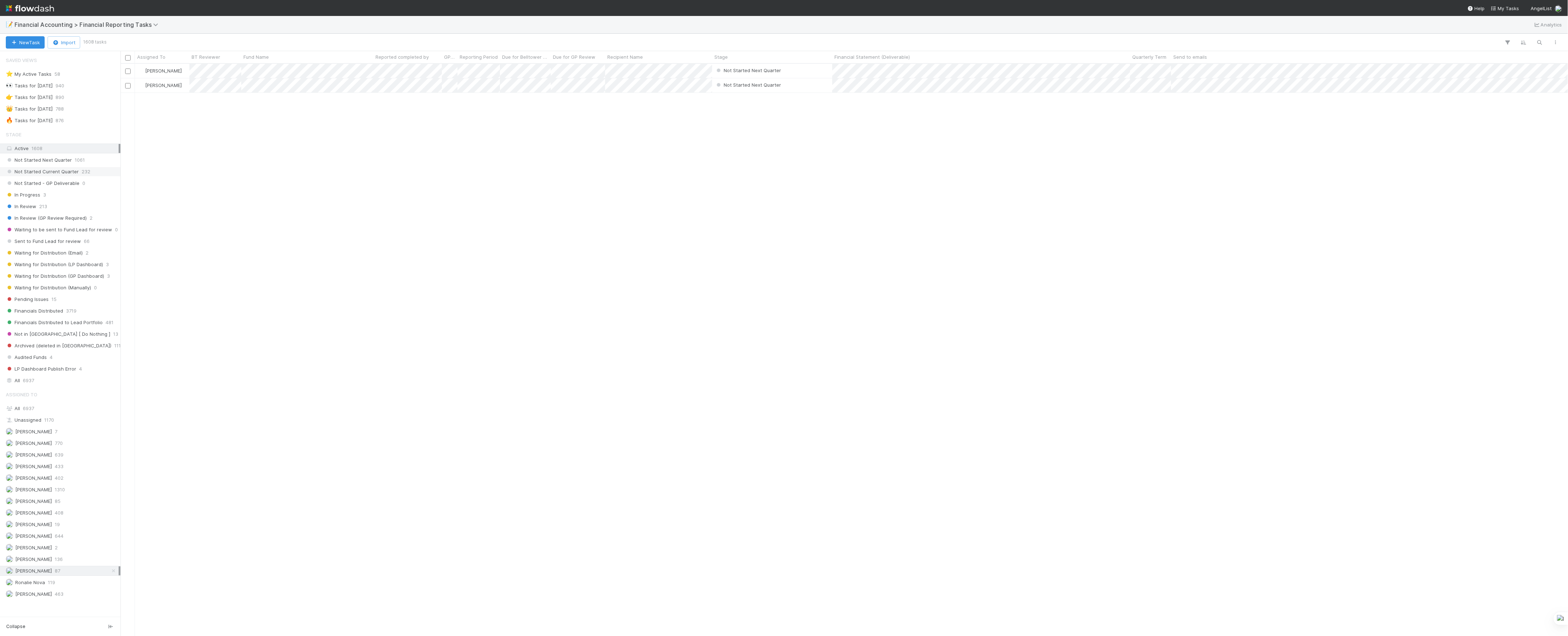
scroll to position [565, 1441]
click at [52, 121] on div "🔥 Tasks for 2025-06-30" at bounding box center [29, 121] width 47 height 9
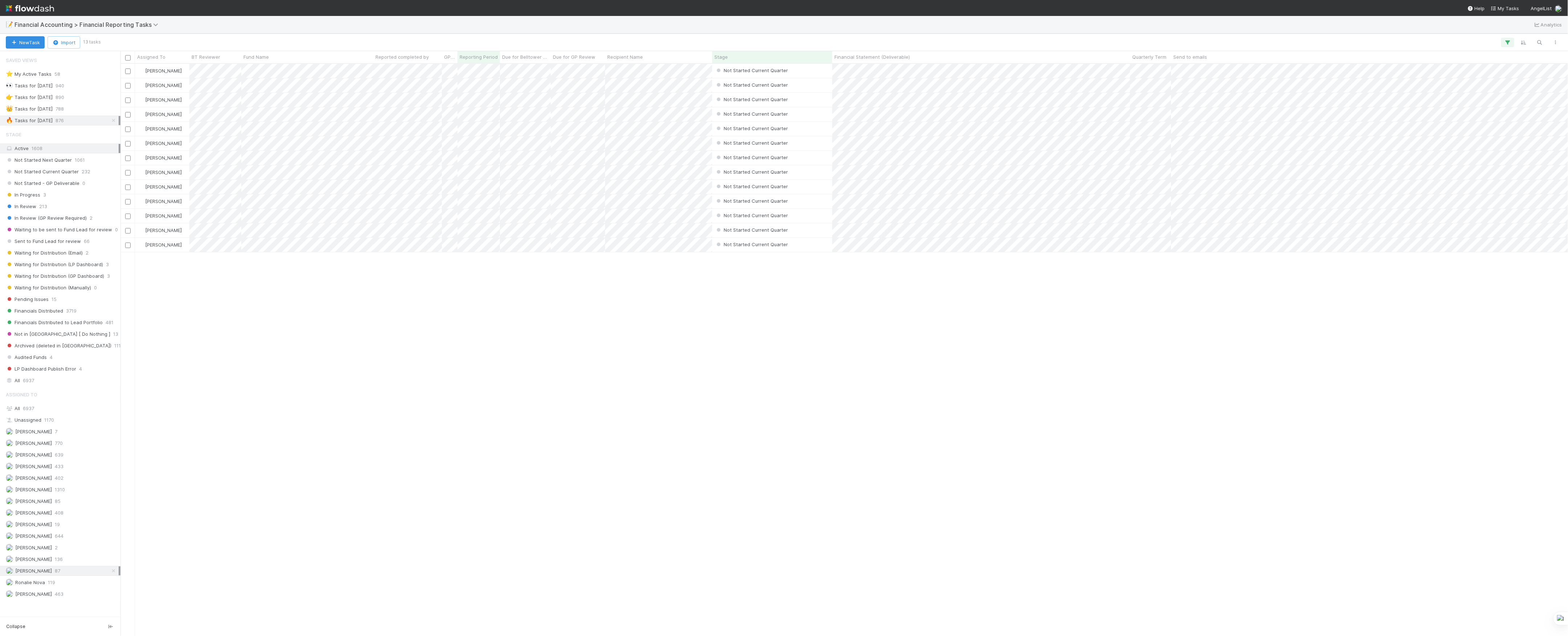
scroll to position [565, 1441]
click at [313, 377] on div "Marvey Fuentes Not Started Current Quarter 6/24/25, 12:45:59 AM 7/1/25, 6:57:28…" at bounding box center [845, 349] width 1448 height 572
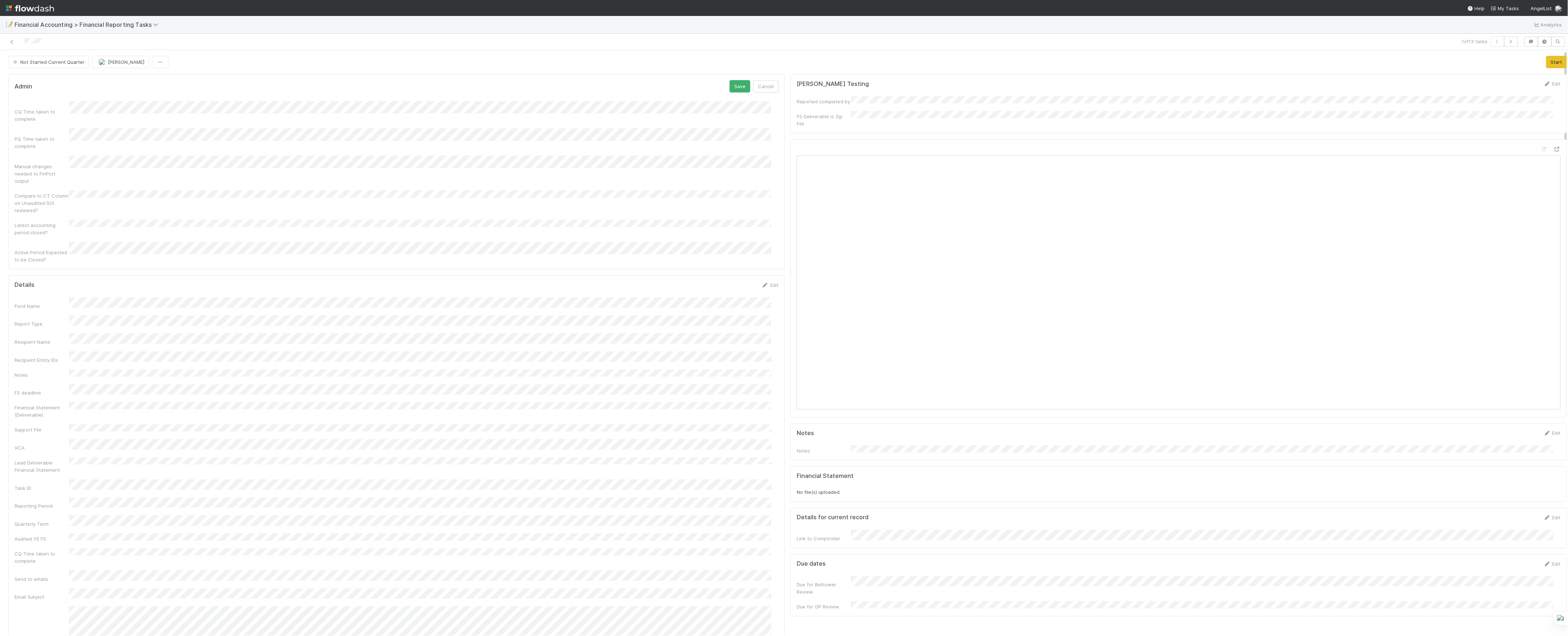
click at [83, 402] on div "Financial Statement (Deliverable)" at bounding box center [397, 410] width 764 height 16
click at [736, 281] on button "Save" at bounding box center [740, 288] width 21 height 12
click at [733, 91] on button "Save" at bounding box center [740, 86] width 21 height 12
click at [1547, 64] on button "Start" at bounding box center [1557, 62] width 21 height 12
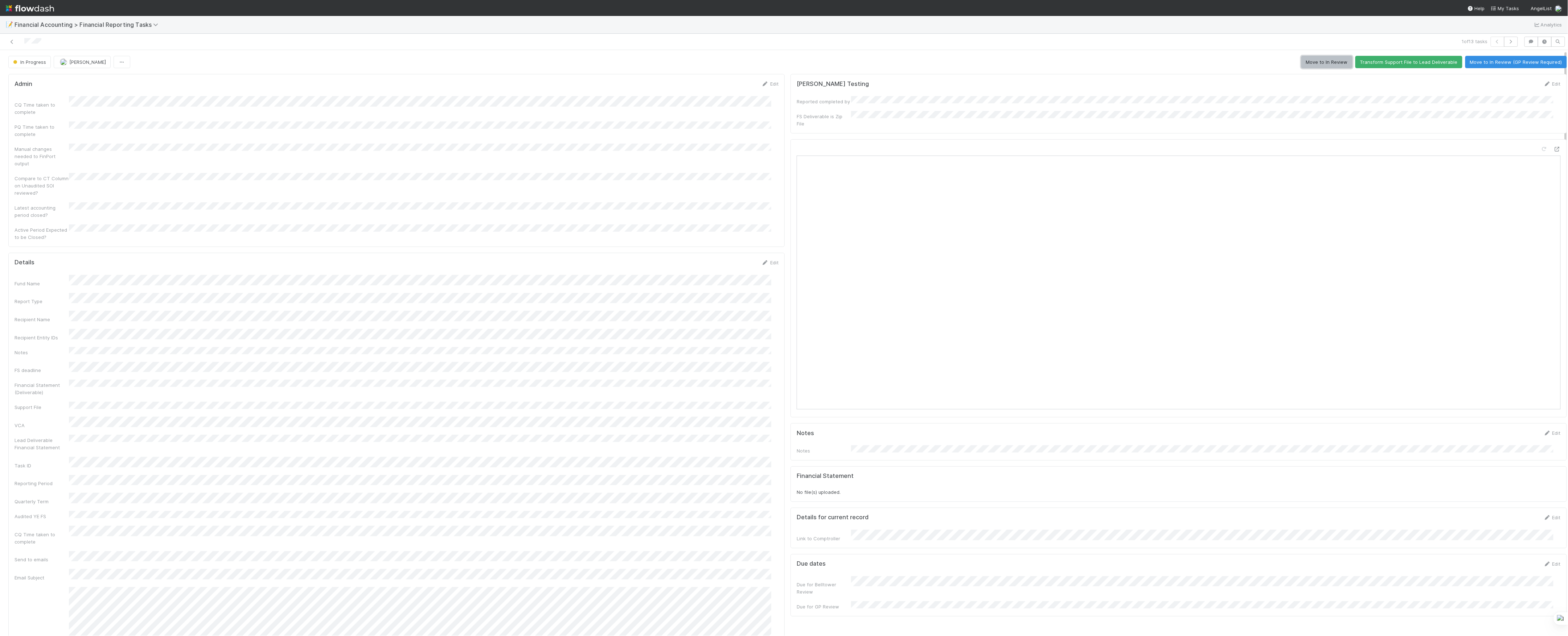
click at [1327, 64] on button "Move to In Review" at bounding box center [1327, 62] width 51 height 12
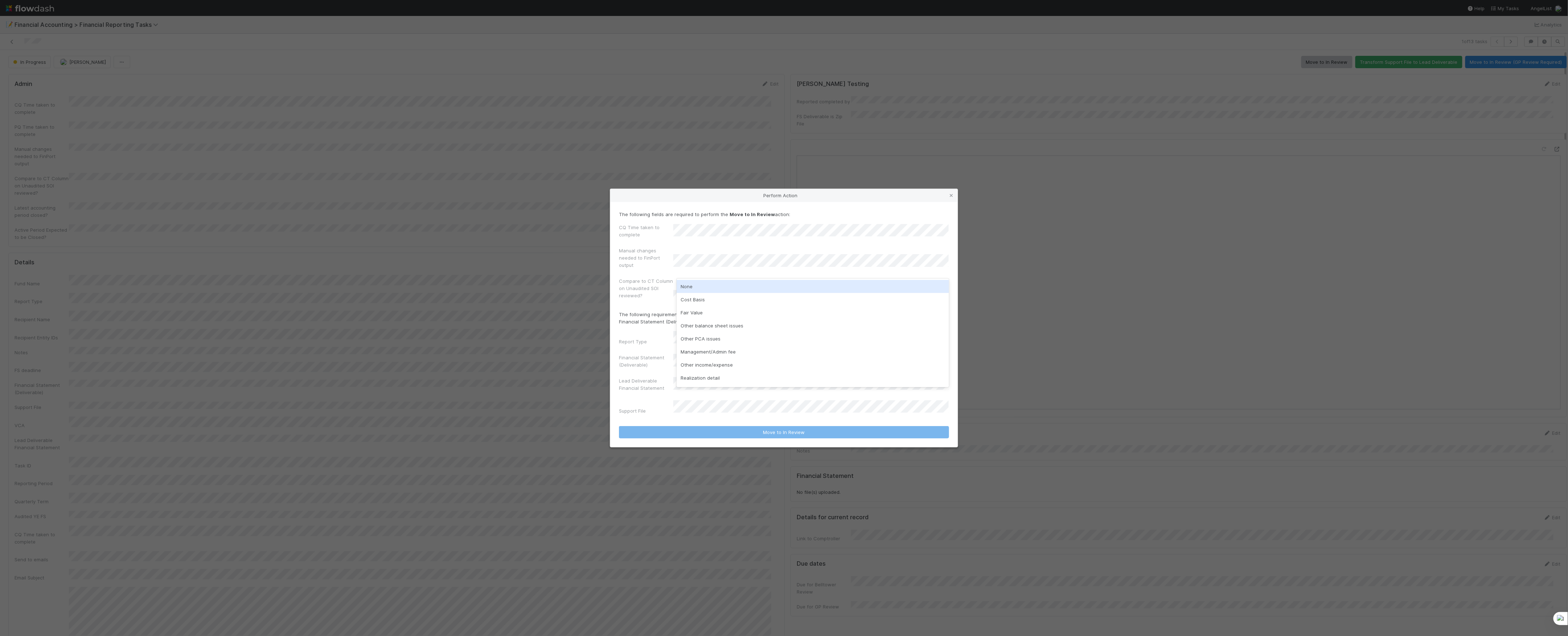
click at [701, 286] on div "None" at bounding box center [812, 286] width 272 height 13
click at [704, 421] on form "The following fields are required to perform the Move to In Review action: CQ T…" at bounding box center [784, 324] width 330 height 228
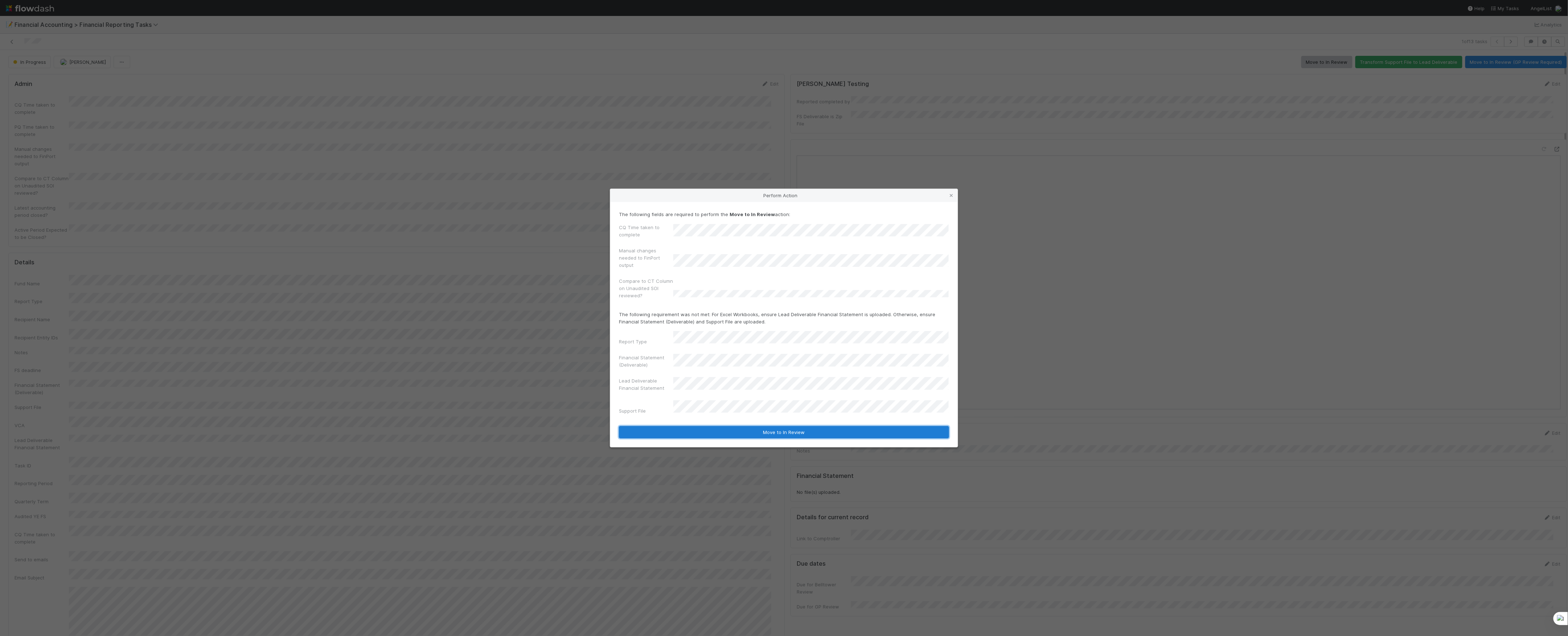
click at [709, 427] on button "Move to In Review" at bounding box center [784, 432] width 330 height 12
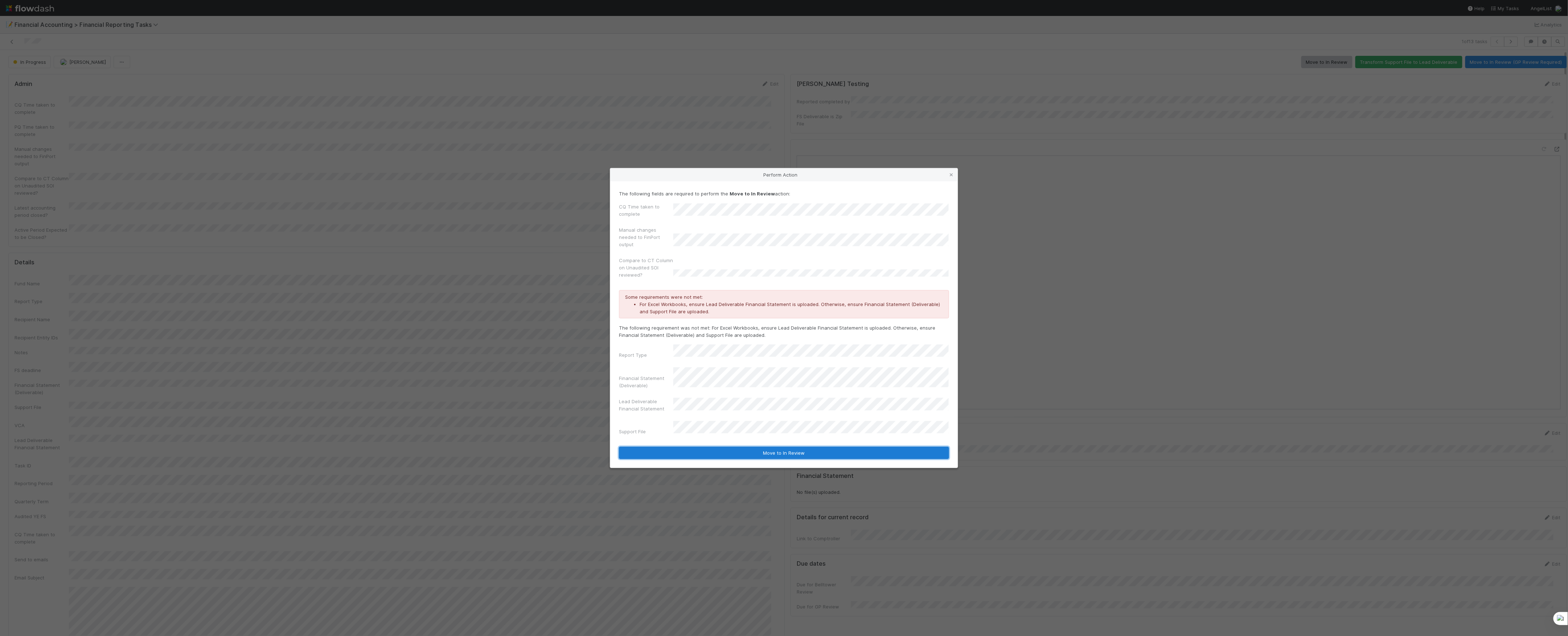
click at [771, 455] on button "Move to In Review" at bounding box center [784, 453] width 330 height 12
click at [771, 455] on div "Perform Action The following fields are required to perform the Move to In Revi…" at bounding box center [784, 318] width 1568 height 636
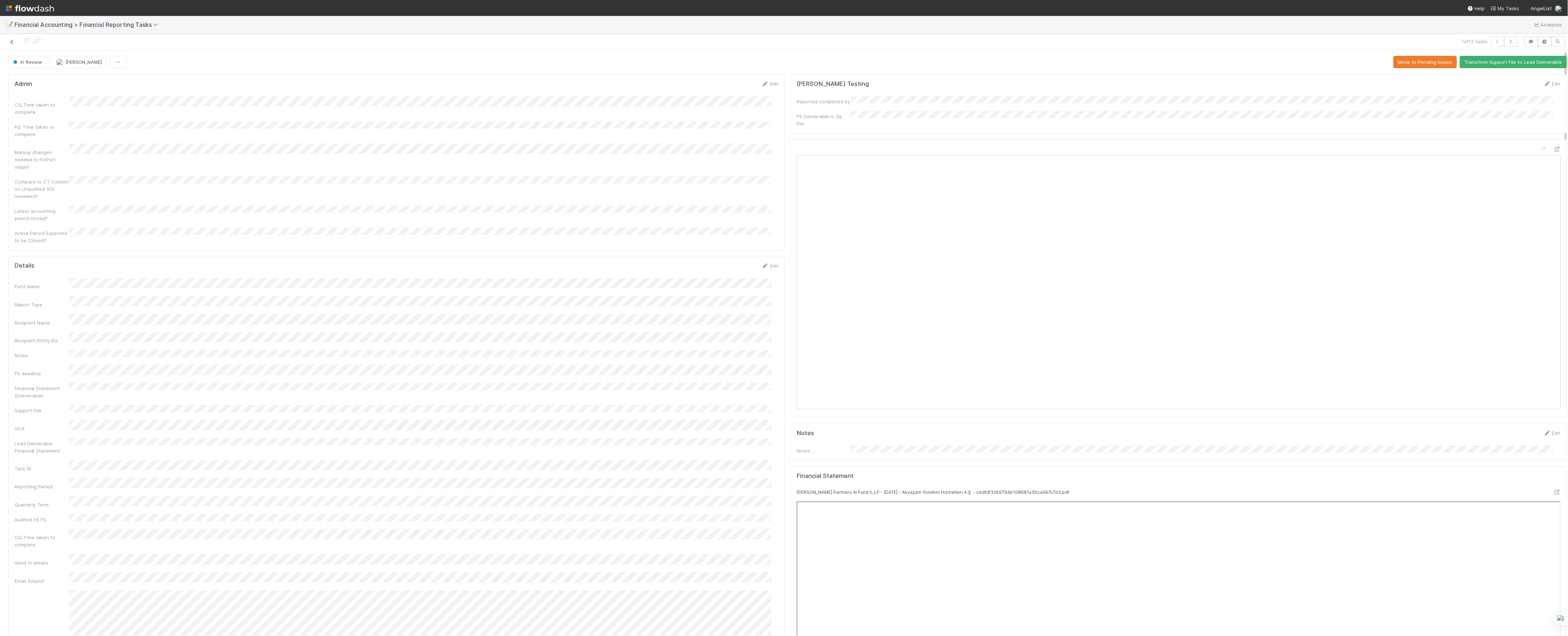
click at [12, 44] on icon at bounding box center [11, 42] width 7 height 5
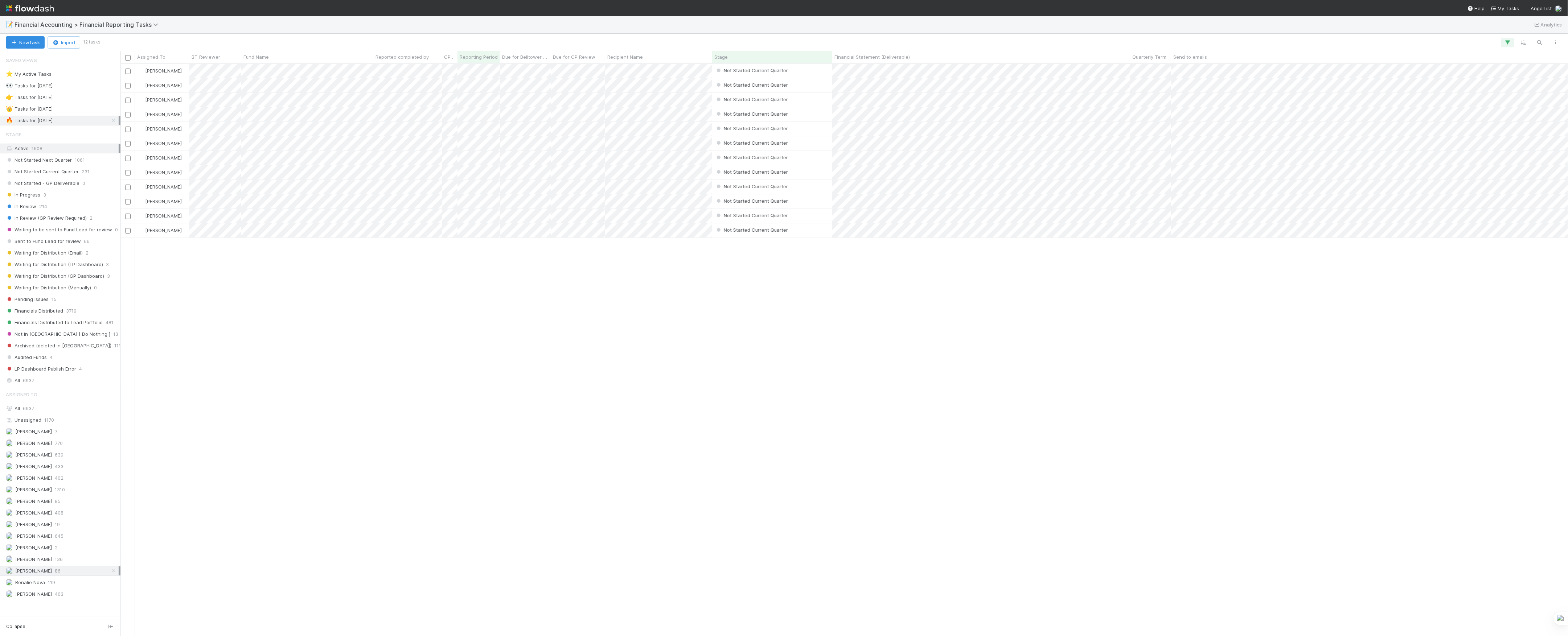
scroll to position [565, 1441]
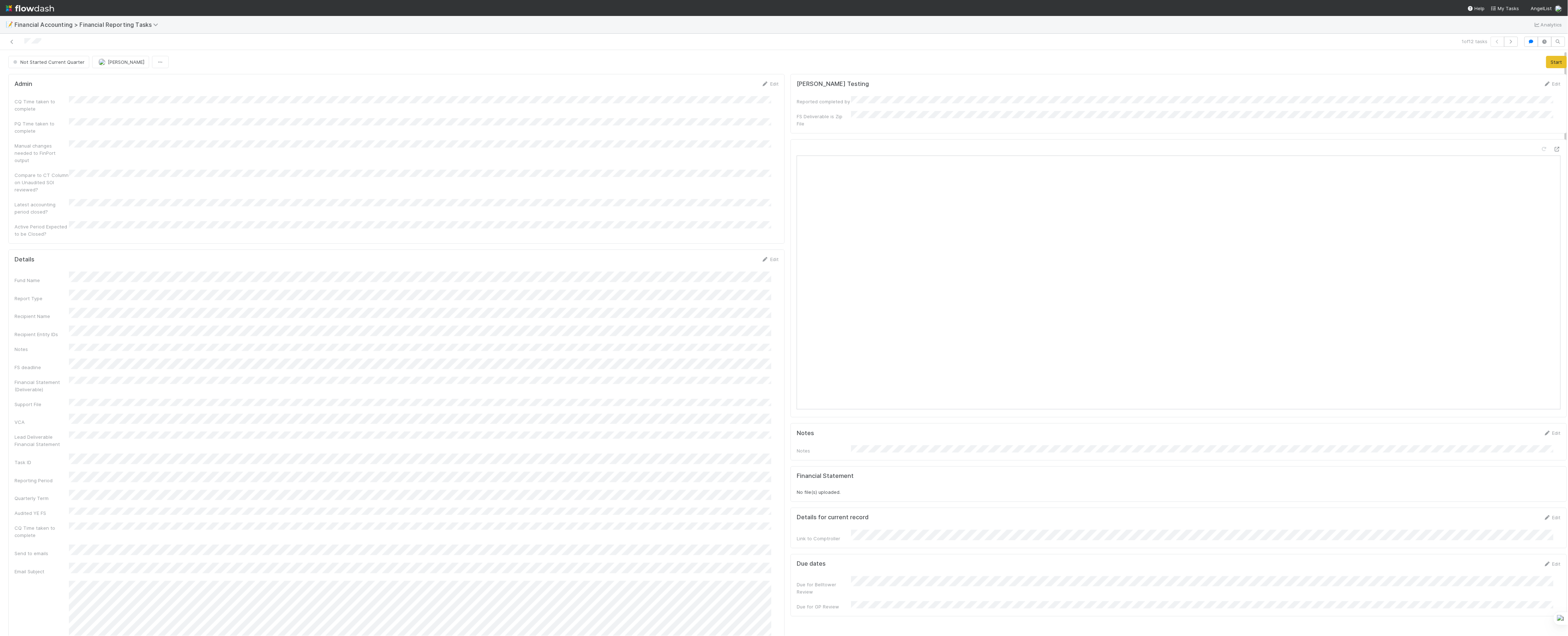
click at [78, 105] on div "CQ Time taken to complete" at bounding box center [397, 104] width 764 height 16
click at [123, 174] on div "None" at bounding box center [422, 171] width 700 height 13
click at [730, 85] on button "Save" at bounding box center [740, 86] width 21 height 12
click at [735, 262] on button "Save" at bounding box center [740, 268] width 21 height 12
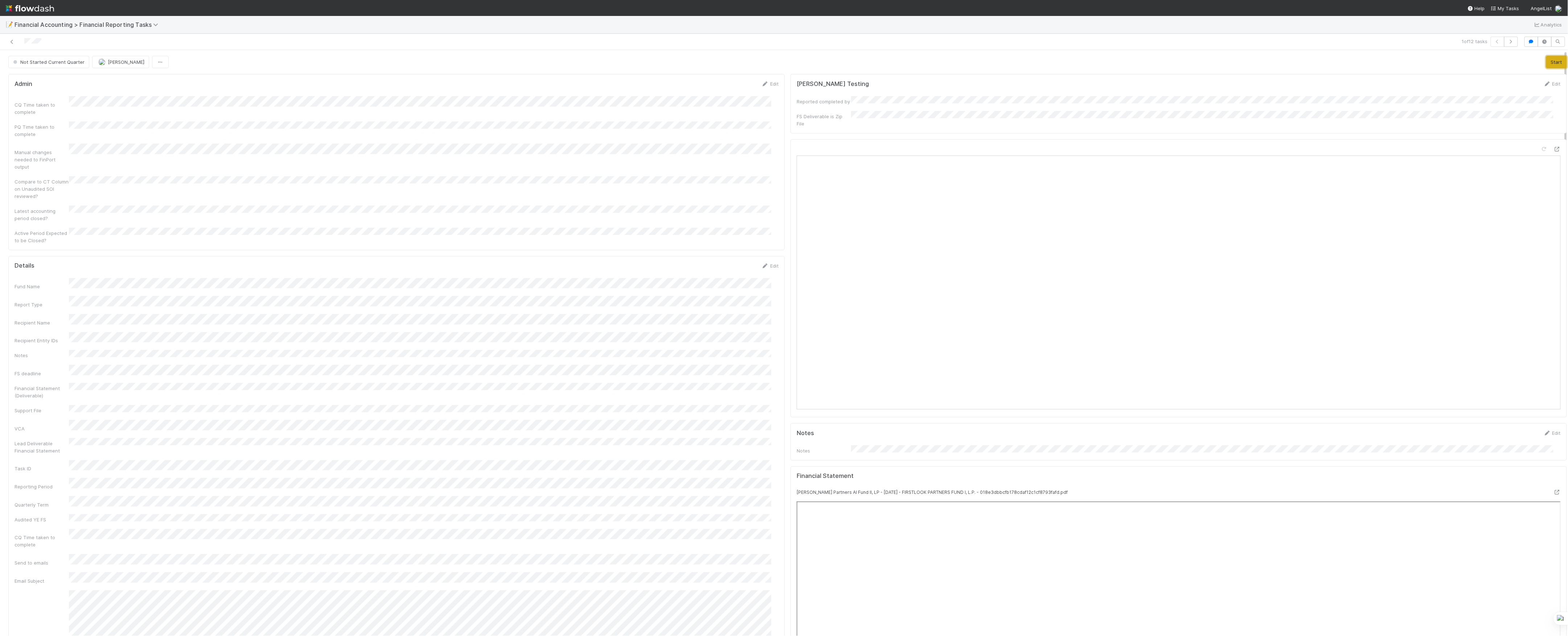
click at [1547, 64] on button "Start" at bounding box center [1557, 62] width 21 height 12
click at [1321, 64] on button "Move to In Review" at bounding box center [1327, 62] width 51 height 12
click at [9, 41] on icon at bounding box center [11, 42] width 7 height 5
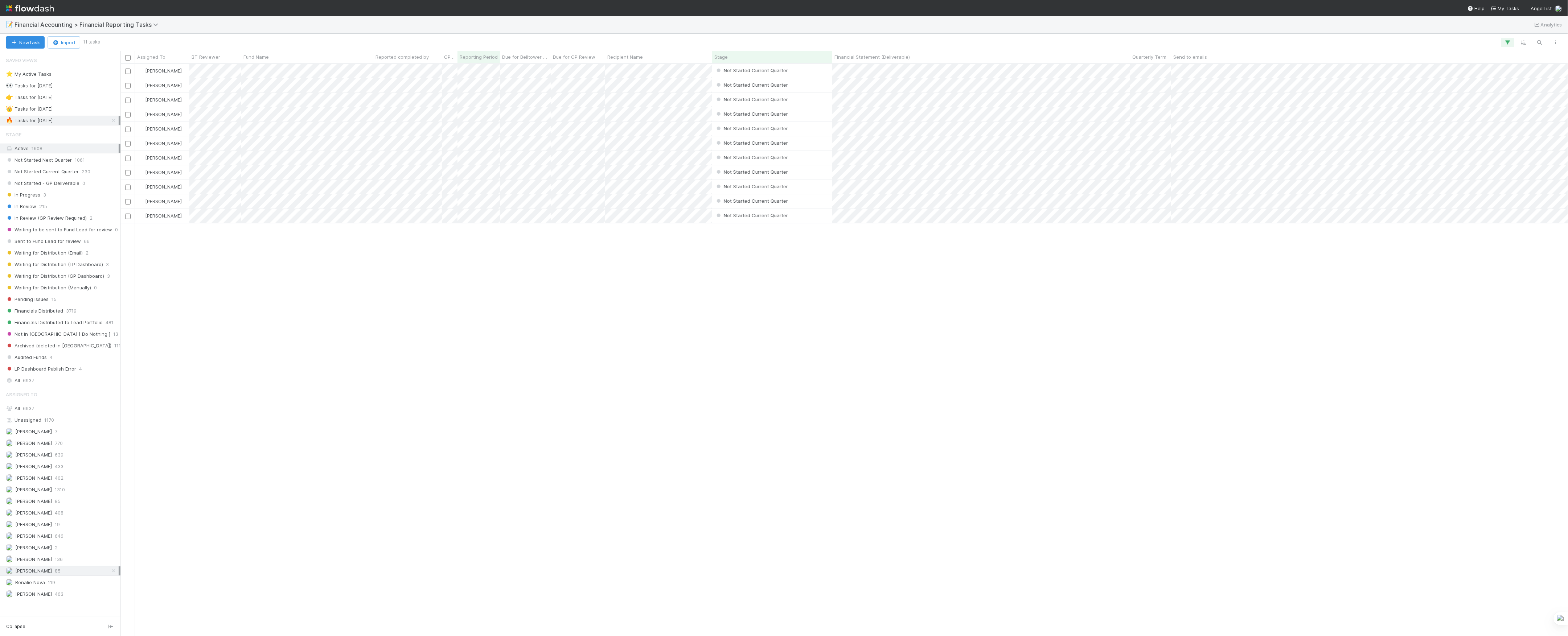
scroll to position [565, 1441]
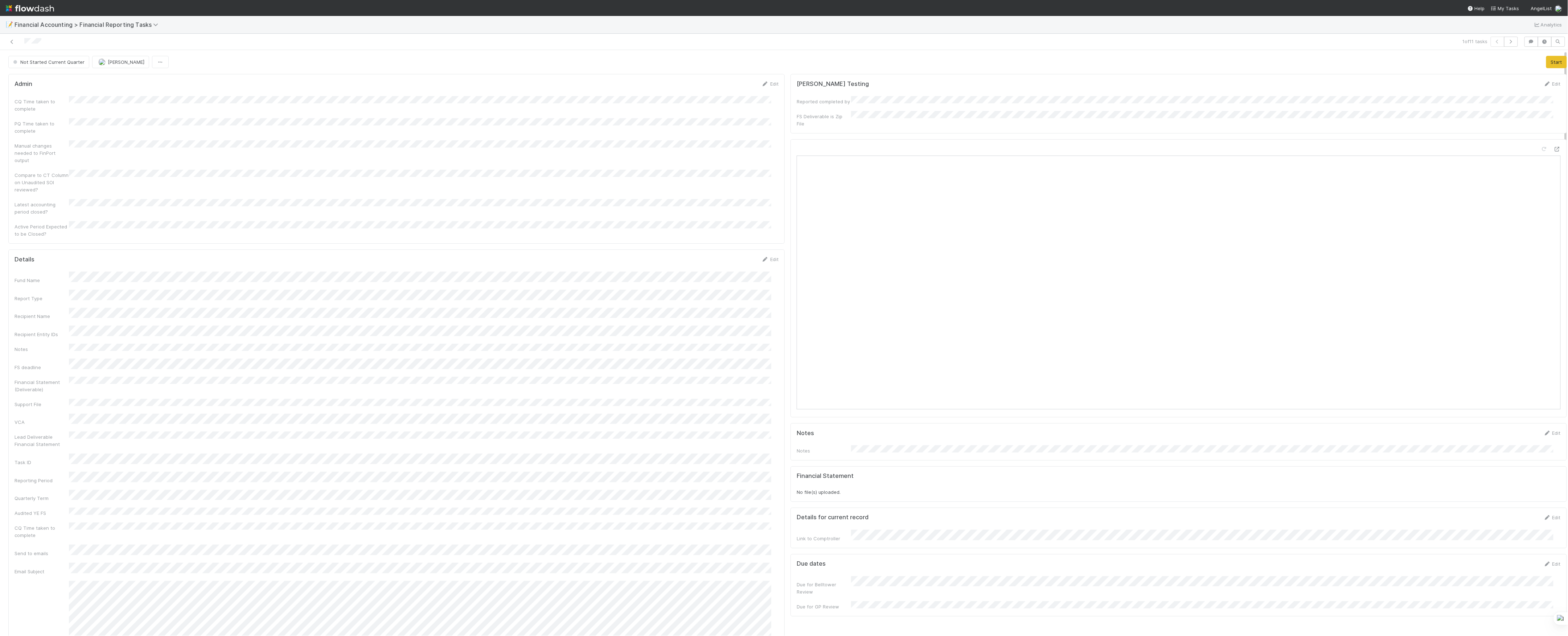
click at [83, 108] on div "CQ Time taken to complete" at bounding box center [397, 104] width 764 height 16
click at [84, 105] on div "CQ Time taken to complete" at bounding box center [397, 104] width 764 height 16
click at [102, 166] on div "None" at bounding box center [422, 171] width 700 height 13
click at [731, 86] on button "Save" at bounding box center [740, 86] width 21 height 12
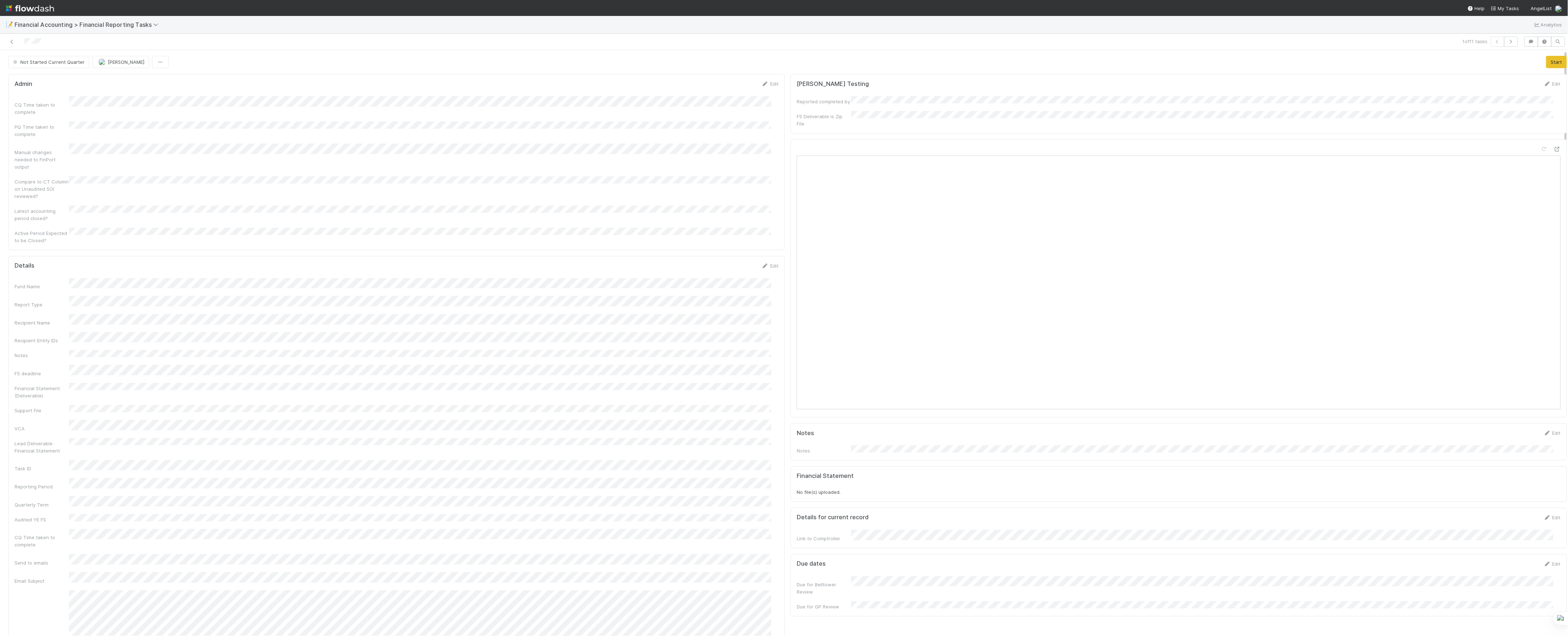
click at [76, 354] on div "Fund Name Report Type Recipient Name Recipient Entity IDs Notes FS deadline Fin…" at bounding box center [397, 604] width 764 height 651
click at [730, 262] on button "Save" at bounding box center [740, 268] width 21 height 12
click at [1524, 63] on div "Not Started Current Quarter Marvey Fuentes Start" at bounding box center [787, 62] width 1559 height 12
click at [1547, 64] on button "Start" at bounding box center [1557, 62] width 21 height 12
click at [1304, 64] on button "Move to In Review" at bounding box center [1327, 62] width 51 height 12
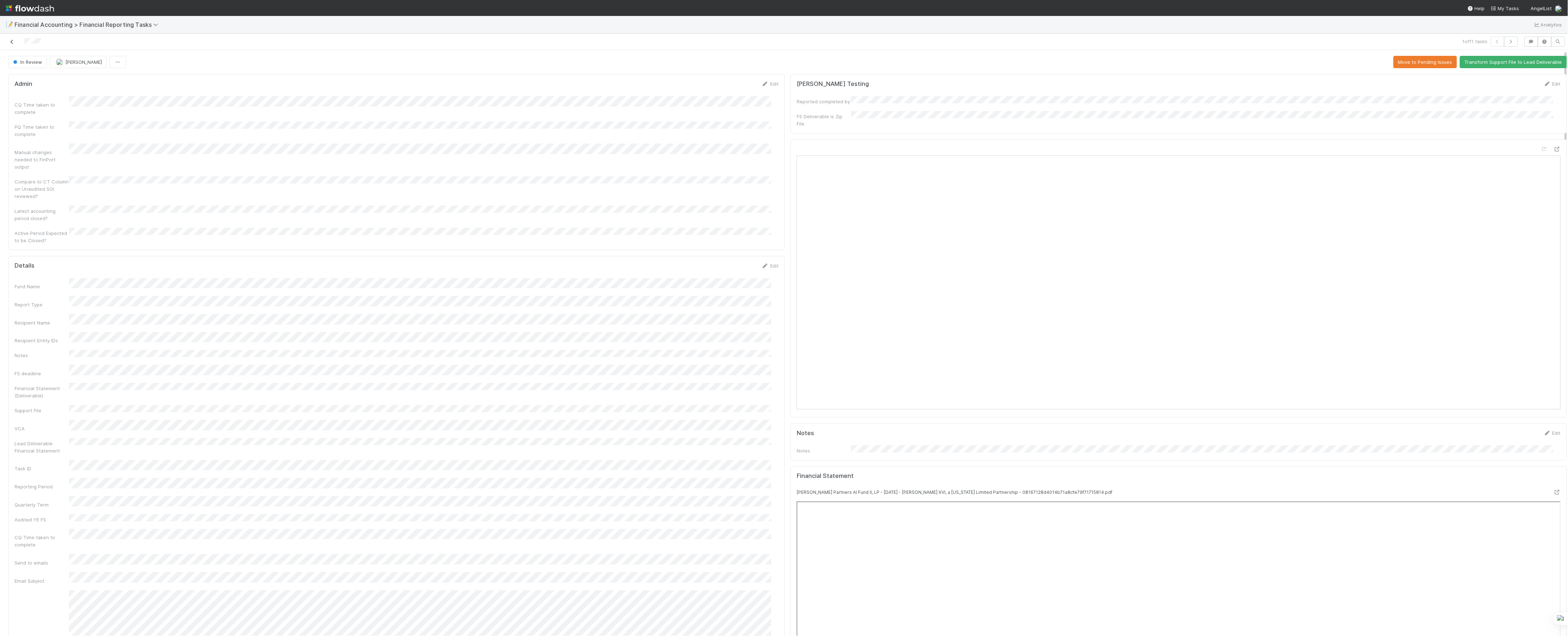
click at [12, 45] on link at bounding box center [11, 42] width 7 height 7
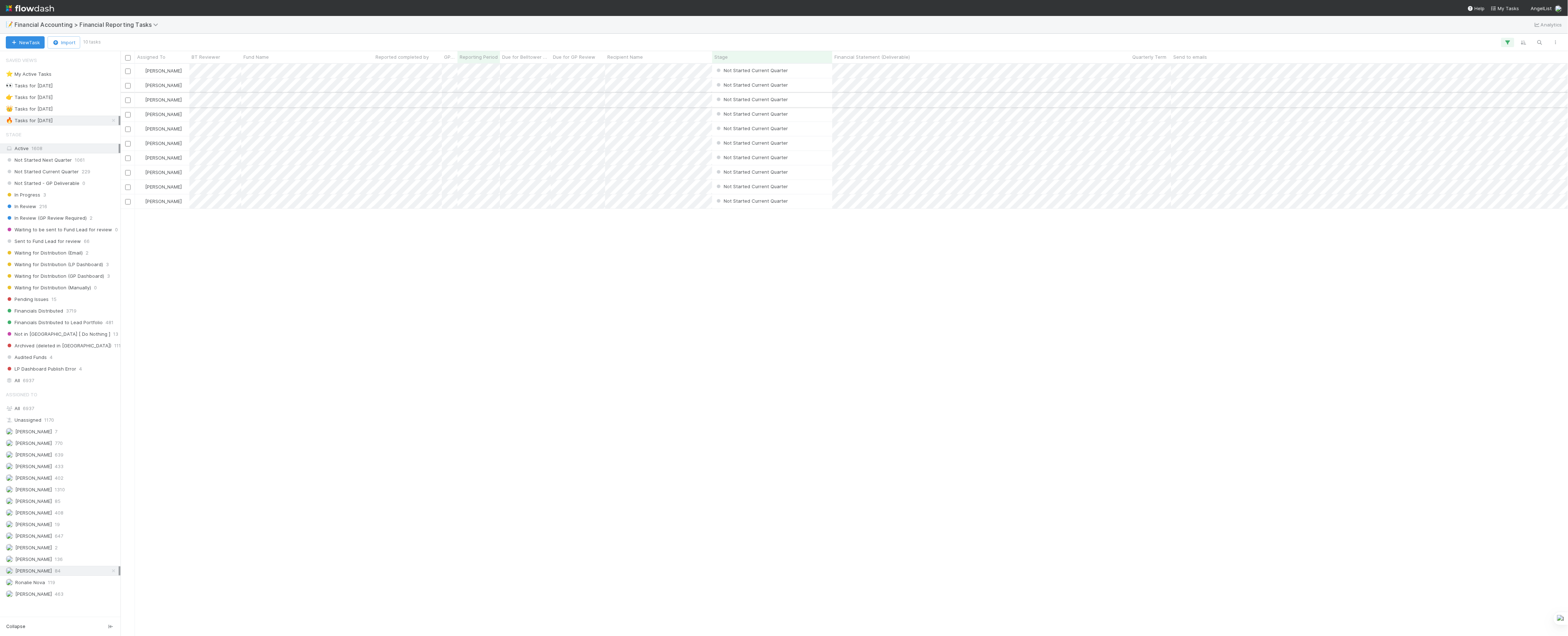
scroll to position [565, 1441]
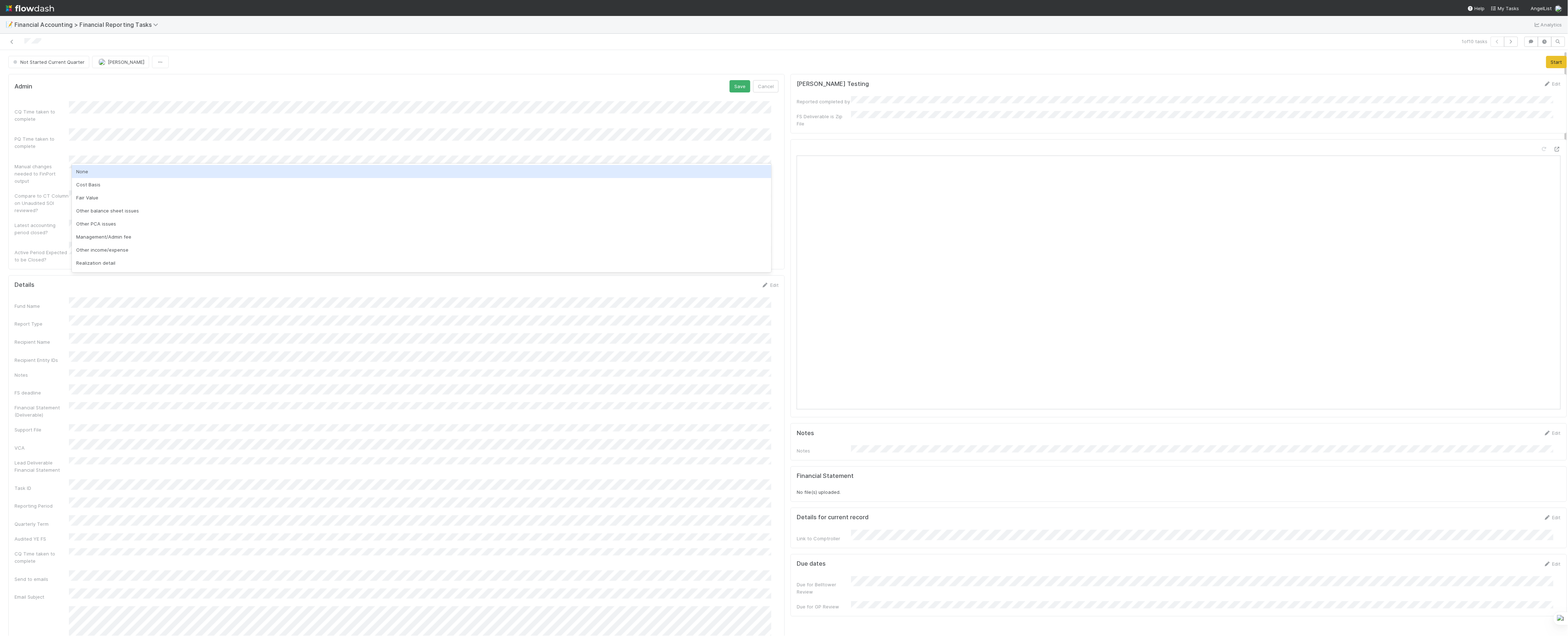
click at [108, 171] on div "None" at bounding box center [422, 171] width 700 height 13
click at [730, 85] on button "Save" at bounding box center [740, 86] width 21 height 12
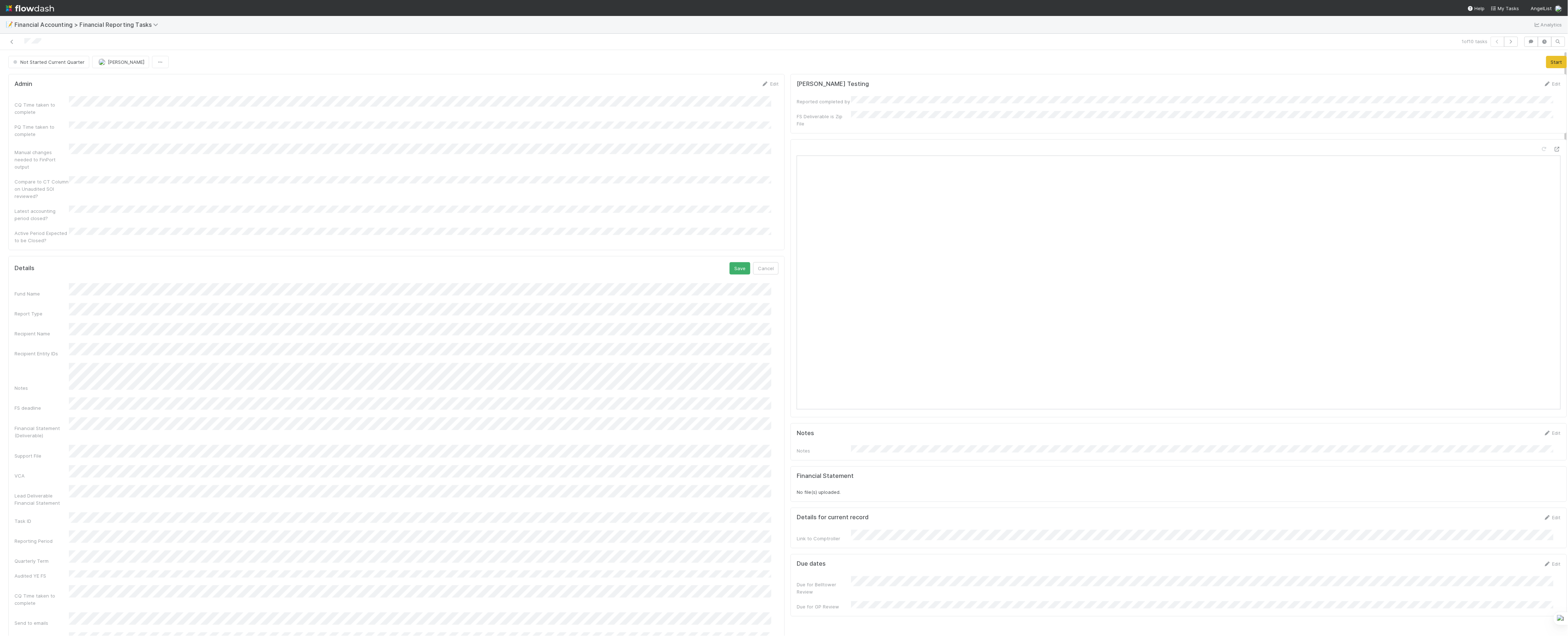
click at [719, 262] on div "Details Save Cancel" at bounding box center [397, 268] width 764 height 12
click at [731, 262] on button "Save" at bounding box center [740, 268] width 21 height 12
click at [1547, 60] on button "Start" at bounding box center [1557, 62] width 21 height 12
click at [1313, 65] on button "Move to In Review" at bounding box center [1327, 62] width 51 height 12
click at [13, 43] on icon at bounding box center [11, 42] width 7 height 5
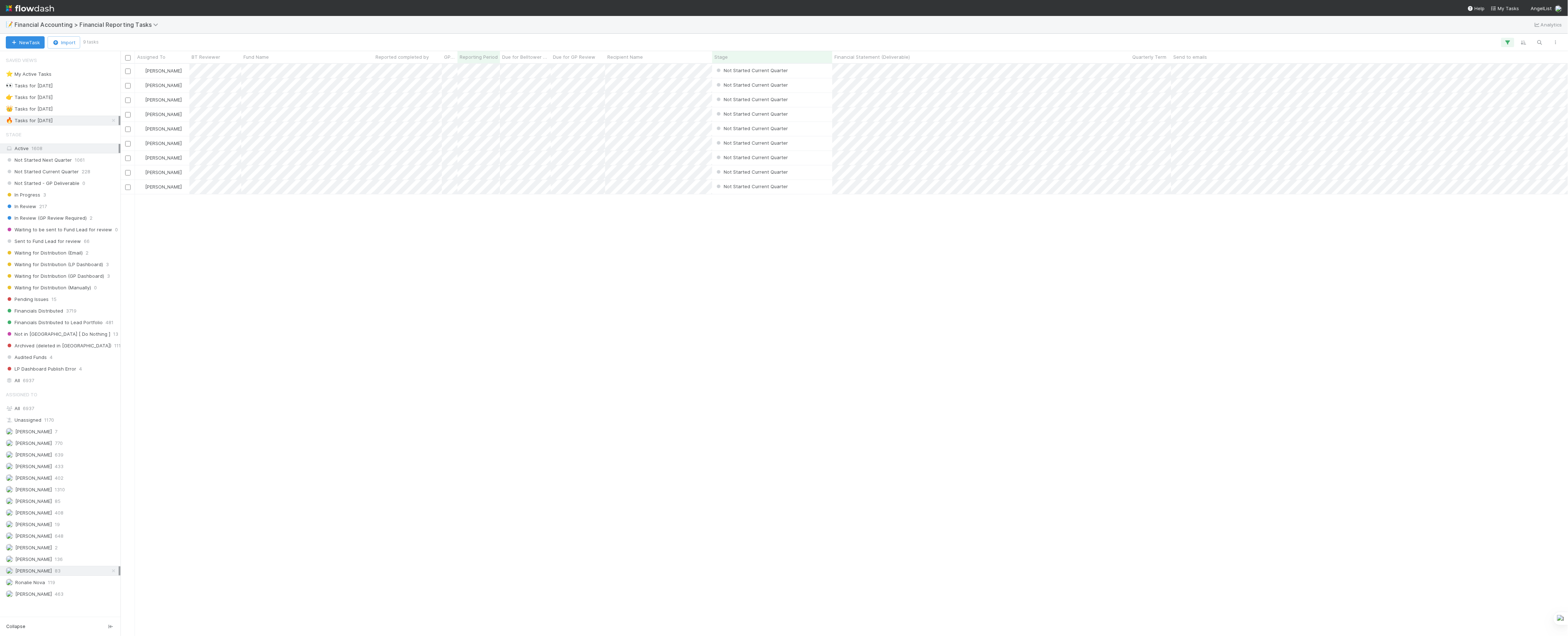
scroll to position [565, 1441]
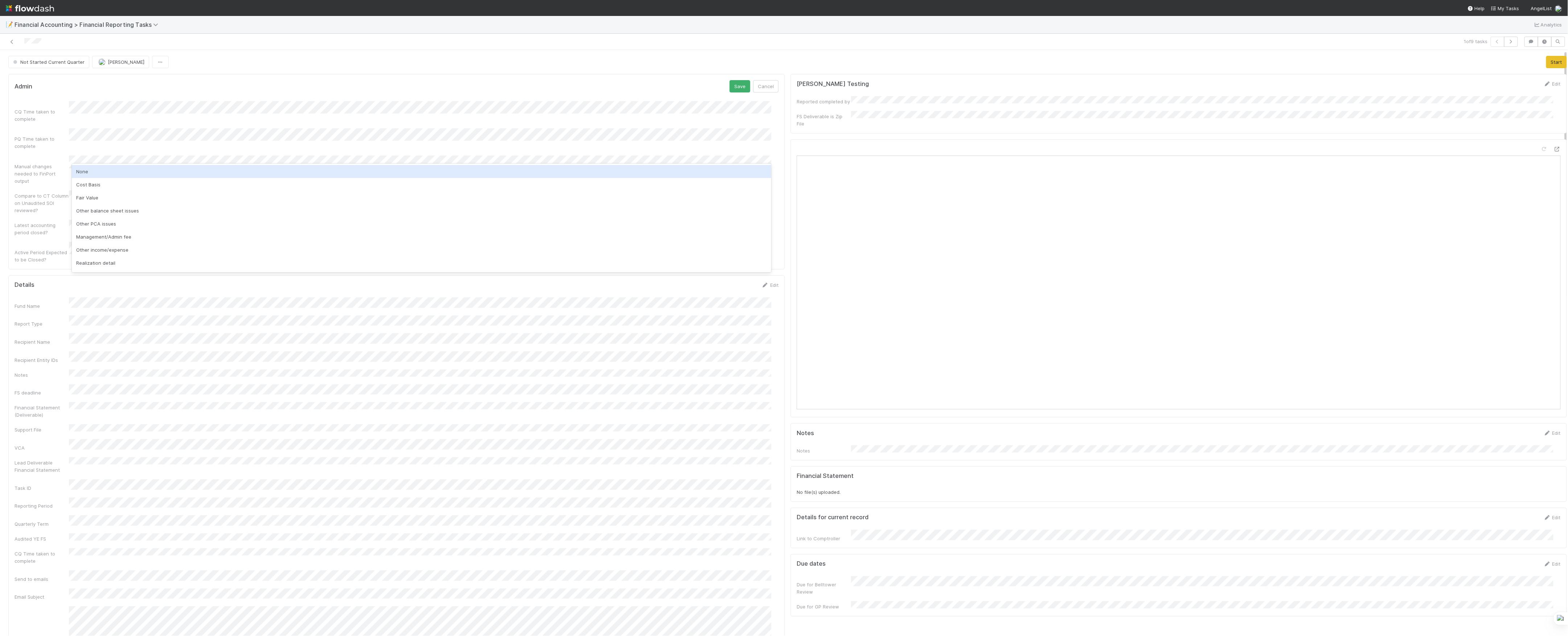
click at [104, 176] on div "None" at bounding box center [422, 171] width 700 height 13
click at [104, 176] on div "CQ Time taken to complete PQ Time taken to complete Manual changes needed to Fi…" at bounding box center [397, 182] width 764 height 162
click at [741, 84] on button "Save" at bounding box center [740, 86] width 21 height 12
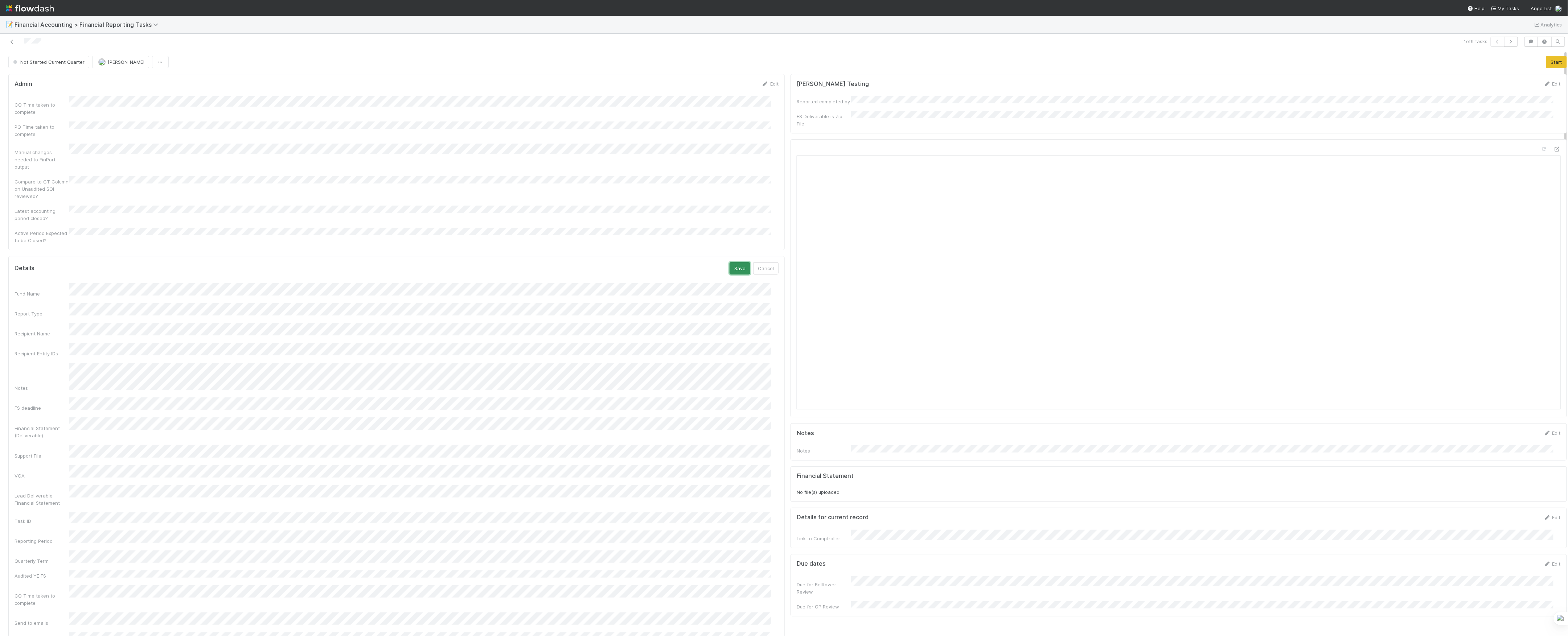
click at [732, 262] on button "Save" at bounding box center [740, 268] width 21 height 12
click at [1547, 66] on button "Start" at bounding box center [1557, 62] width 21 height 12
click at [1321, 65] on button "Move to In Review" at bounding box center [1327, 62] width 51 height 12
click at [11, 41] on icon at bounding box center [11, 42] width 7 height 5
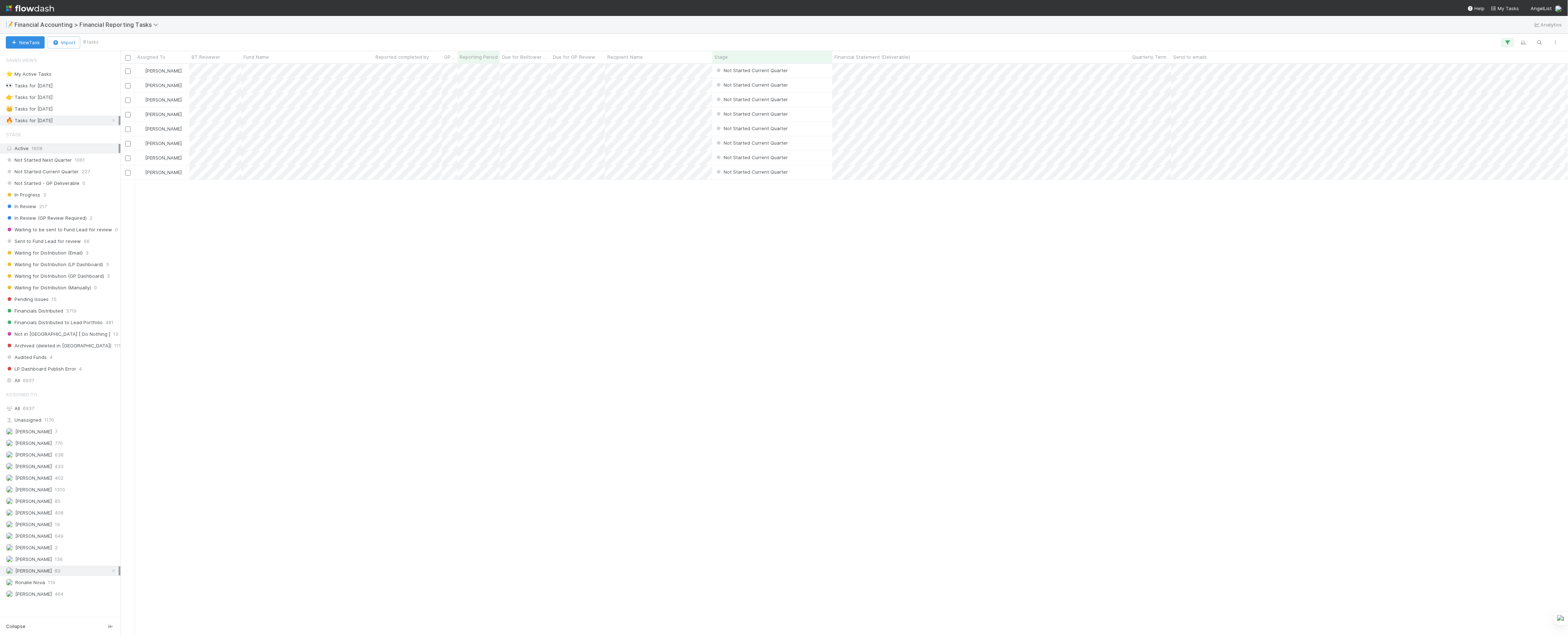
scroll to position [565, 1441]
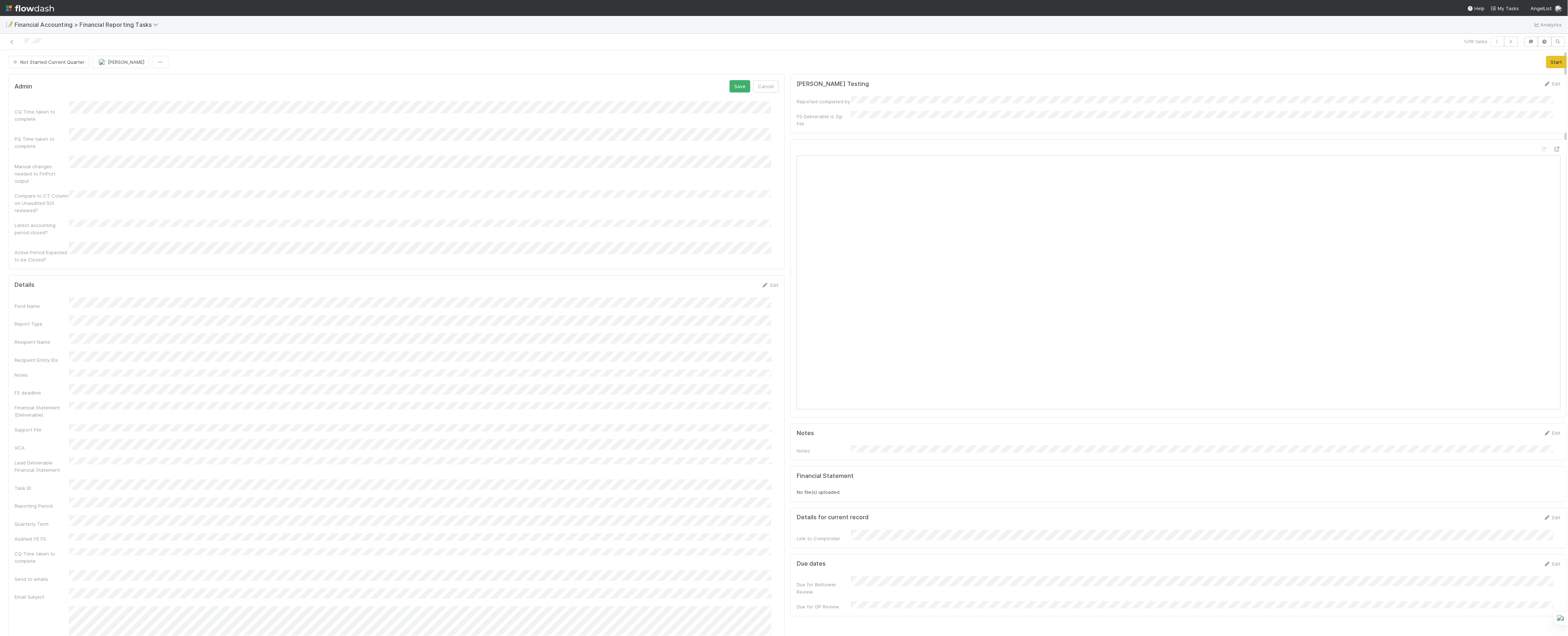
click at [91, 116] on div "CQ Time taken to complete" at bounding box center [397, 112] width 764 height 21
click at [98, 170] on div "None" at bounding box center [422, 171] width 700 height 13
click at [730, 89] on button "Save" at bounding box center [740, 86] width 21 height 12
click at [730, 262] on button "Save" at bounding box center [740, 268] width 21 height 12
click at [1547, 60] on button "Start" at bounding box center [1557, 62] width 21 height 12
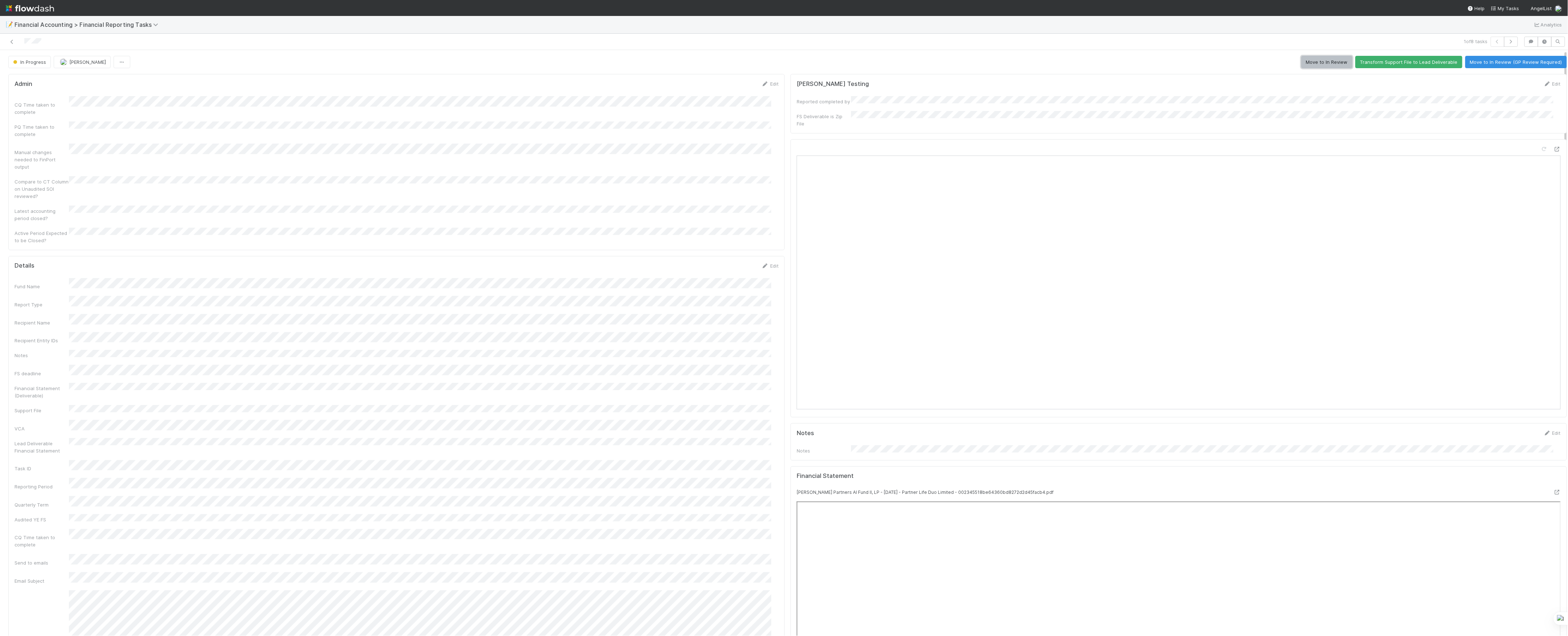
click at [1316, 61] on button "Move to In Review" at bounding box center [1327, 62] width 51 height 12
click at [11, 43] on icon at bounding box center [11, 42] width 7 height 5
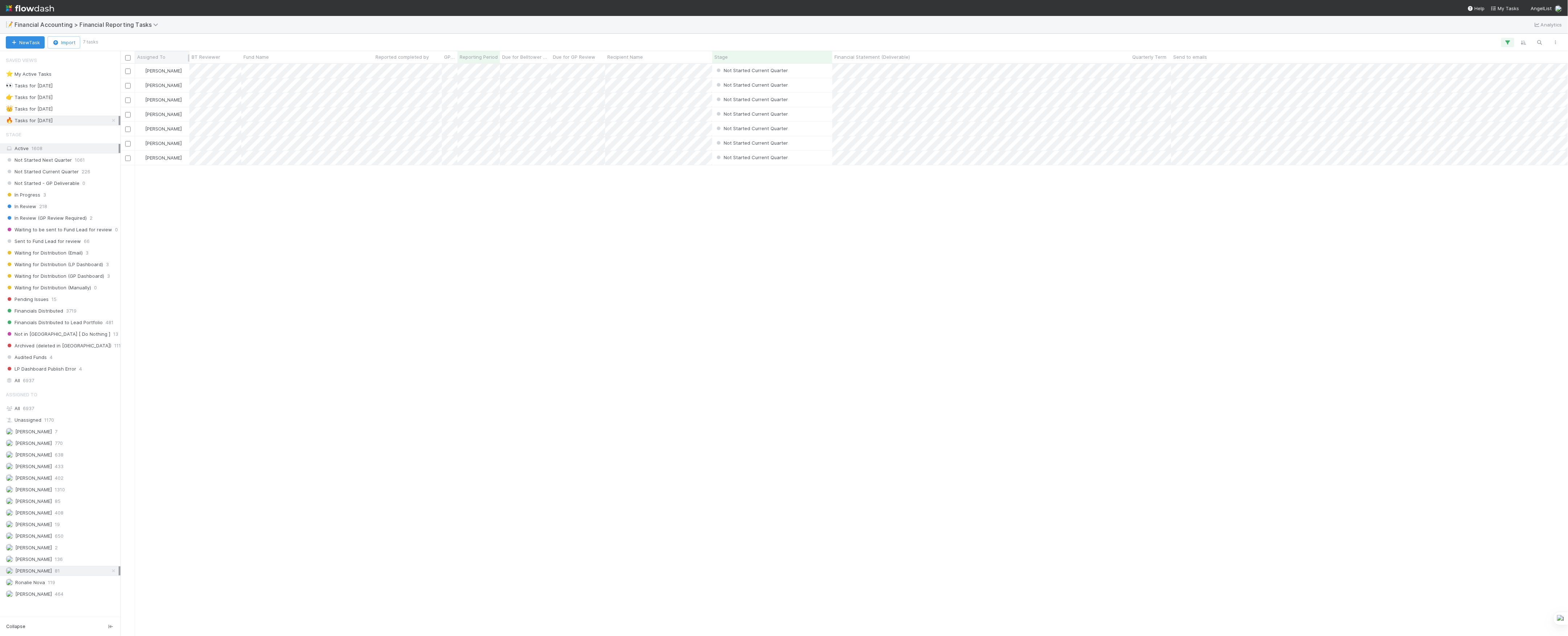
scroll to position [565, 1441]
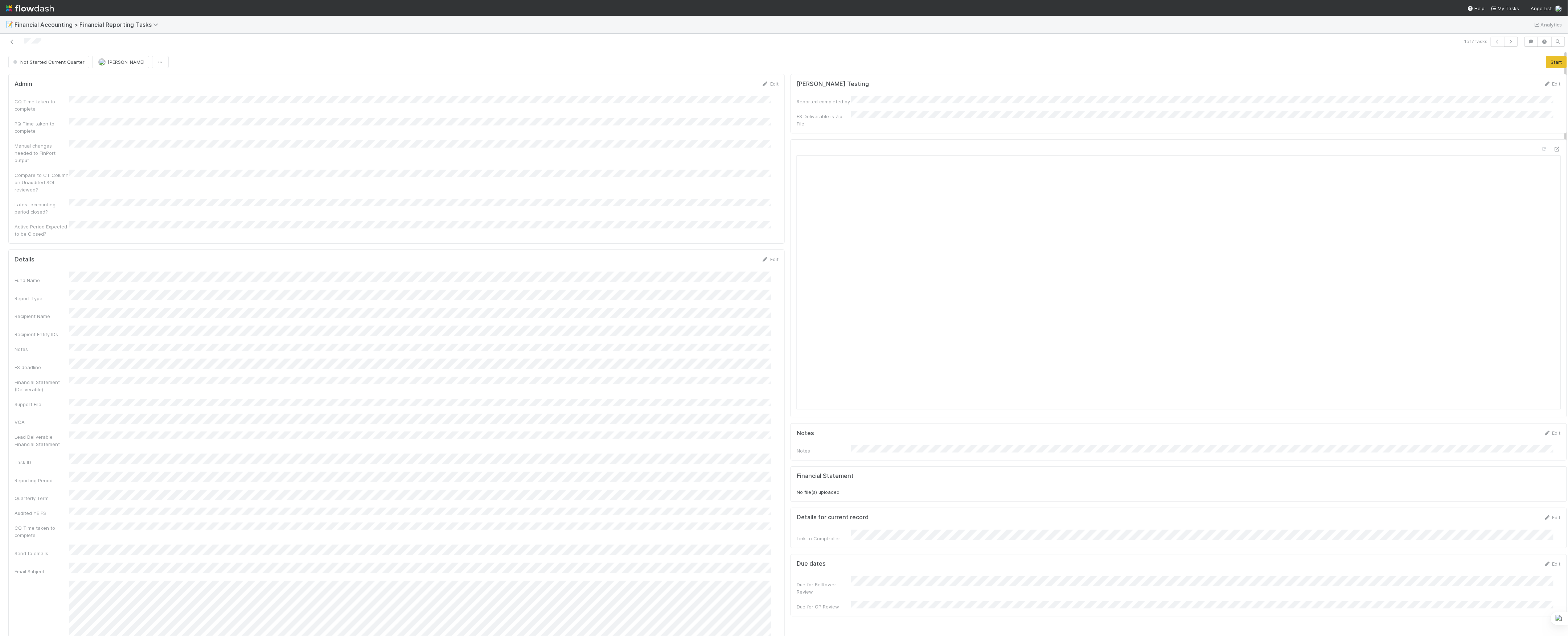
drag, startPoint x: 328, startPoint y: 93, endPoint x: 312, endPoint y: 16, distance: 78.6
click at [313, 16] on div "📝 Financial Accounting > Financial Reporting Tasks Analytics" at bounding box center [784, 25] width 1568 height 17
click at [115, 171] on div "None" at bounding box center [422, 171] width 700 height 13
click at [730, 86] on button "Save" at bounding box center [740, 86] width 21 height 12
click at [730, 262] on button "Save" at bounding box center [740, 268] width 21 height 12
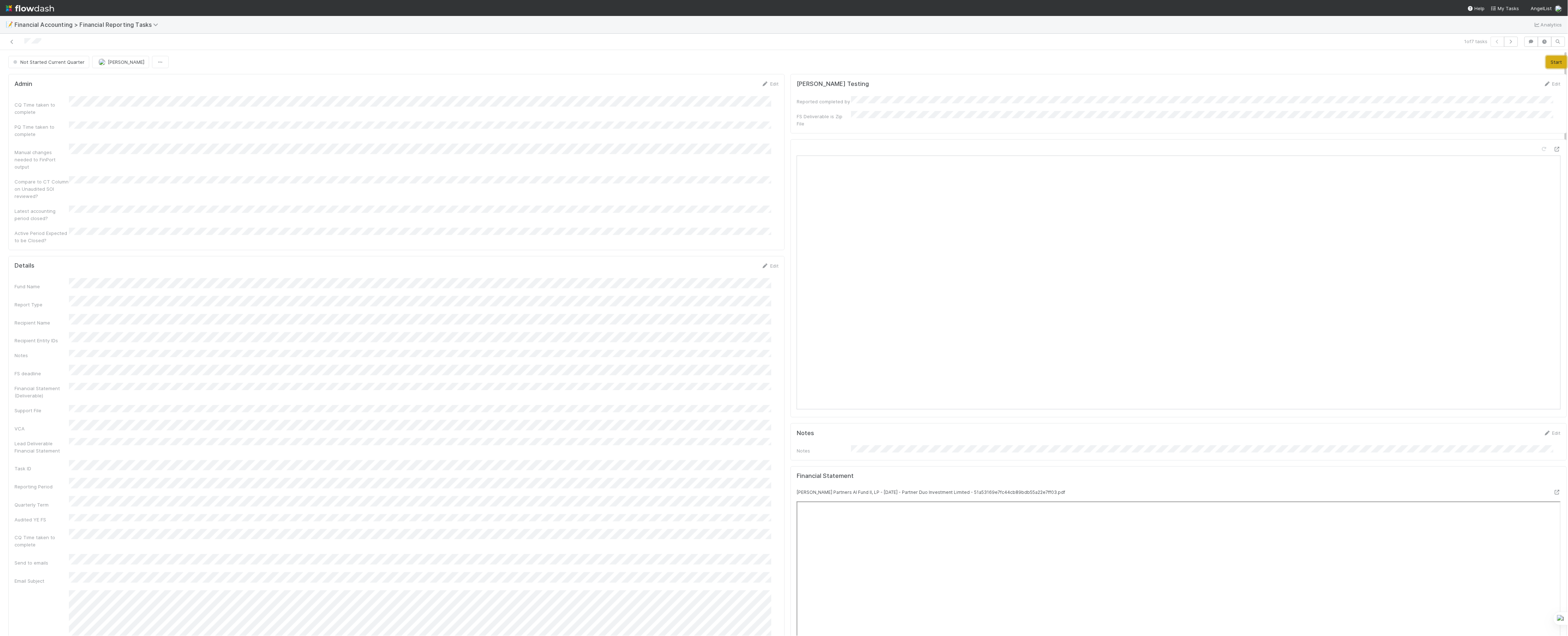
click at [1547, 58] on button "Start" at bounding box center [1557, 62] width 21 height 12
click at [1331, 64] on button "Move to In Review" at bounding box center [1327, 62] width 51 height 12
click at [11, 44] on icon at bounding box center [11, 42] width 7 height 5
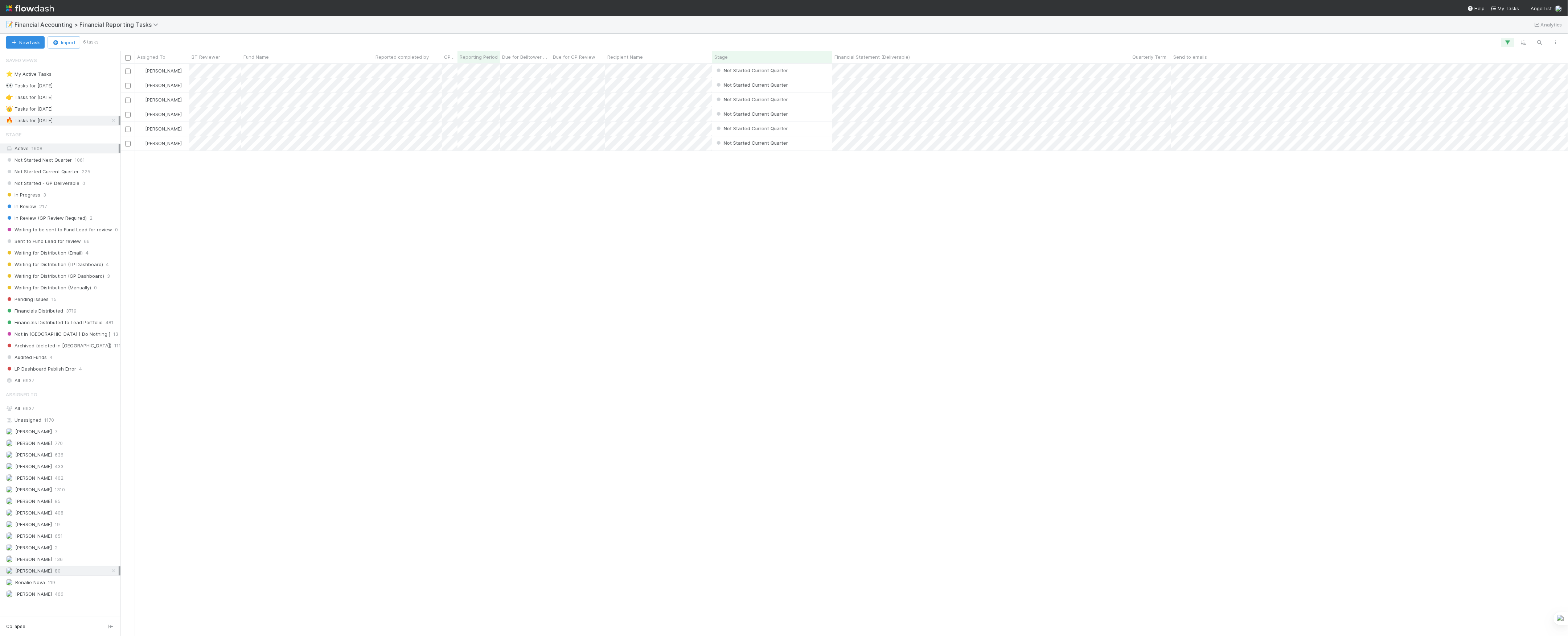
scroll to position [565, 1441]
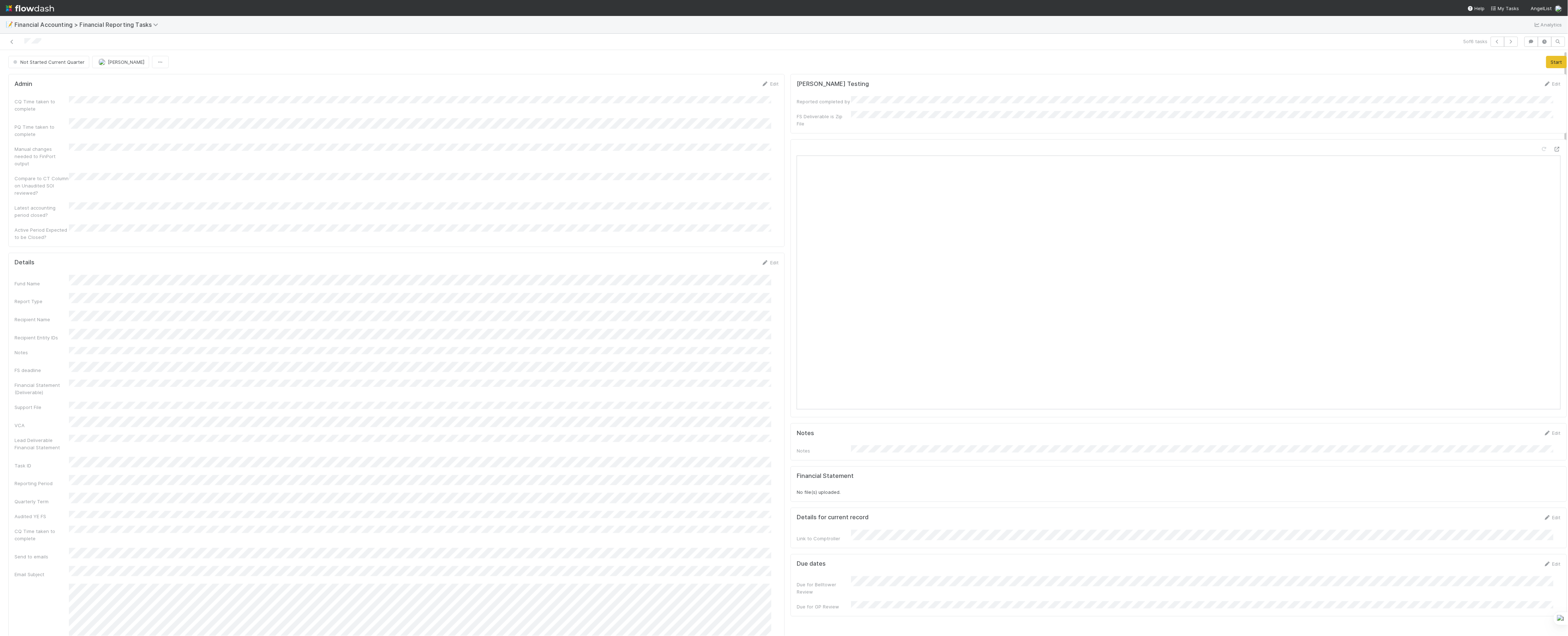
click at [70, 94] on form "Admin Edit CQ Time taken to complete PQ Time taken to complete Manual changes n…" at bounding box center [397, 161] width 764 height 161
click at [731, 87] on button "Save" at bounding box center [740, 86] width 21 height 12
click at [155, 431] on div "Fund Name Report Type Recipient Name Recipient Entity IDs Notes FS deadline Fin…" at bounding box center [397, 630] width 764 height 693
click at [732, 262] on button "Save" at bounding box center [740, 268] width 21 height 12
click at [1547, 62] on button "Start" at bounding box center [1557, 62] width 21 height 12
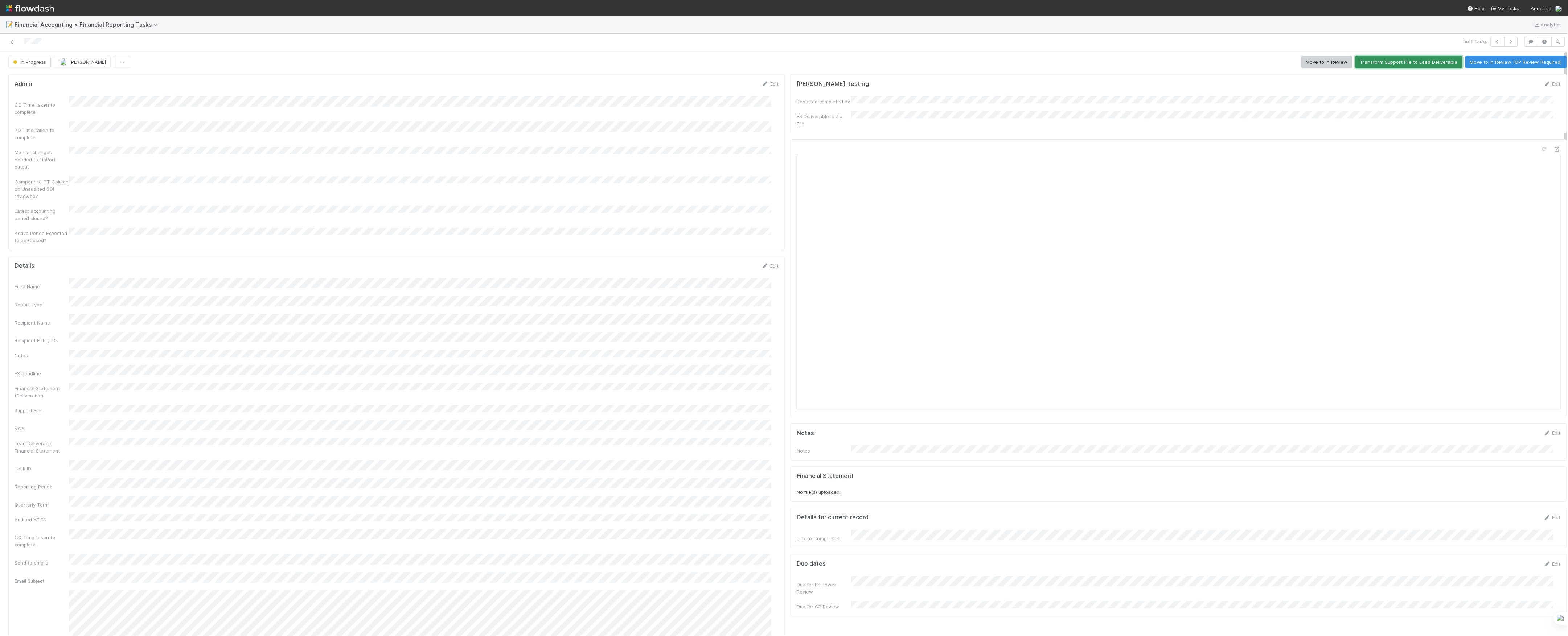
click at [1370, 64] on button "Transform Support File to Lead Deliverable" at bounding box center [1409, 62] width 107 height 12
click at [1302, 65] on button "Move to In Review" at bounding box center [1327, 62] width 51 height 12
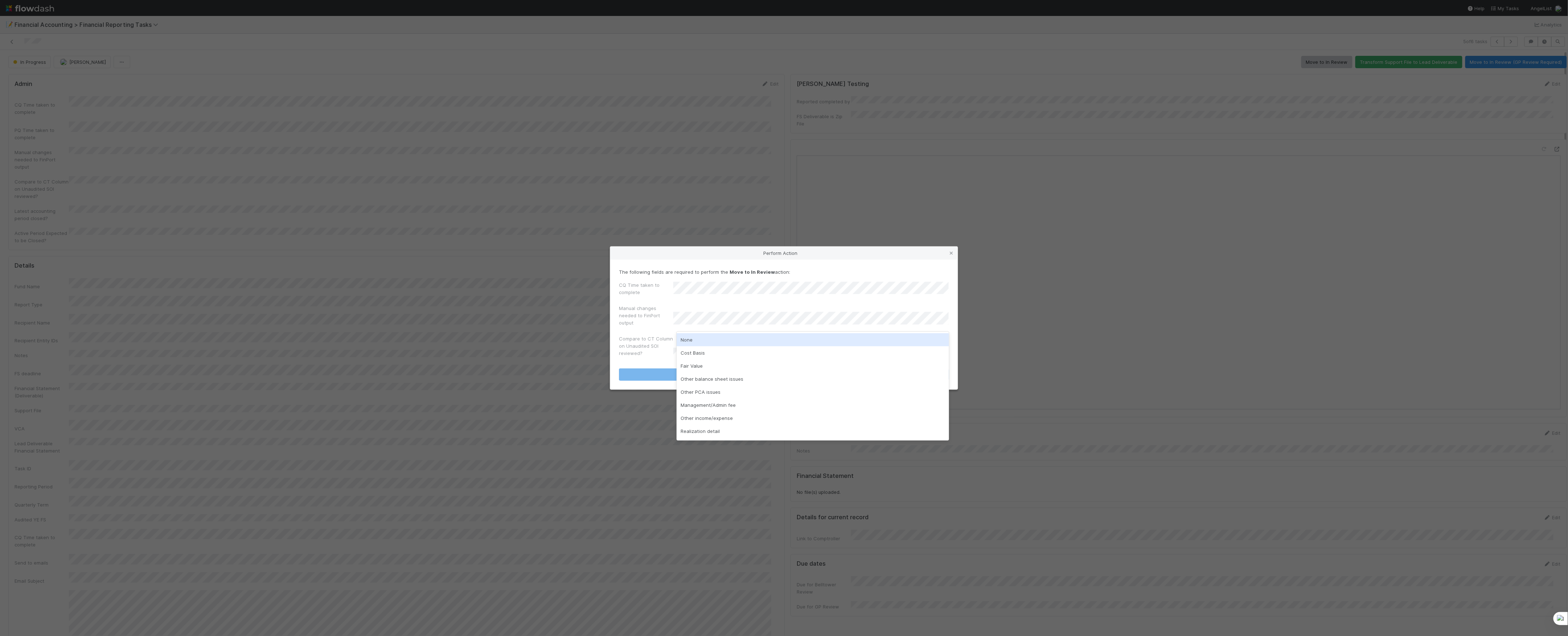
click at [703, 338] on div "None" at bounding box center [812, 339] width 272 height 13
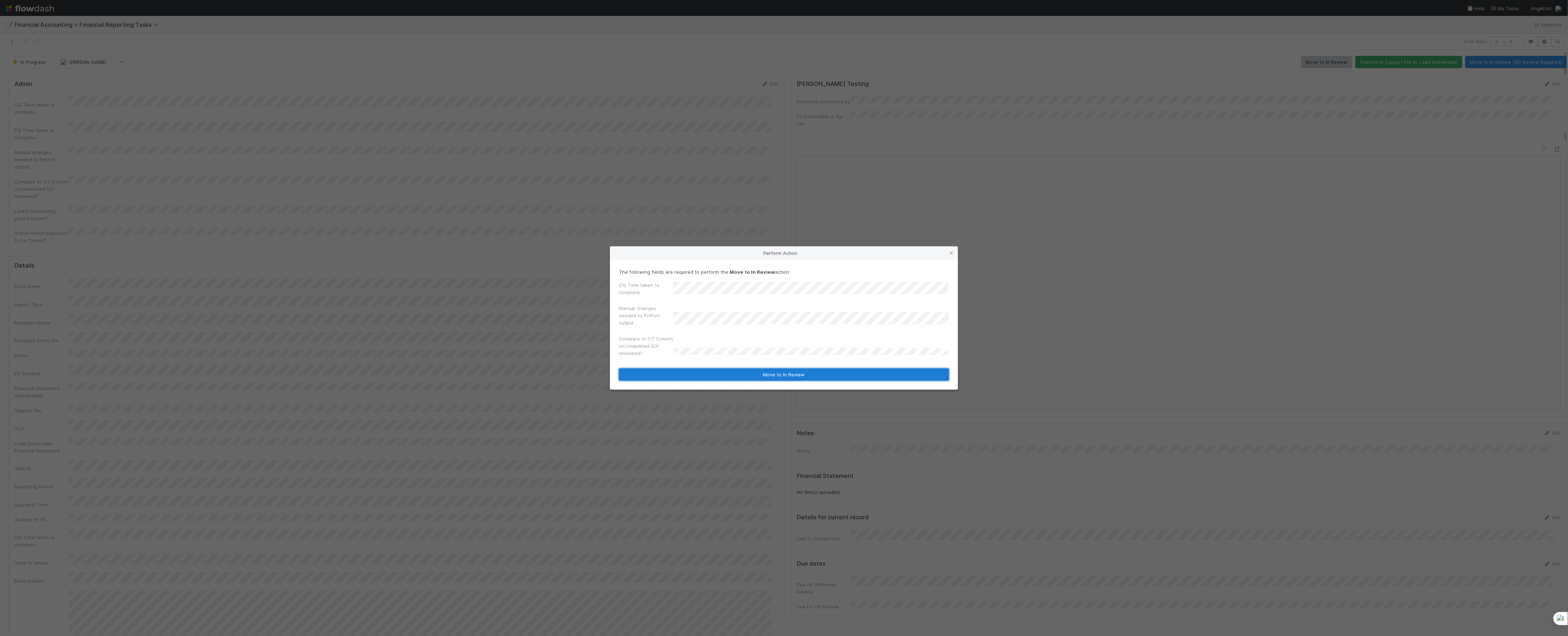
click at [685, 376] on button "Move to In Review" at bounding box center [784, 375] width 330 height 12
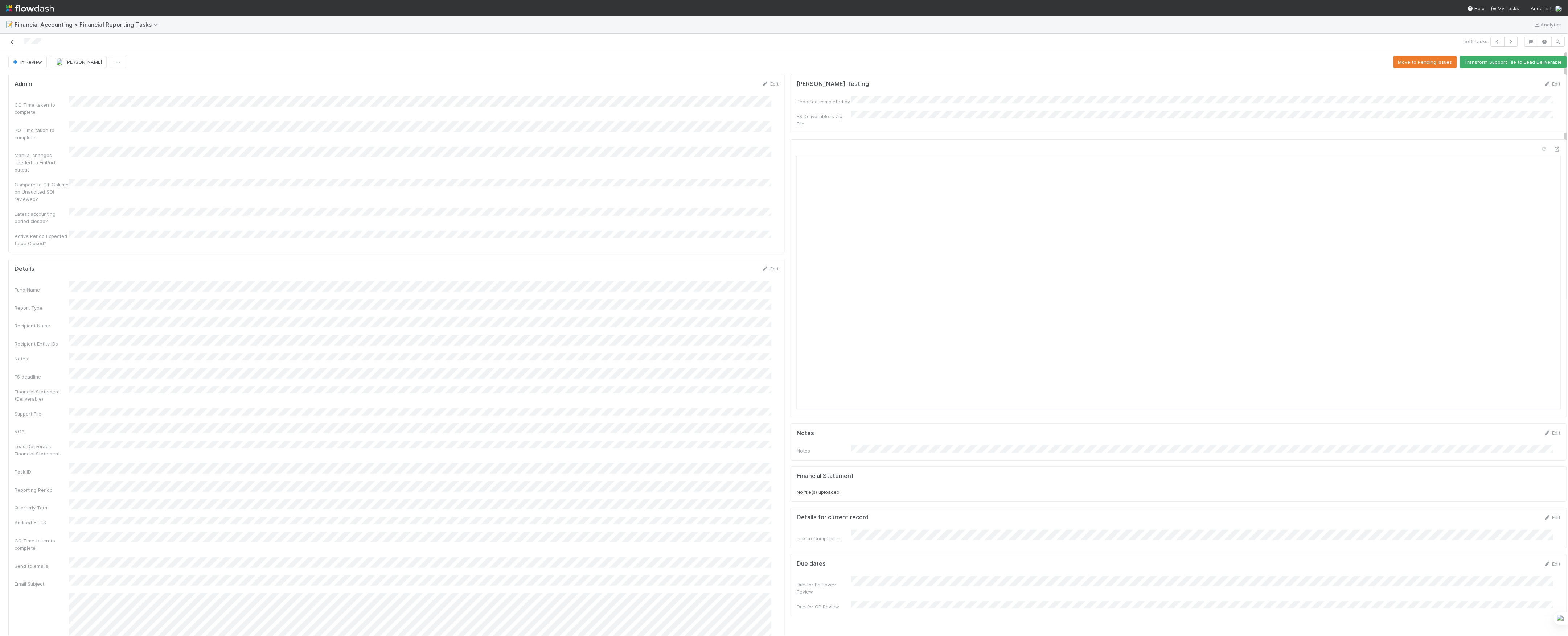
click at [11, 46] on link at bounding box center [11, 42] width 7 height 7
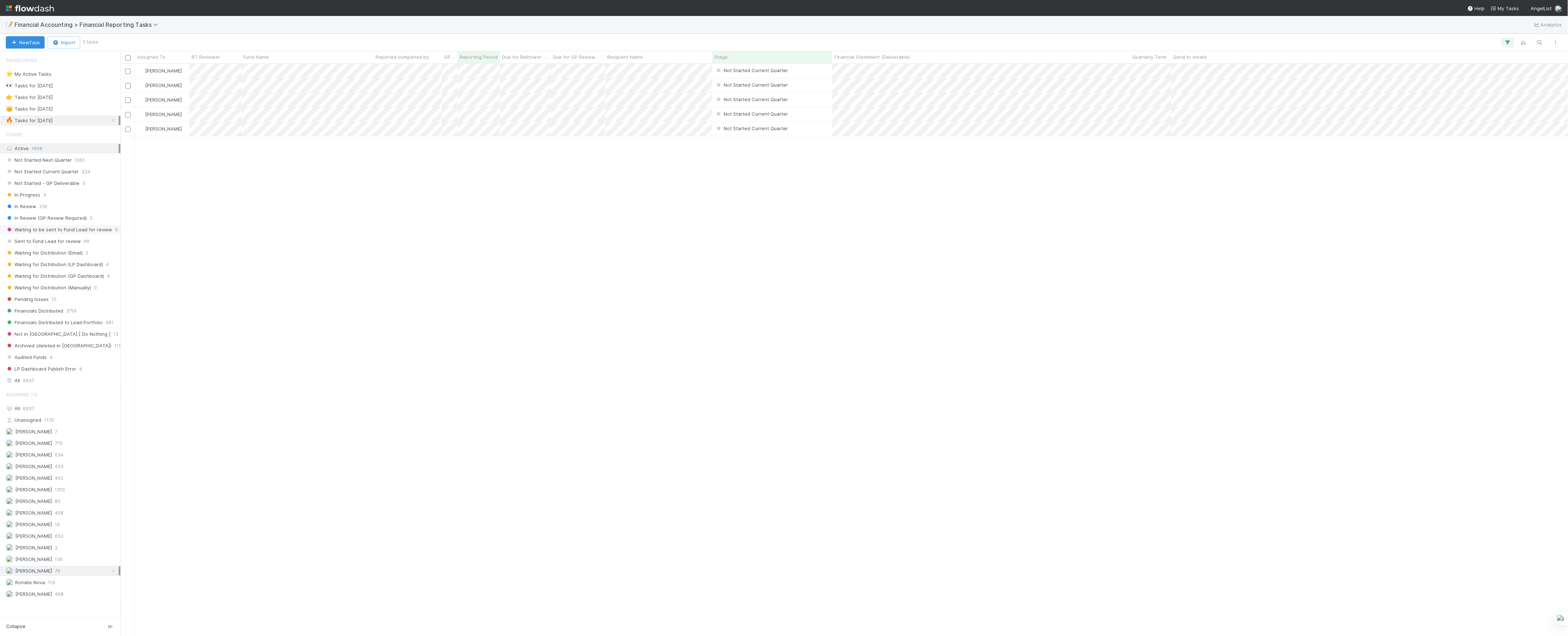
scroll to position [565, 1441]
click at [326, 225] on div "Marvey Fuentes Not Started Current Quarter 4/1/25, 3:11:34 PM 8/10/25, 3:08:24 …" at bounding box center [845, 349] width 1448 height 572
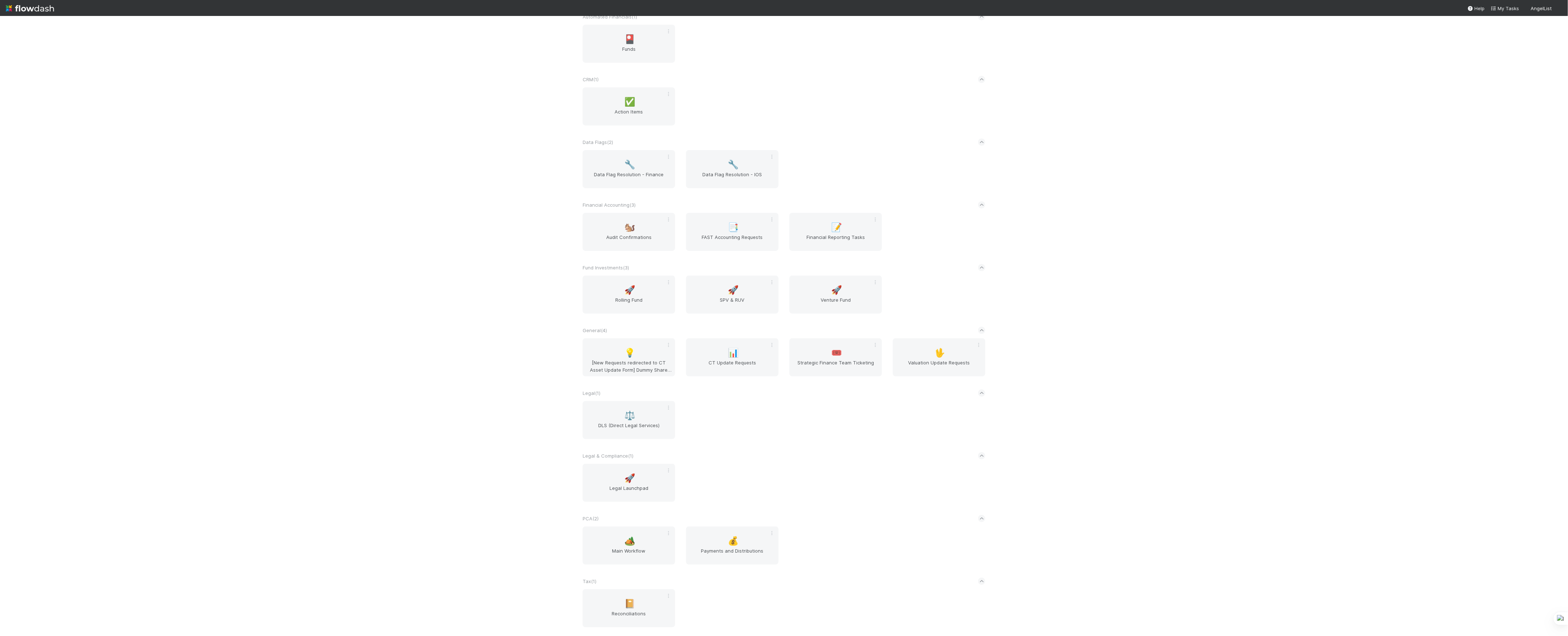
scroll to position [44, 0]
click at [653, 538] on div "🏕️ Main Workflow" at bounding box center [629, 546] width 93 height 38
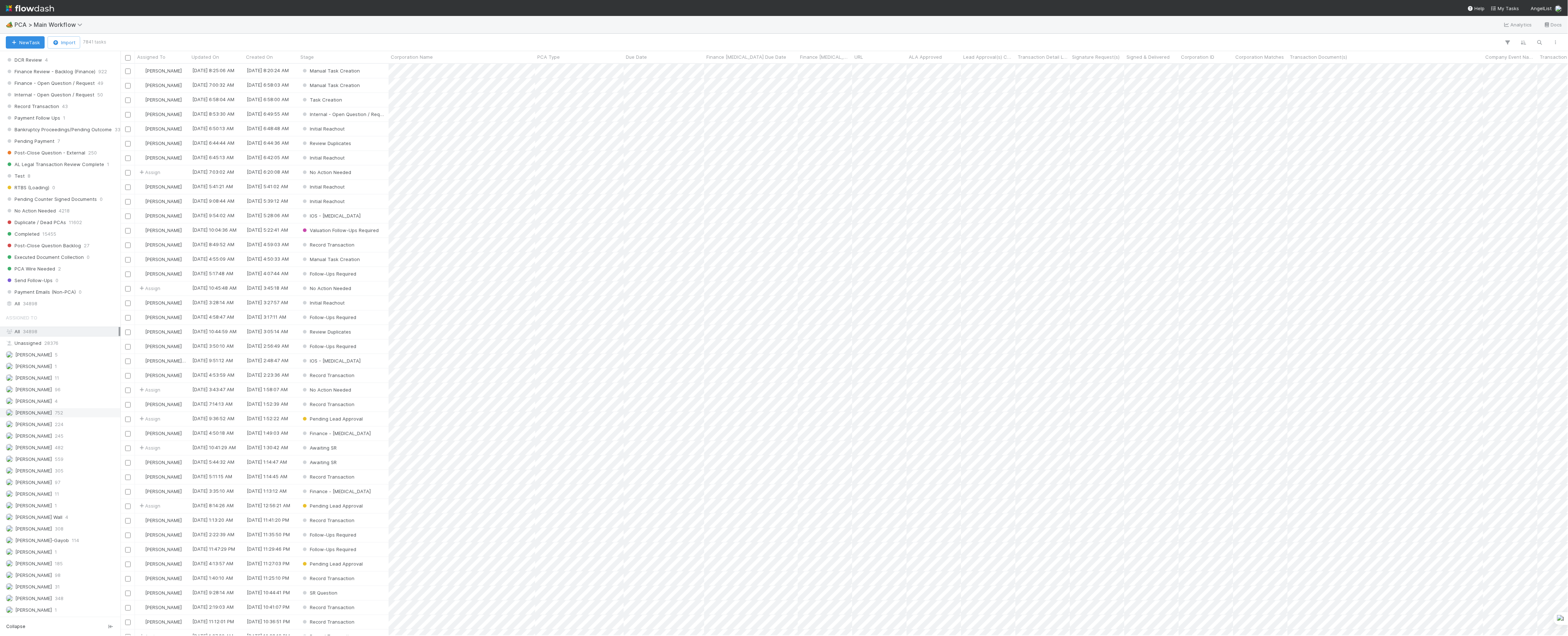
scroll to position [726, 0]
click at [42, 489] on span "[PERSON_NAME]" at bounding box center [29, 485] width 46 height 9
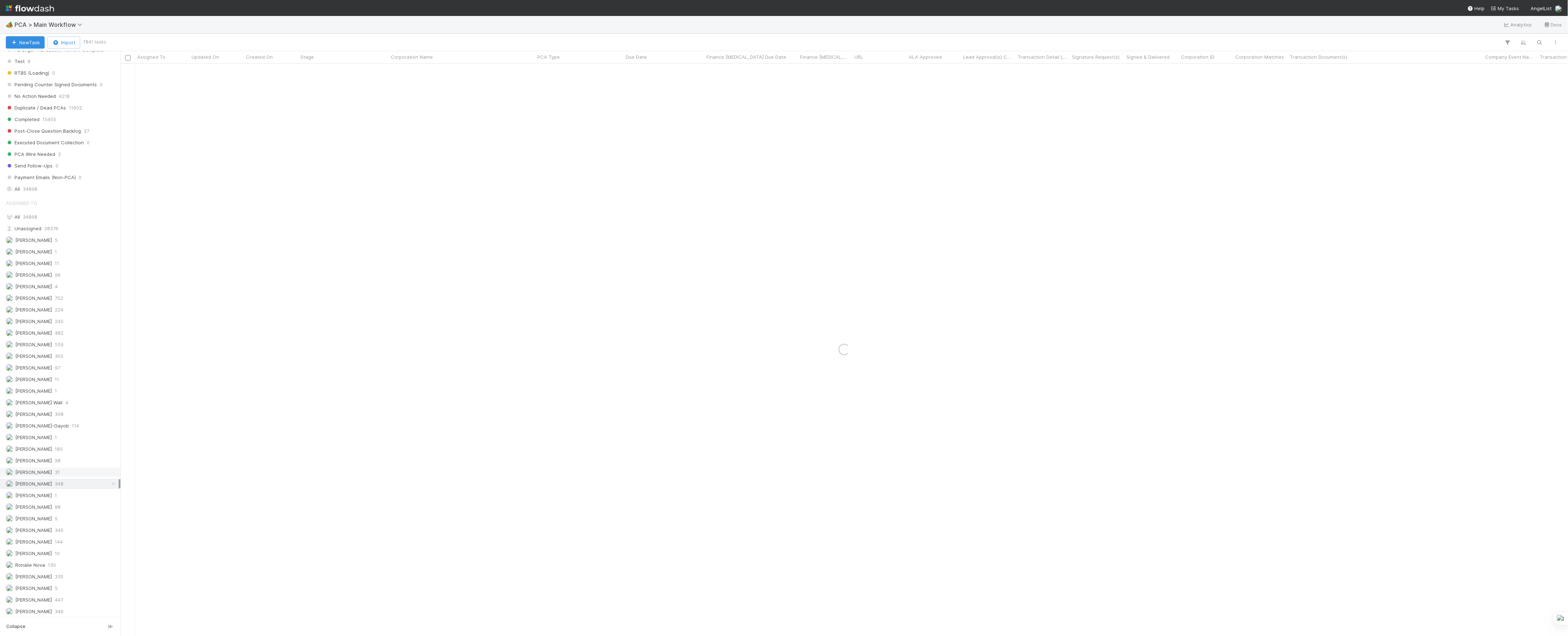
click at [42, 475] on span "[PERSON_NAME]" at bounding box center [34, 472] width 37 height 6
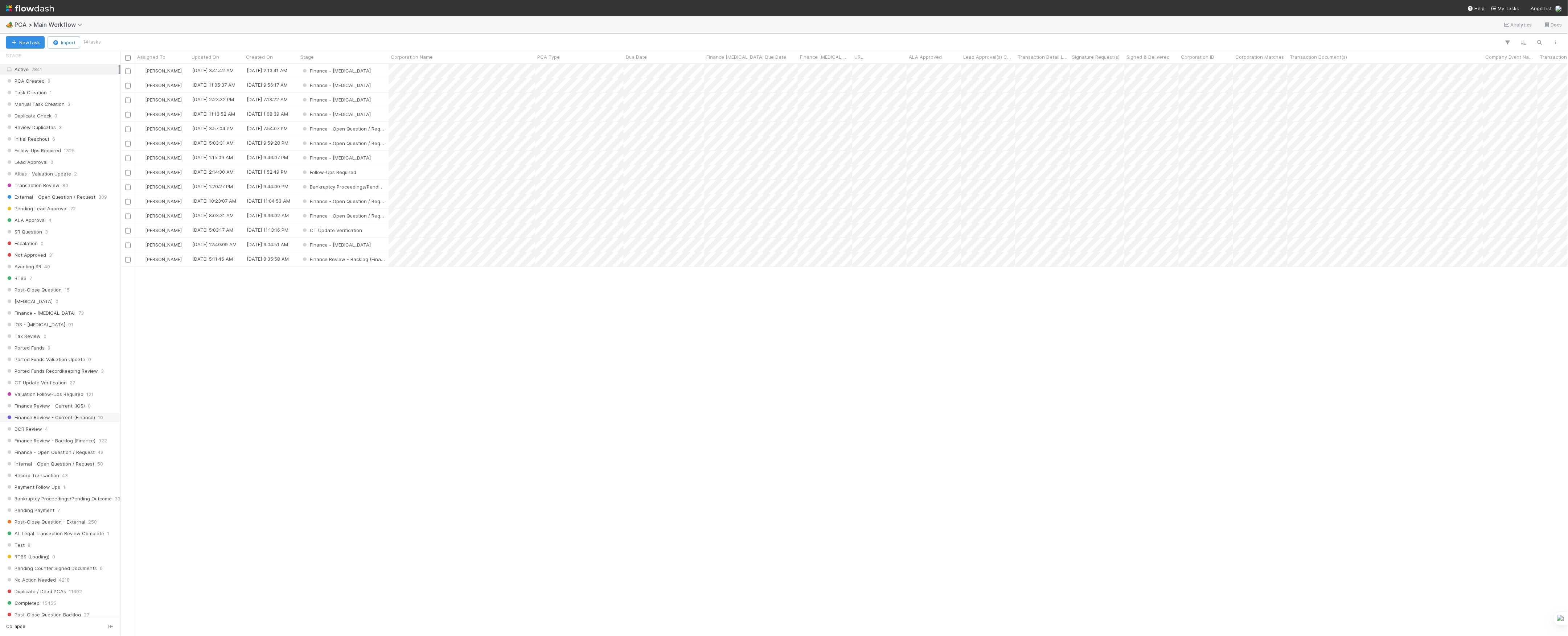
scroll to position [565, 1441]
click at [52, 446] on div "Finance Review - Backlog (Finance) 922" at bounding box center [60, 441] width 121 height 10
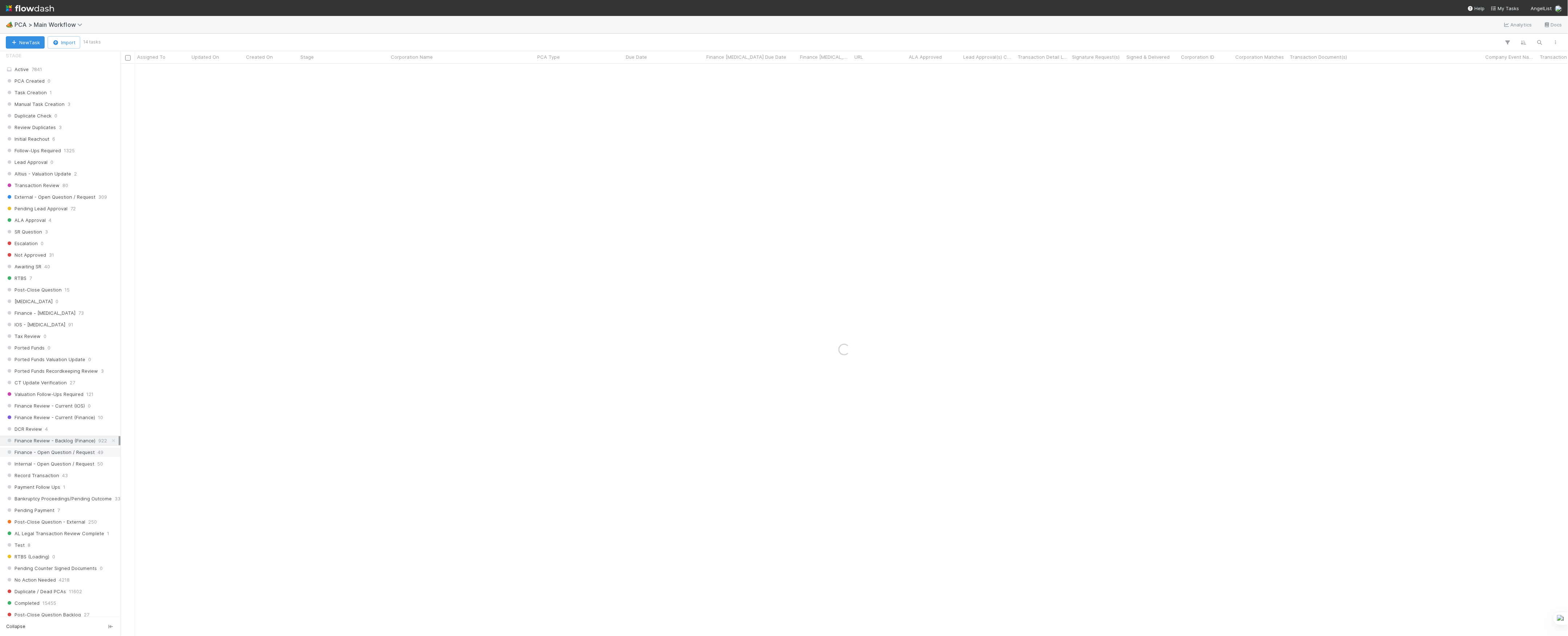
click at [38, 457] on span "Finance - Open Question / Request" at bounding box center [50, 452] width 89 height 9
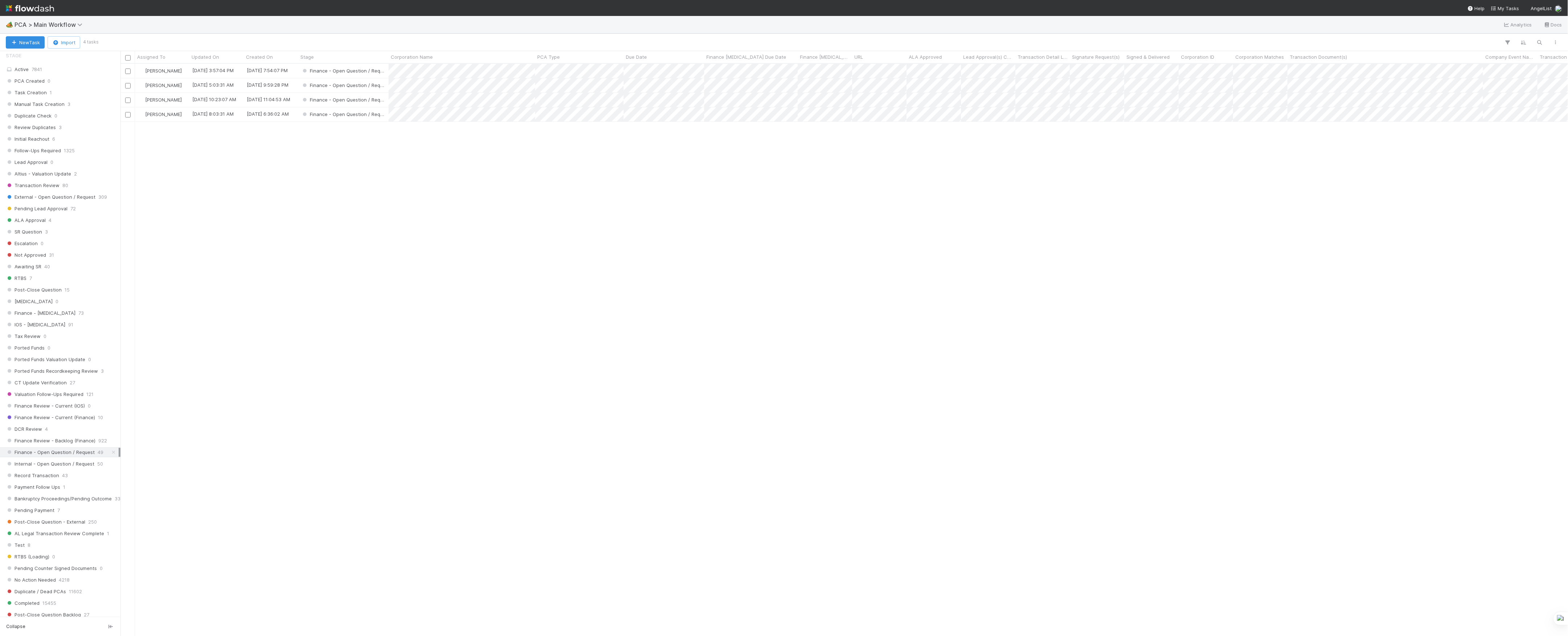
scroll to position [565, 1441]
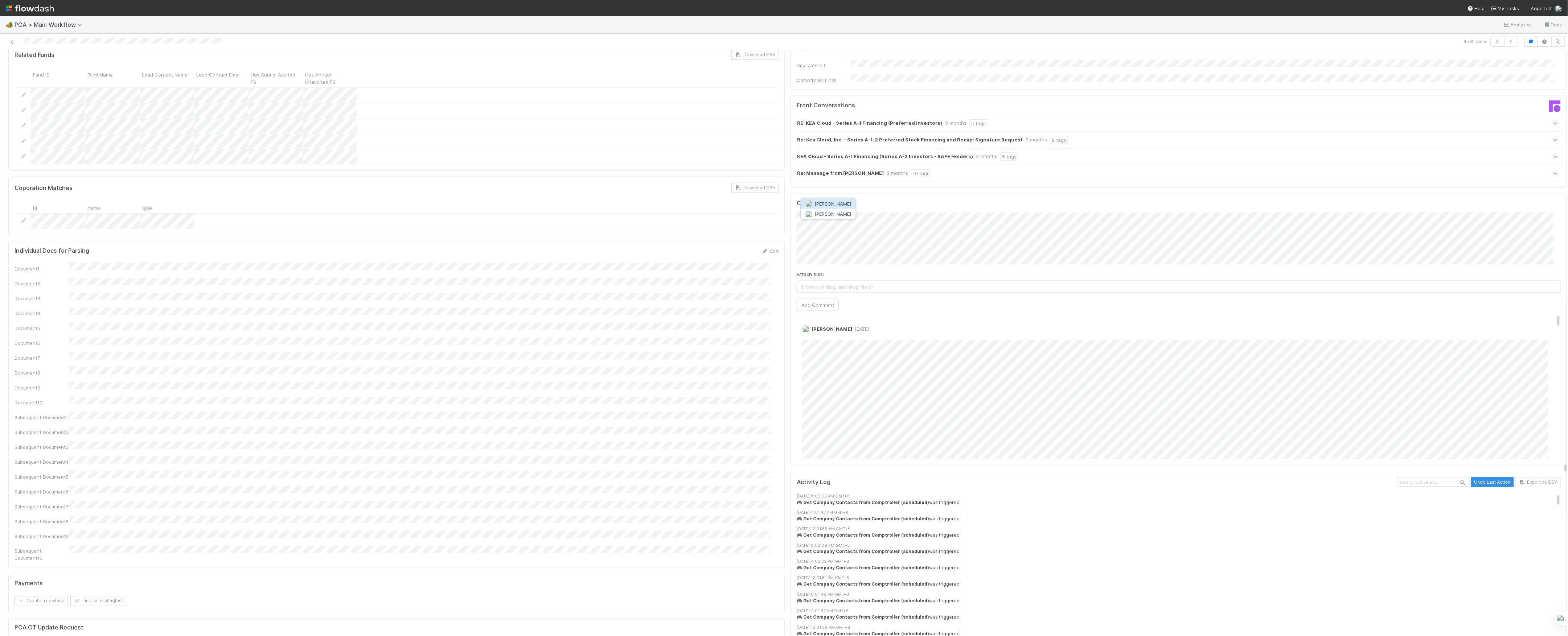
click at [826, 206] on span "Jacob Luna" at bounding box center [833, 204] width 37 height 6
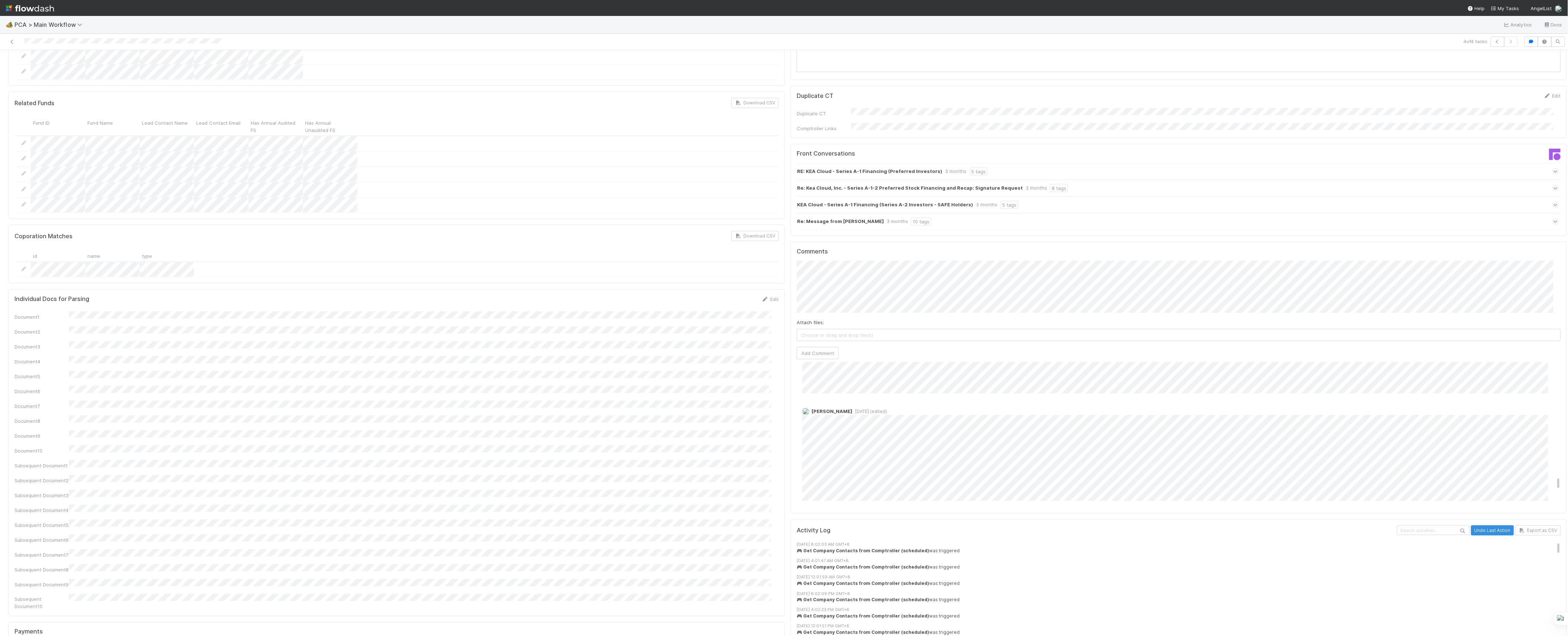
scroll to position [1451, 0]
click at [654, 267] on div "PCA Information Edit Corporation Name Startup Name Corporation ID PCA Type Tran…" at bounding box center [788, 255] width 1565 height 1627
click at [832, 275] on span "Josh Tarr" at bounding box center [833, 273] width 37 height 6
click at [981, 329] on span "Choose or drag and drop file(s)" at bounding box center [1179, 334] width 764 height 11
type input "https://al-venture.atlassian.net/browse/OC-42349?atlOrigin=eyJpIjoiMjE0NDZlY2Vk…"
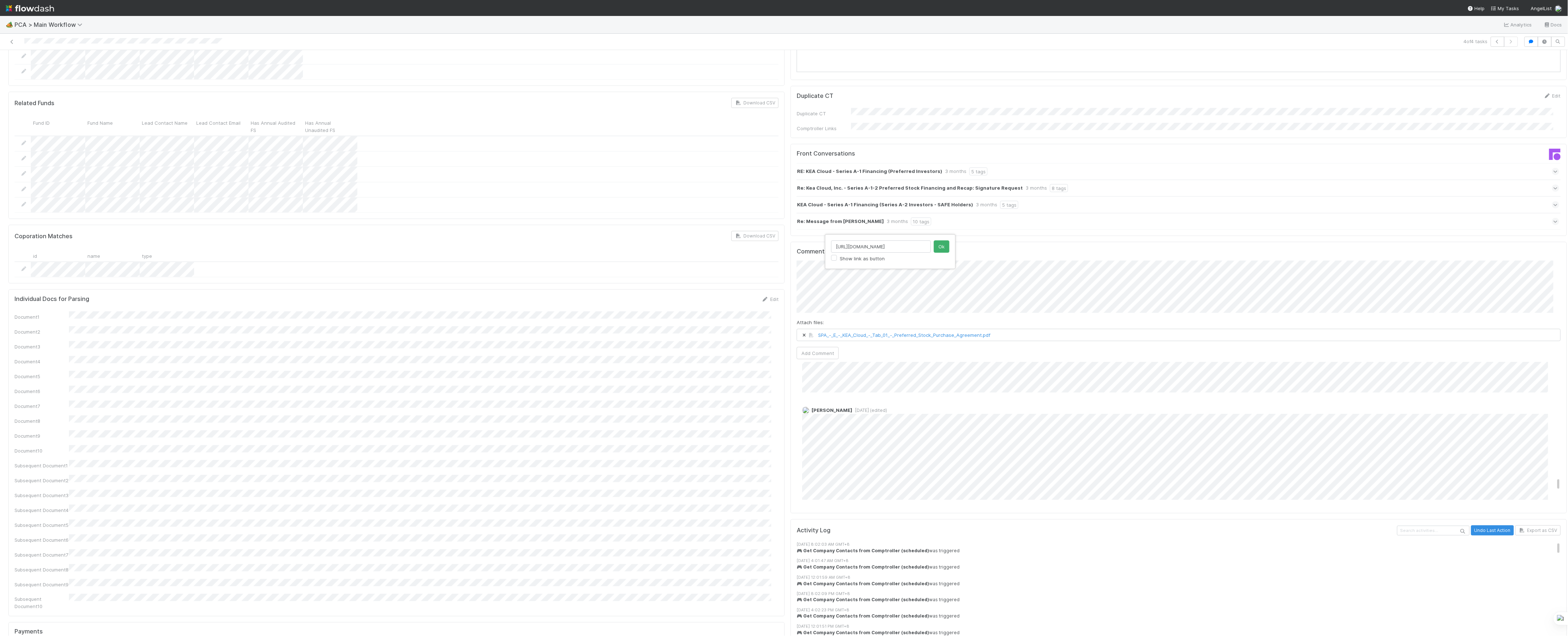
scroll to position [0, 219]
click button "Ok" at bounding box center [941, 247] width 15 height 12
click at [817, 347] on button "Add Comment" at bounding box center [818, 353] width 42 height 12
click at [797, 368] on div "Marvey Fuentes just now Edit Delete" at bounding box center [1183, 418] width 772 height 100
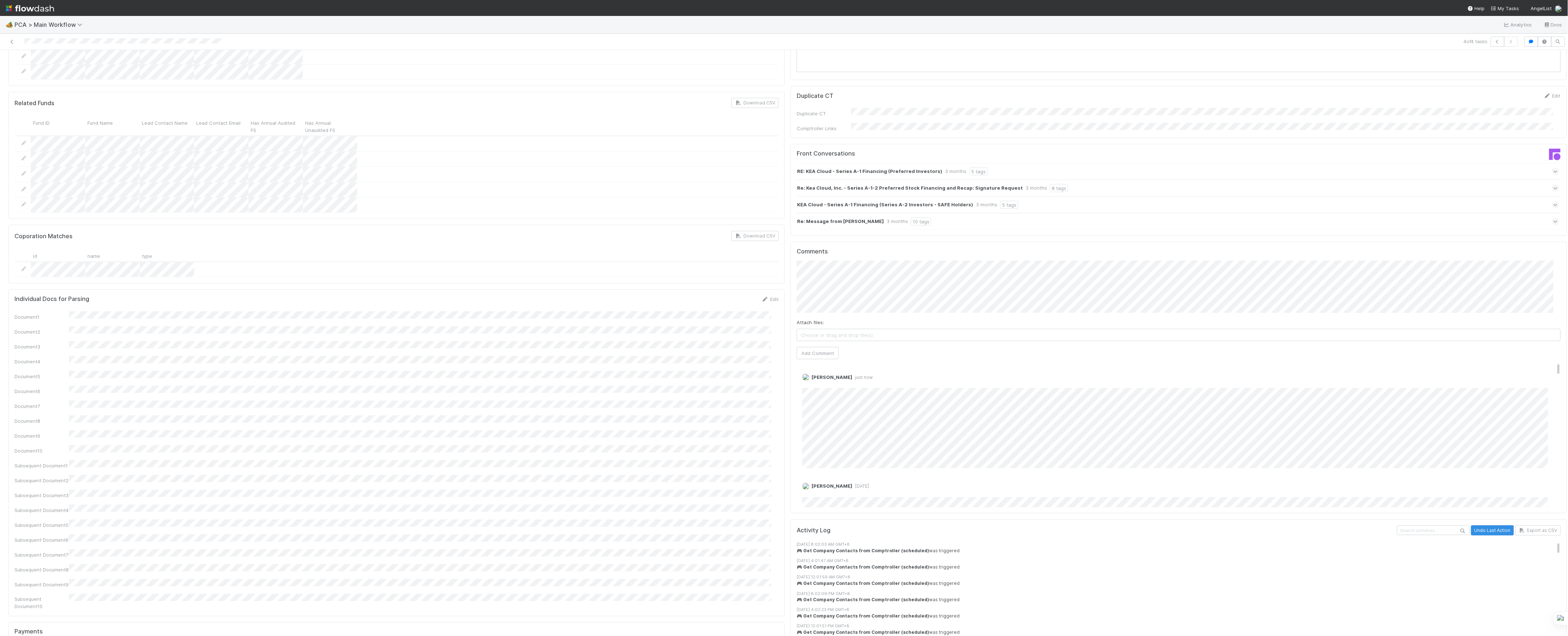
click at [873, 329] on span "Choose or drag and drop file(s)" at bounding box center [1179, 334] width 764 height 11
click at [823, 393] on link "Delete" at bounding box center [830, 396] width 15 height 6
click at [825, 359] on button "Add Comment" at bounding box center [818, 365] width 42 height 12
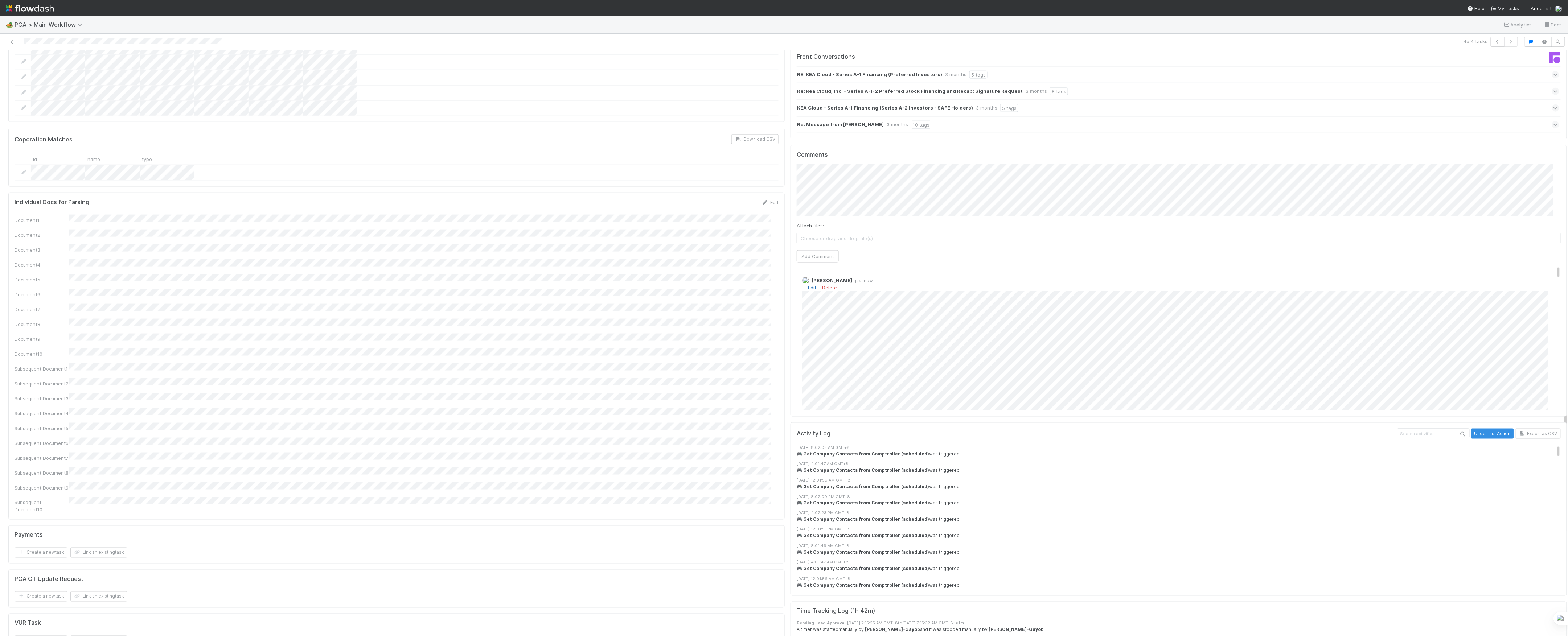
click at [808, 285] on link "Edit" at bounding box center [812, 288] width 8 height 6
click at [797, 302] on div "Josh Tarr 2 months ago (edited)" at bounding box center [1183, 314] width 772 height 99
click at [808, 285] on link "Edit" at bounding box center [812, 288] width 8 height 6
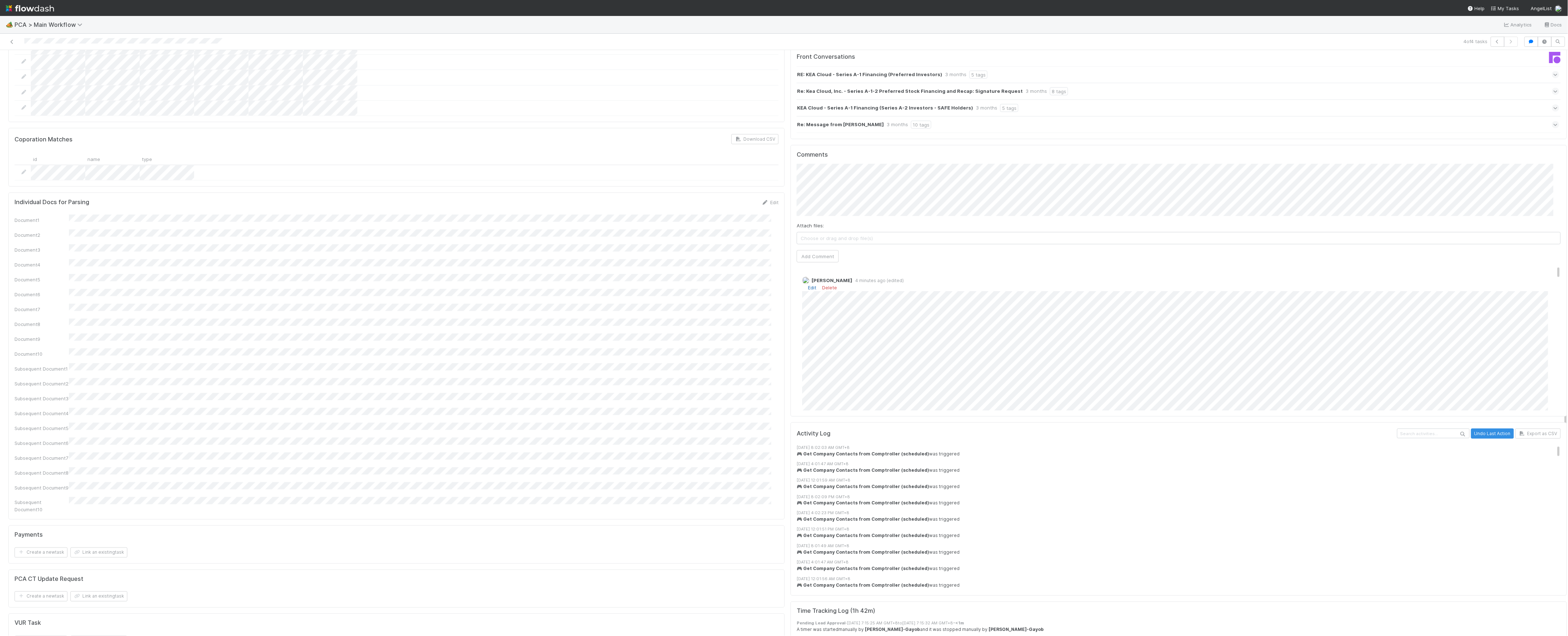
click at [808, 285] on link "Edit" at bounding box center [812, 288] width 8 height 6
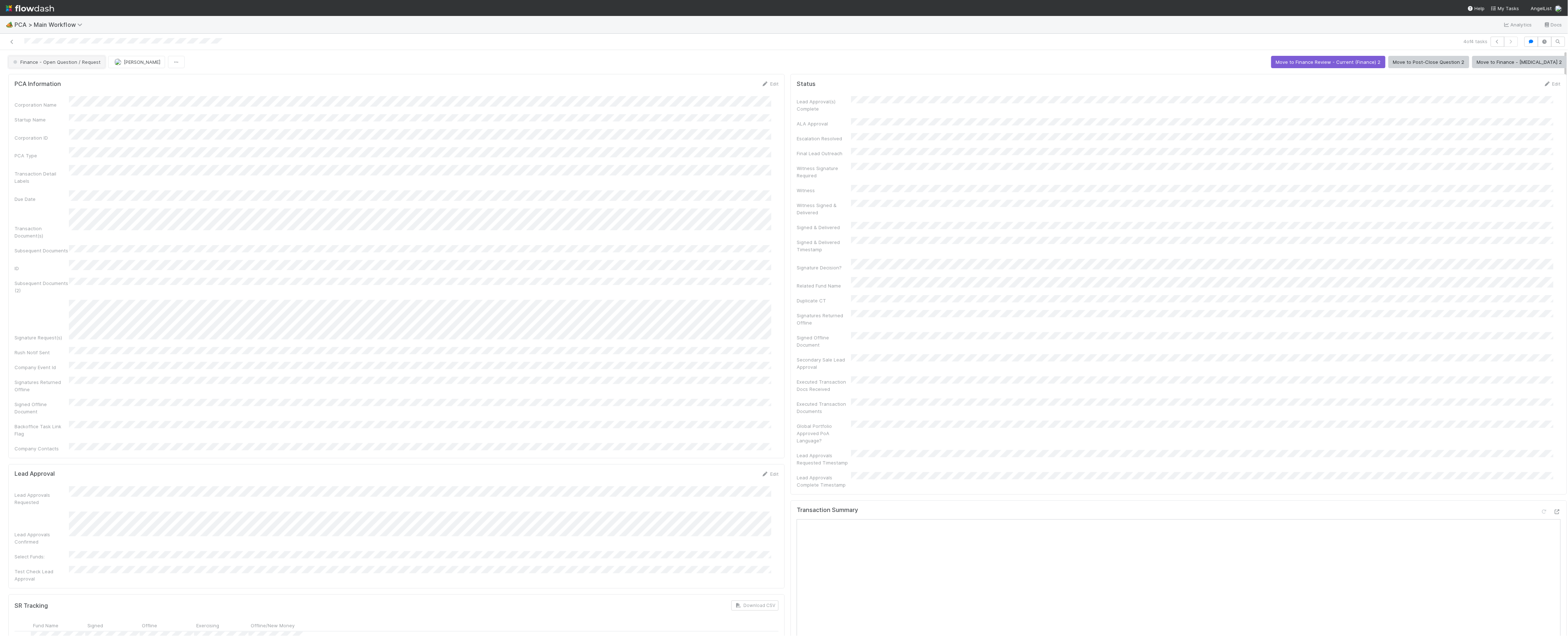
click at [56, 60] on span "Finance - Open Question / Request" at bounding box center [56, 62] width 89 height 6
click at [70, 80] on div "Post-Close Question" at bounding box center [57, 80] width 102 height 13
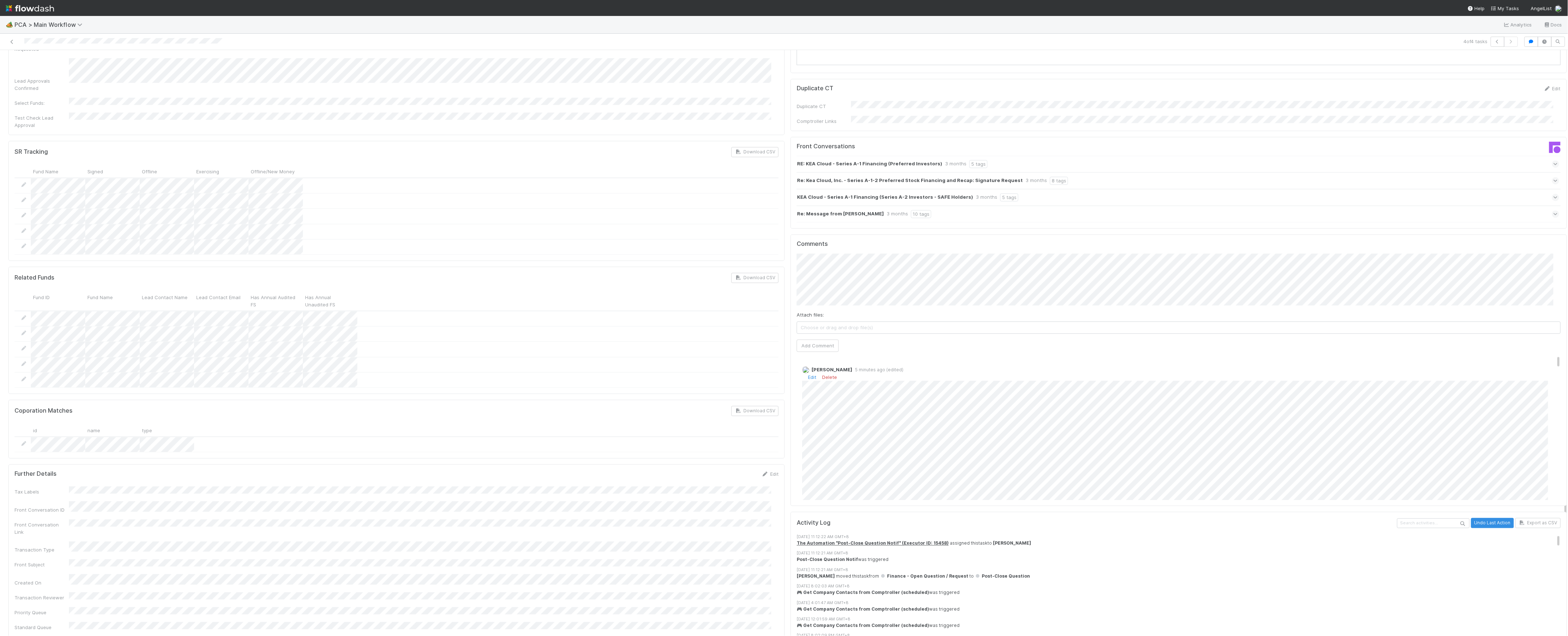
scroll to position [1173, 0]
click at [808, 359] on link "Edit" at bounding box center [812, 361] width 8 height 6
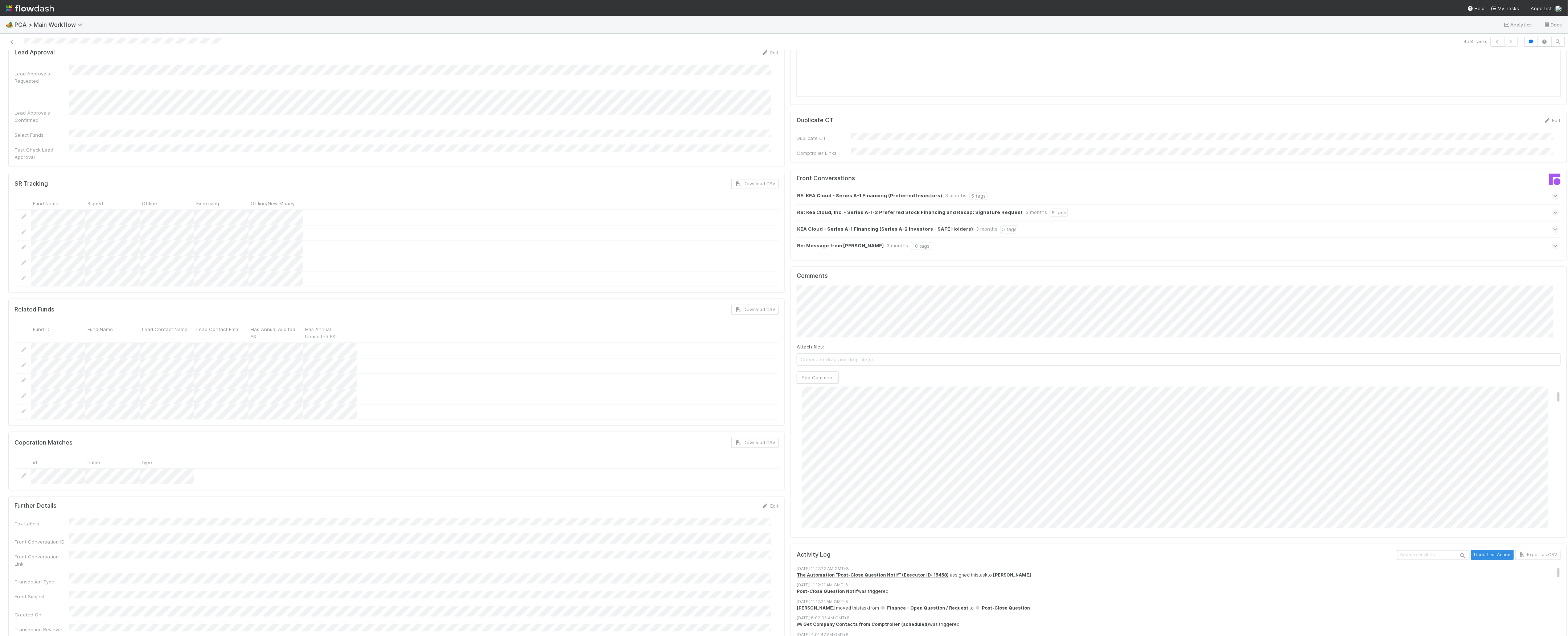
scroll to position [0, 0]
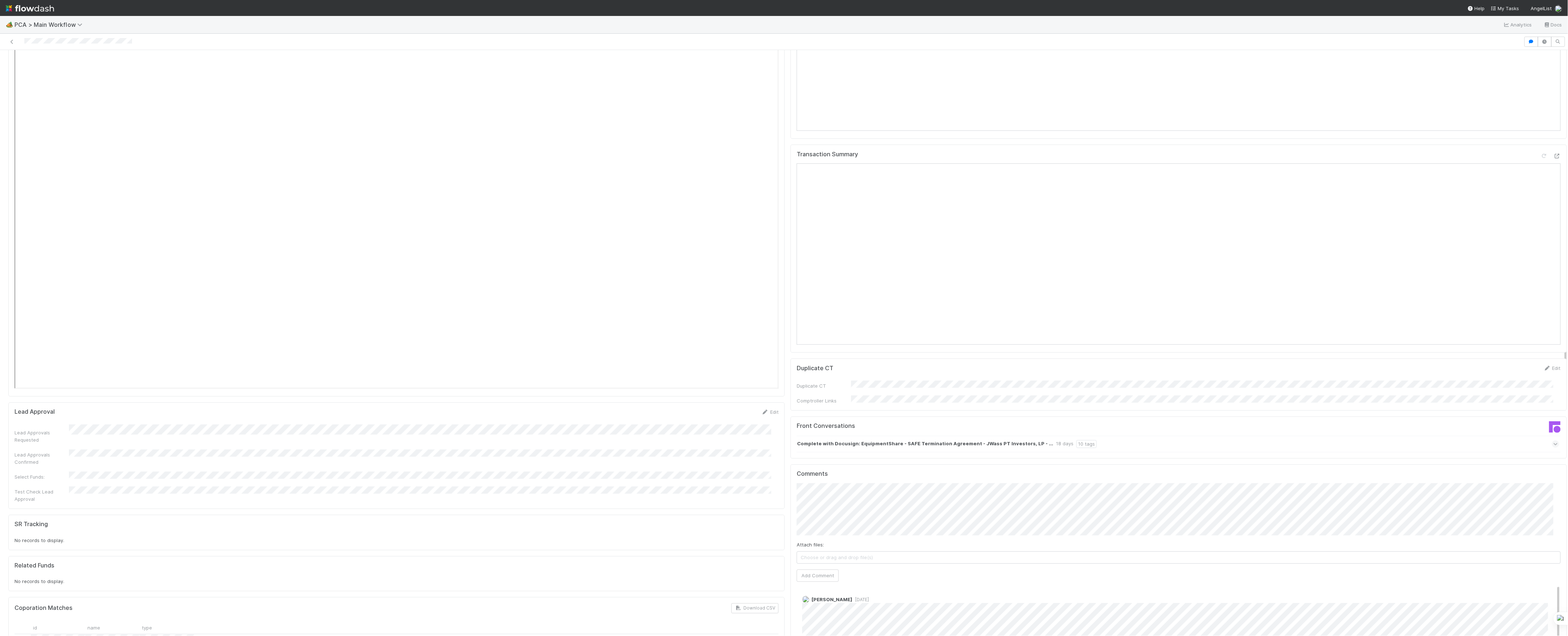
scroll to position [580, 0]
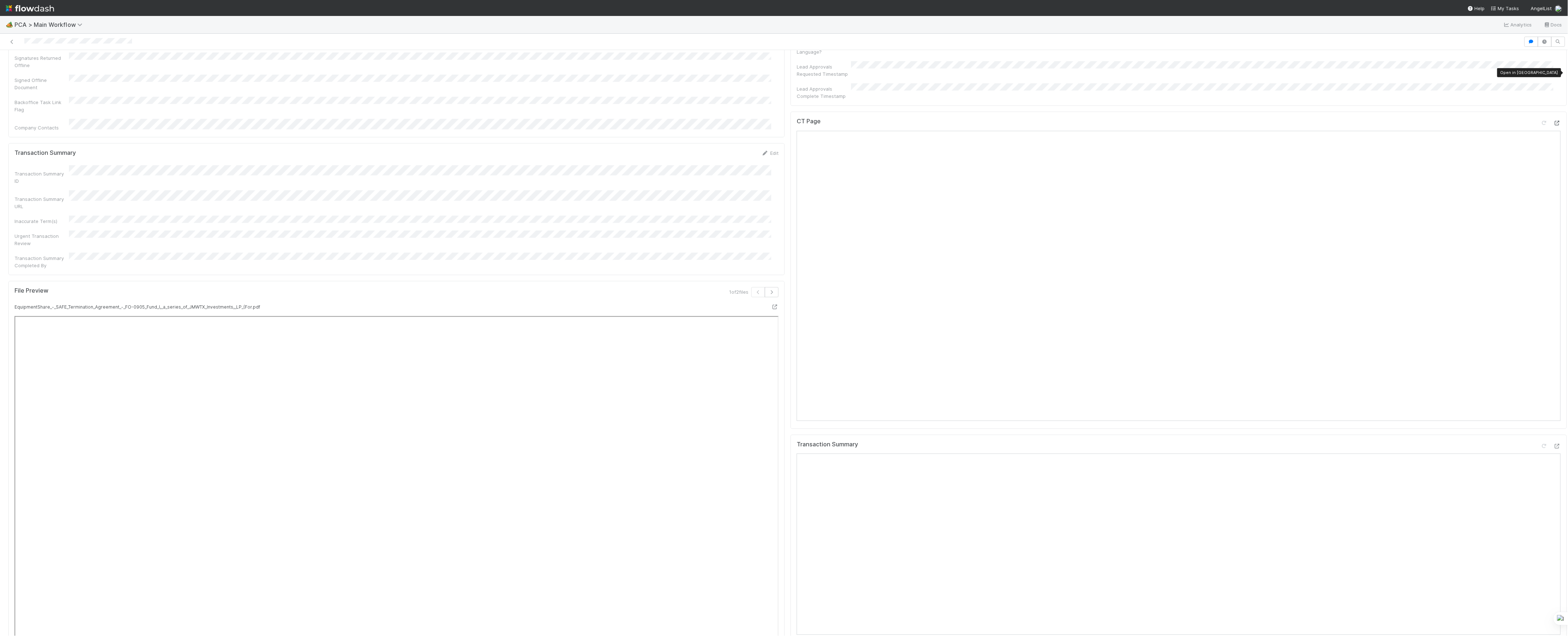
click at [1554, 121] on icon at bounding box center [1557, 123] width 7 height 5
click at [1554, 444] on icon at bounding box center [1557, 446] width 7 height 5
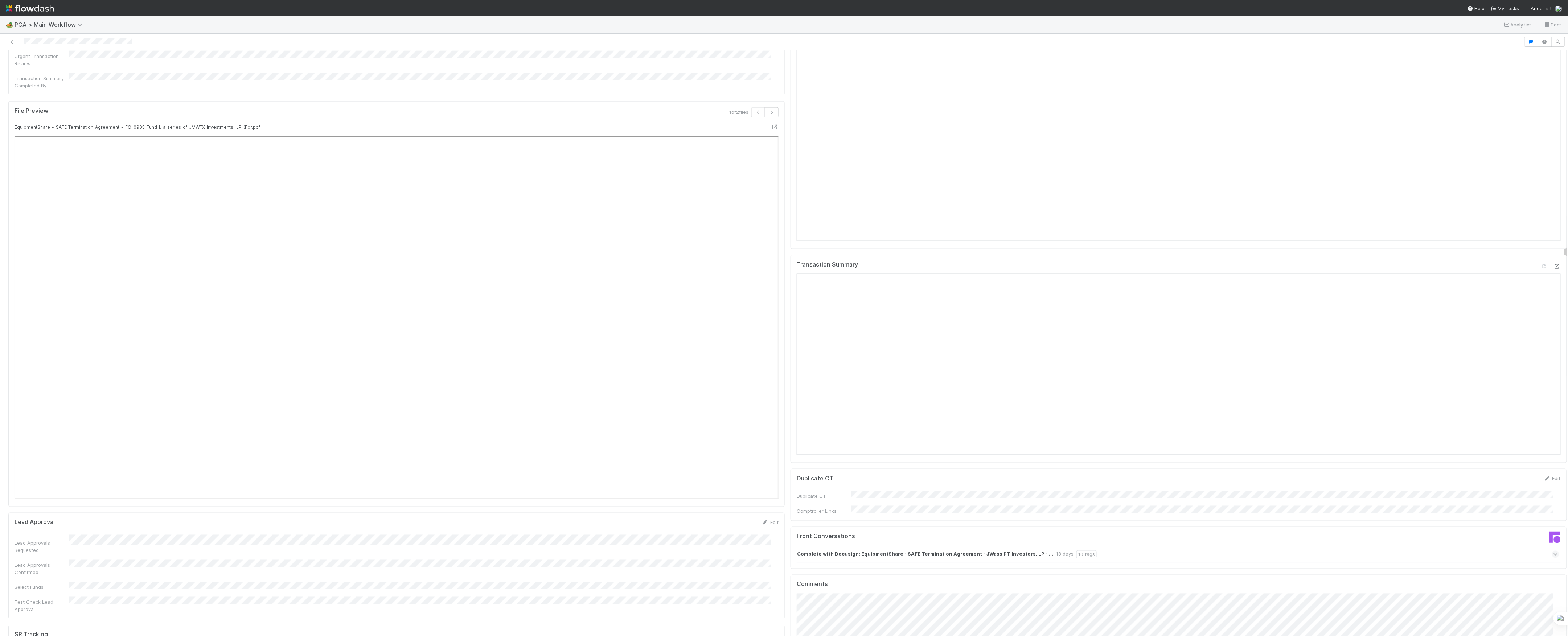
scroll to position [919, 0]
click at [1159, 388] on div "Complete with Docusign: EquipmentShare - SAFE Termination Agreement - JWass PT …" at bounding box center [1179, 396] width 763 height 17
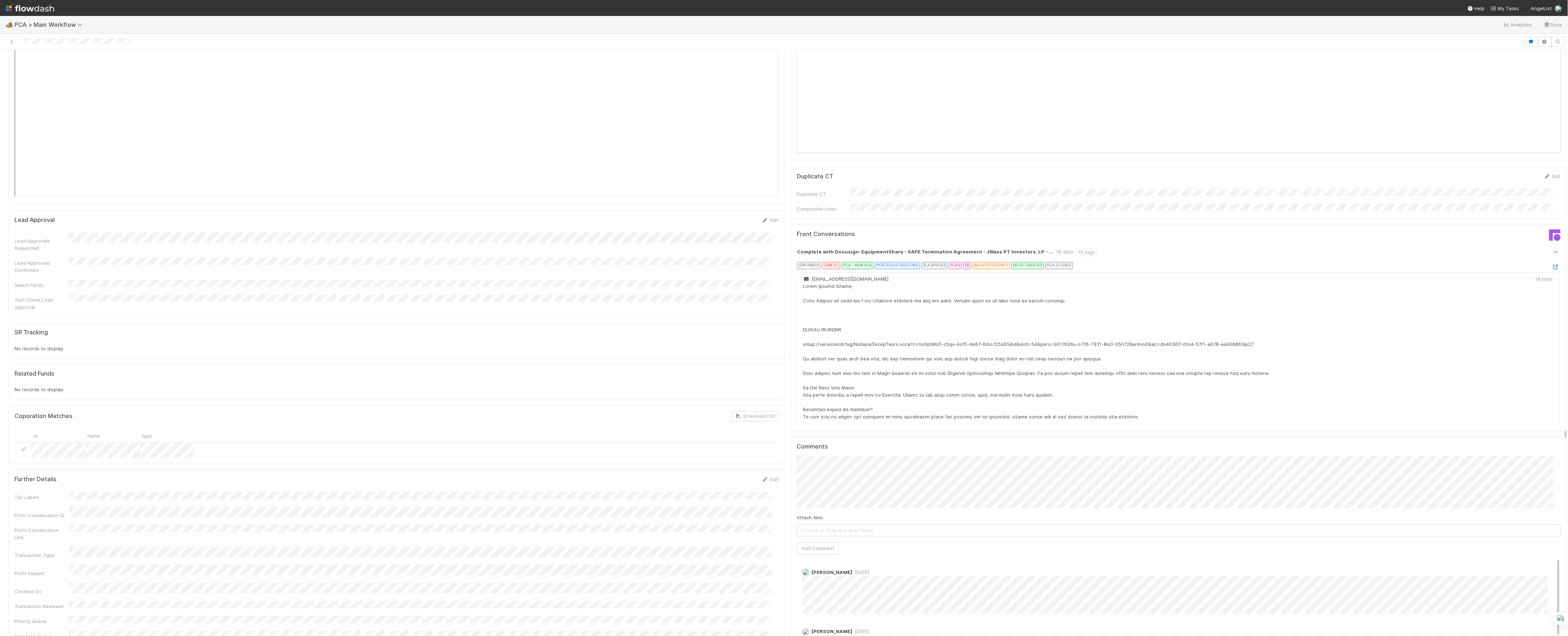
scroll to position [1064, 0]
click at [1553, 264] on icon at bounding box center [1556, 266] width 7 height 5
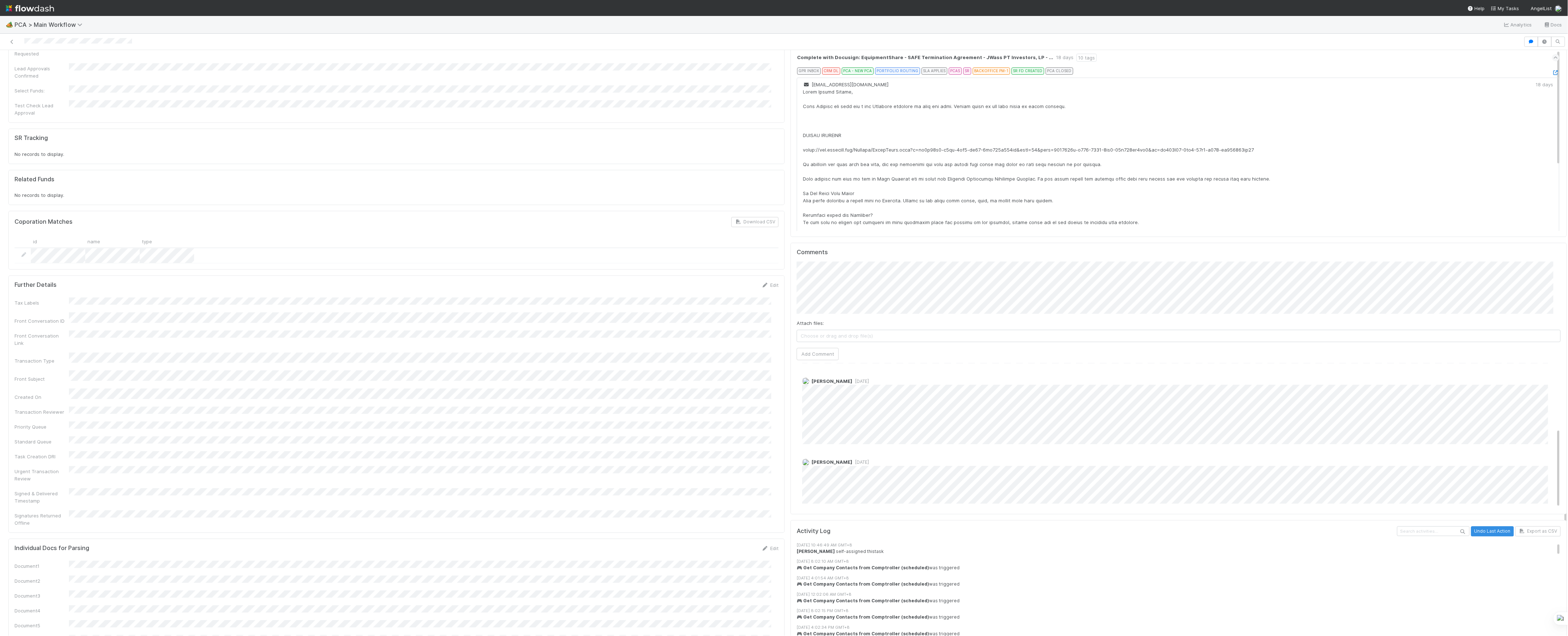
scroll to position [119, 0]
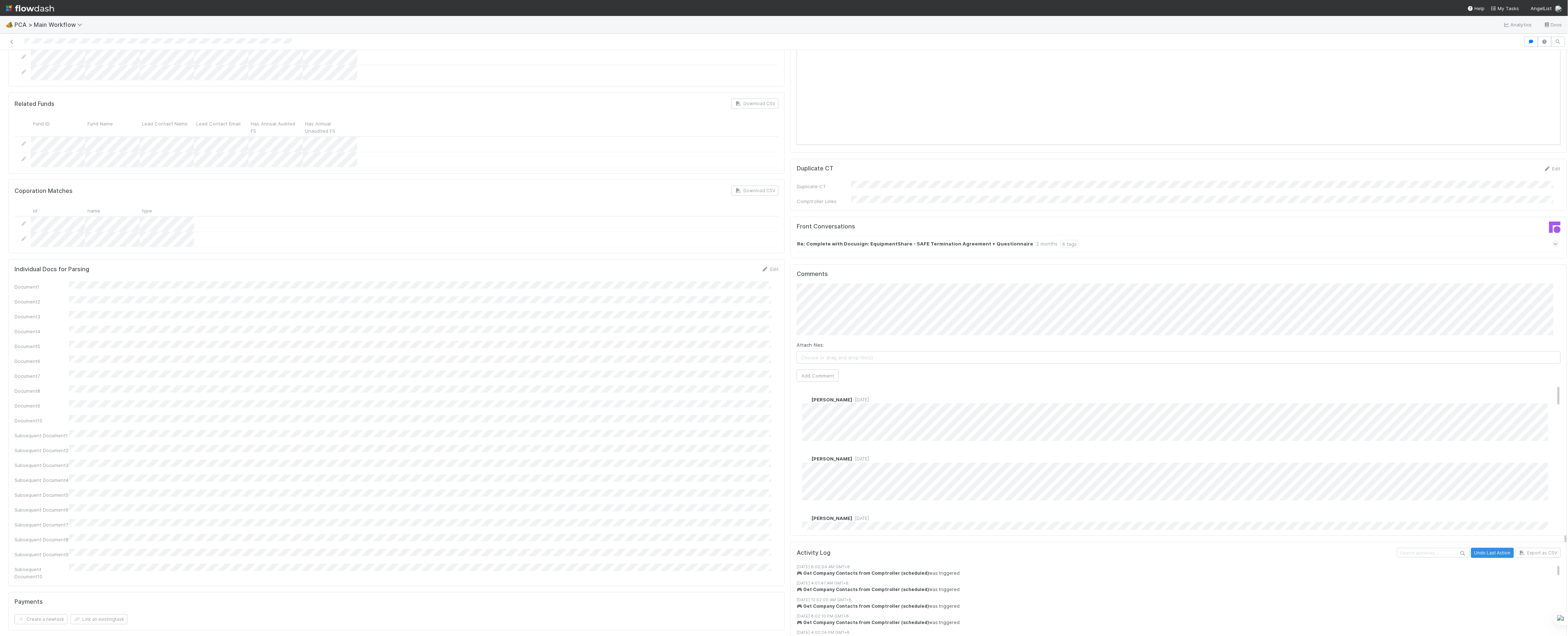
scroll to position [726, 0]
